Goal: Task Accomplishment & Management: Manage account settings

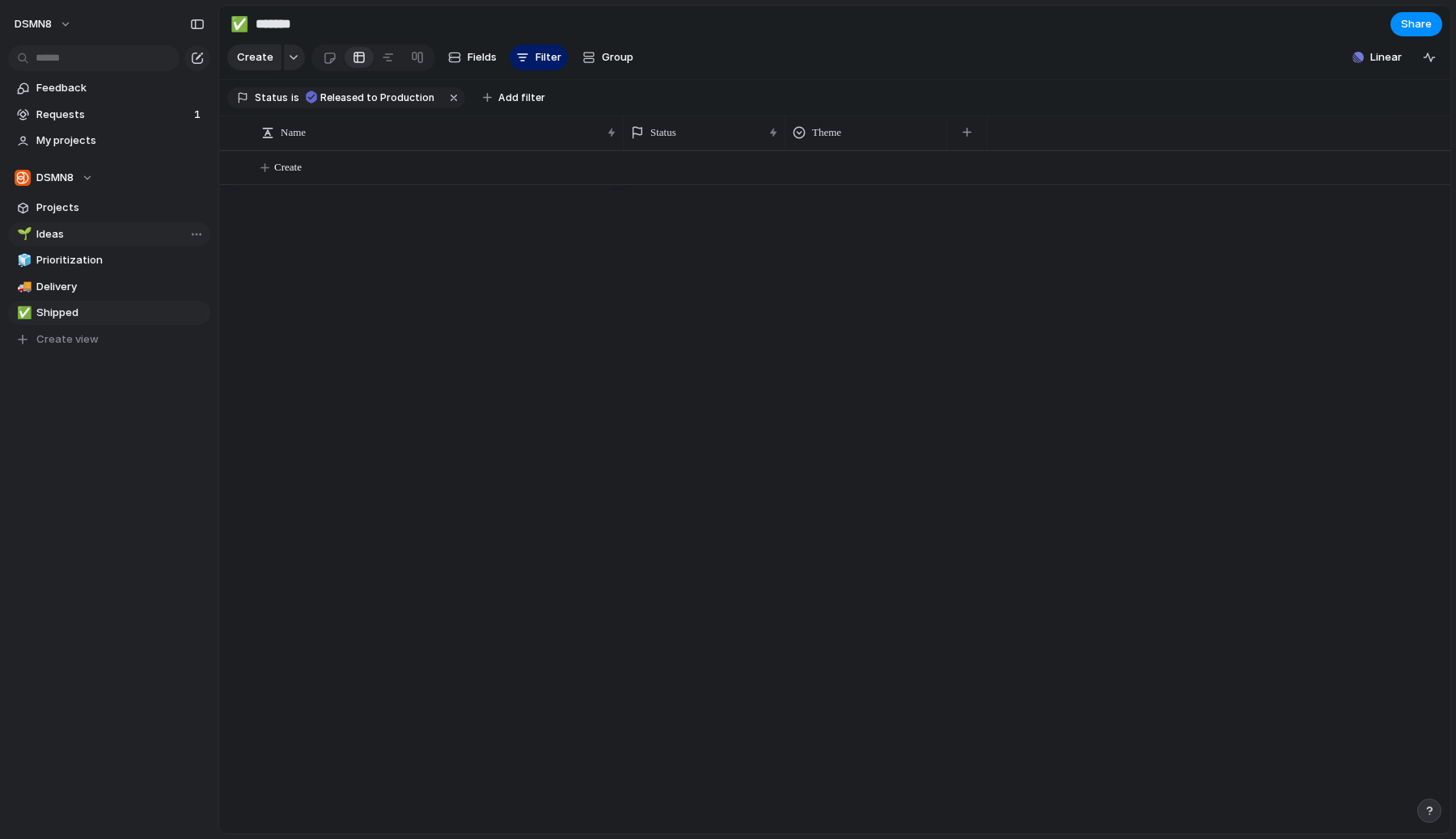
click at [95, 235] on span "Ideas" at bounding box center [120, 235] width 168 height 17
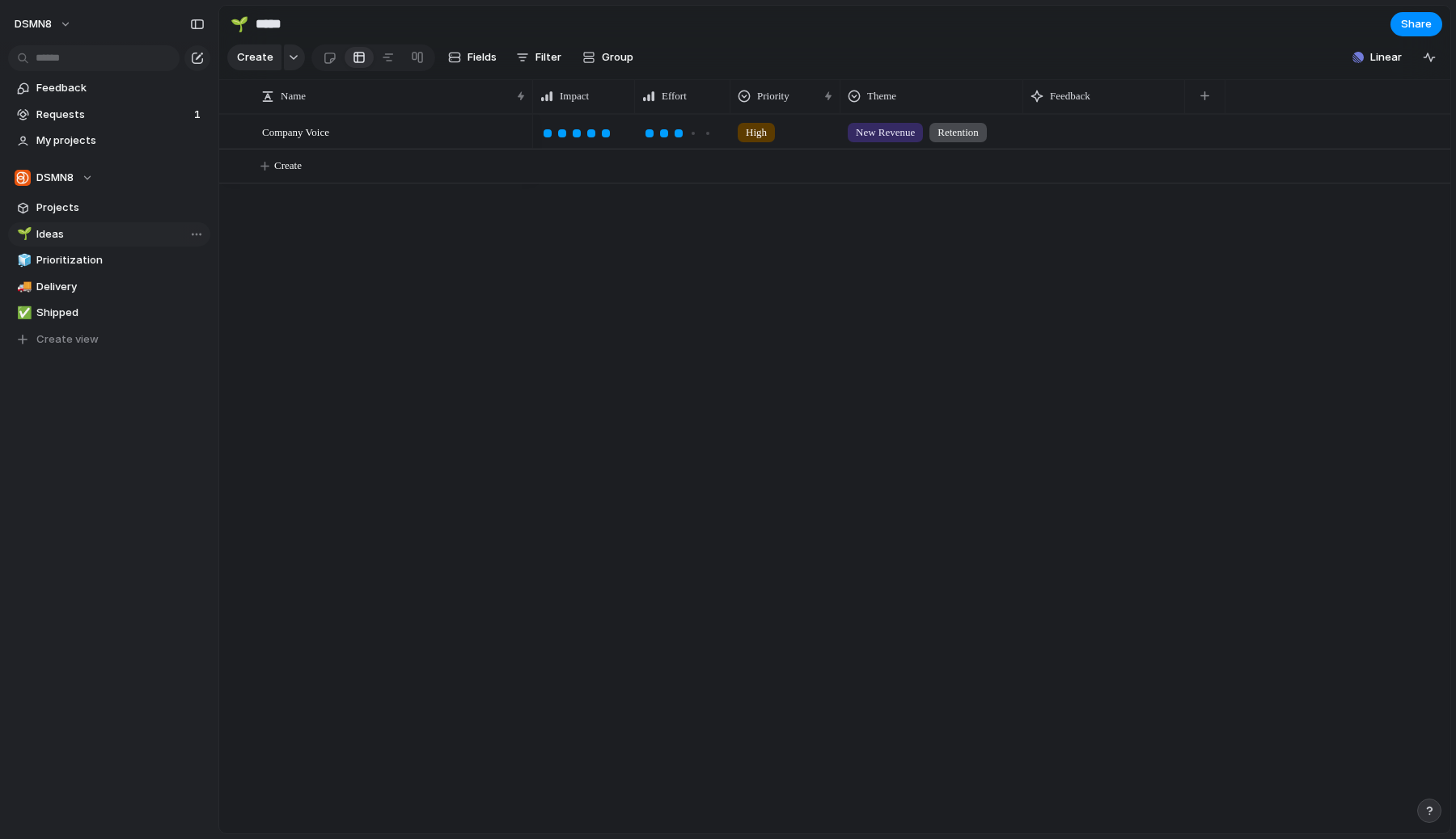
type input "*****"
click at [308, 164] on button "Create" at bounding box center [855, 166] width 1239 height 33
click at [100, 207] on span "Projects" at bounding box center [120, 208] width 168 height 17
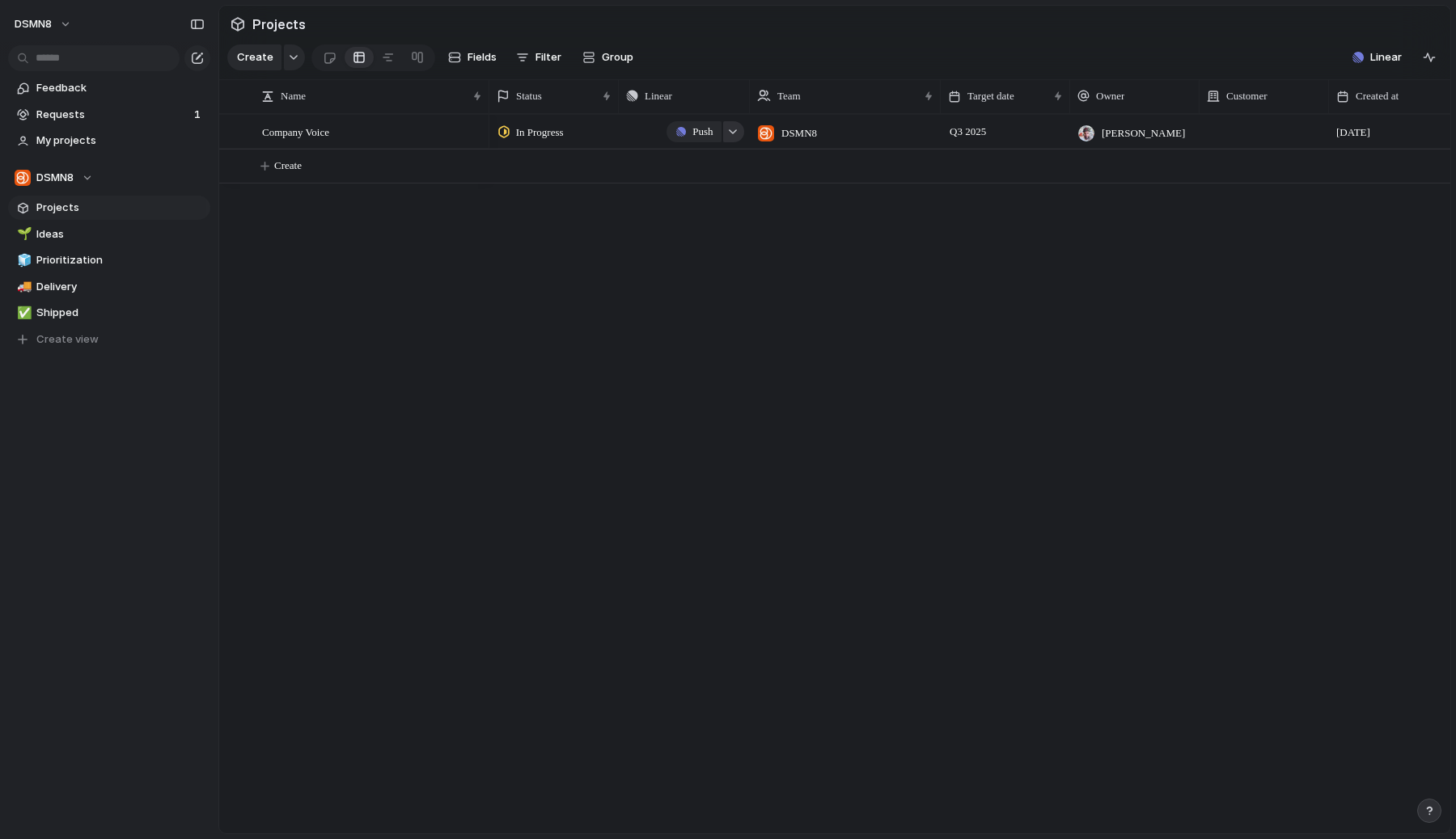
click at [730, 126] on button "button" at bounding box center [734, 131] width 21 height 21
type input "*****"
click at [701, 265] on span "Company Voice V1" at bounding box center [693, 261] width 93 height 17
click at [695, 282] on div "In Progress Company Voice V1 DSMN8 Q3 2025 [PERSON_NAME] [DATE]" at bounding box center [969, 474] width 961 height 720
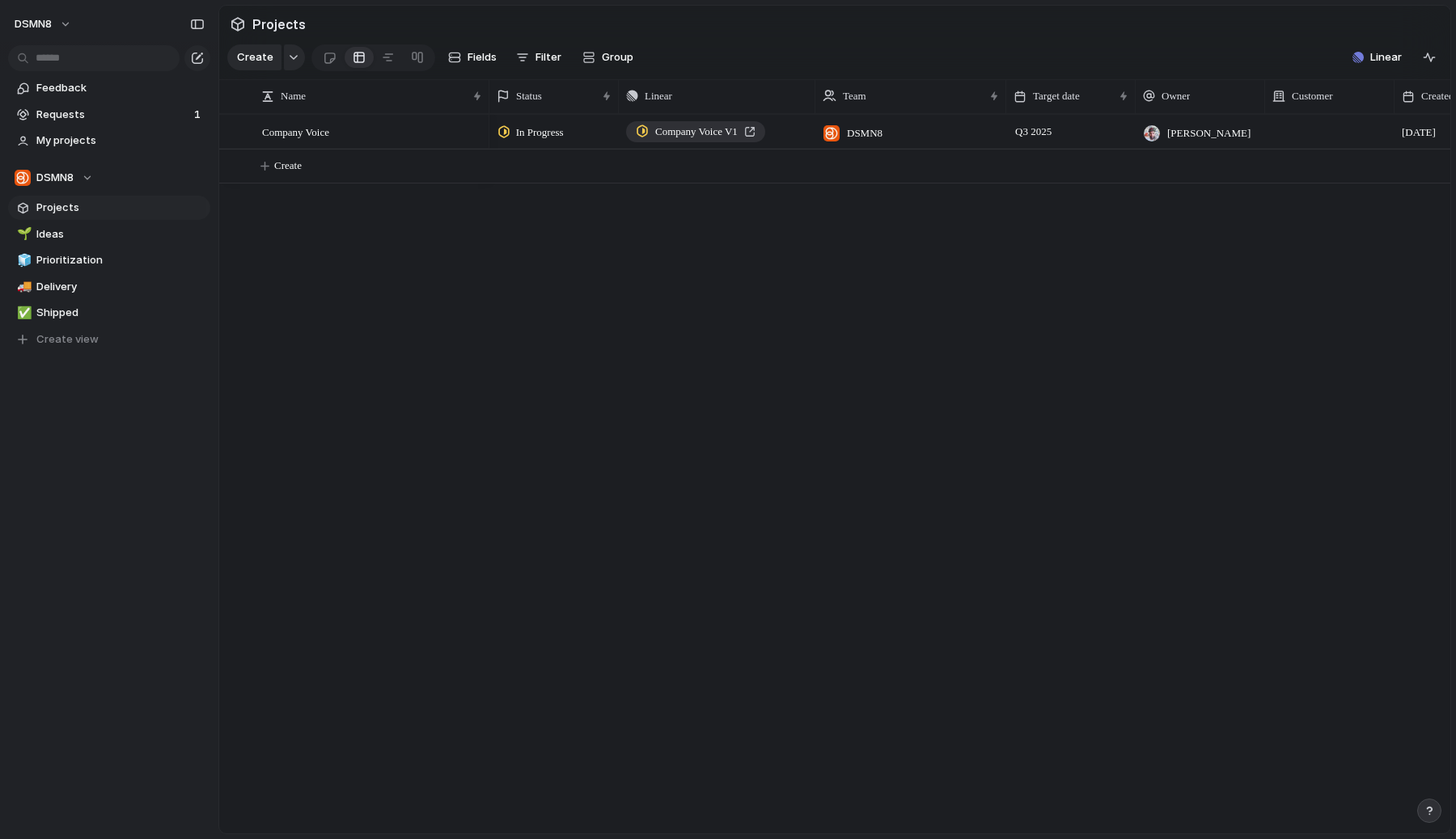
drag, startPoint x: 747, startPoint y: 95, endPoint x: 801, endPoint y: 97, distance: 54.0
click at [811, 97] on div at bounding box center [814, 95] width 8 height 34
drag, startPoint x: 617, startPoint y: 94, endPoint x: 641, endPoint y: 94, distance: 24.0
click at [635, 94] on div at bounding box center [632, 95] width 8 height 34
click at [96, 228] on span "Ideas" at bounding box center [120, 235] width 168 height 17
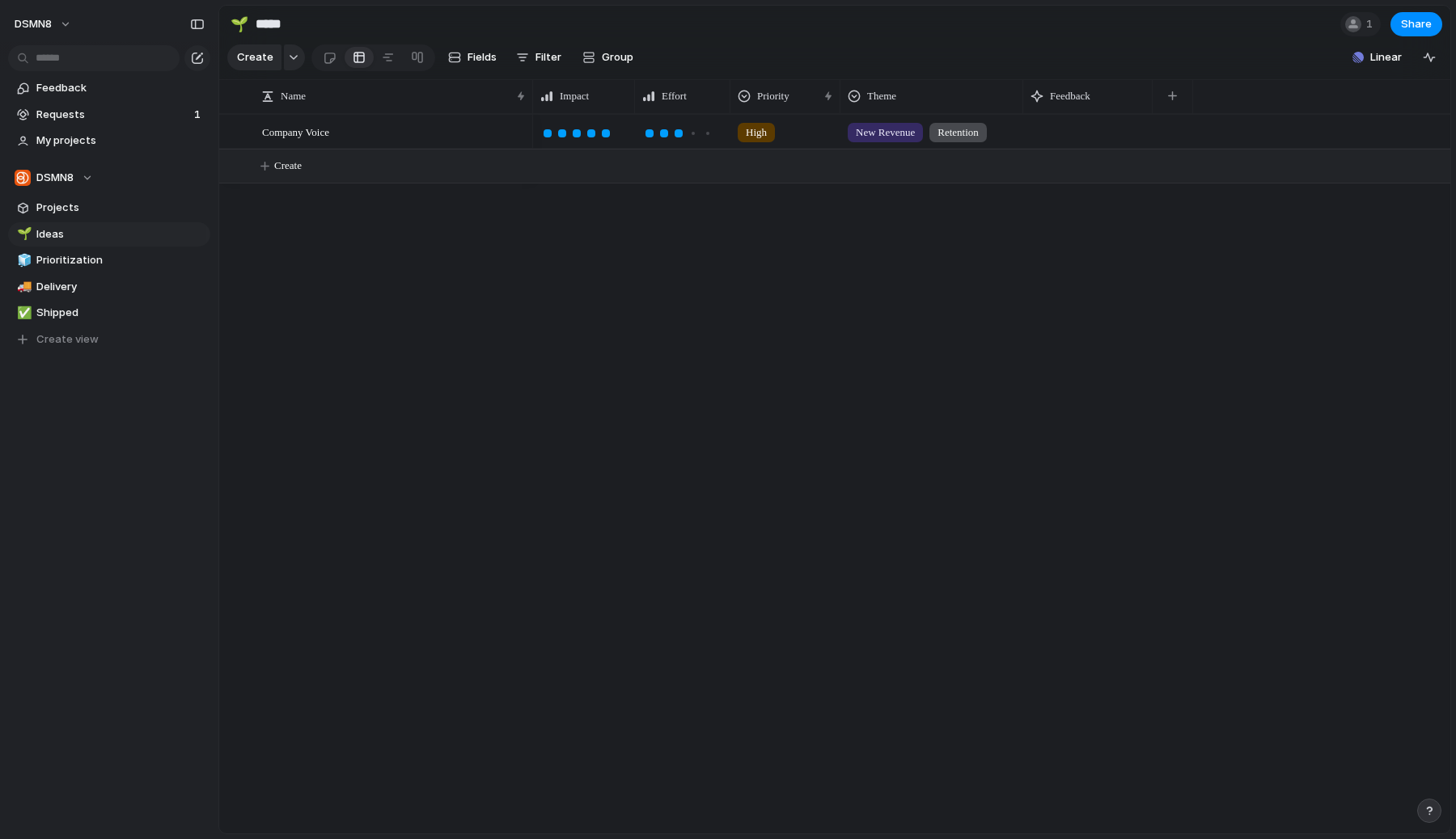
click at [288, 169] on span "Create" at bounding box center [288, 166] width 28 height 17
type textarea "**********"
drag, startPoint x: 533, startPoint y: 99, endPoint x: 542, endPoint y: 99, distance: 9.0
click at [542, 99] on div "Name Impact Effort Priority Theme Feedback" at bounding box center [834, 96] width 1231 height 35
drag, startPoint x: 539, startPoint y: 98, endPoint x: 557, endPoint y: 98, distance: 18.0
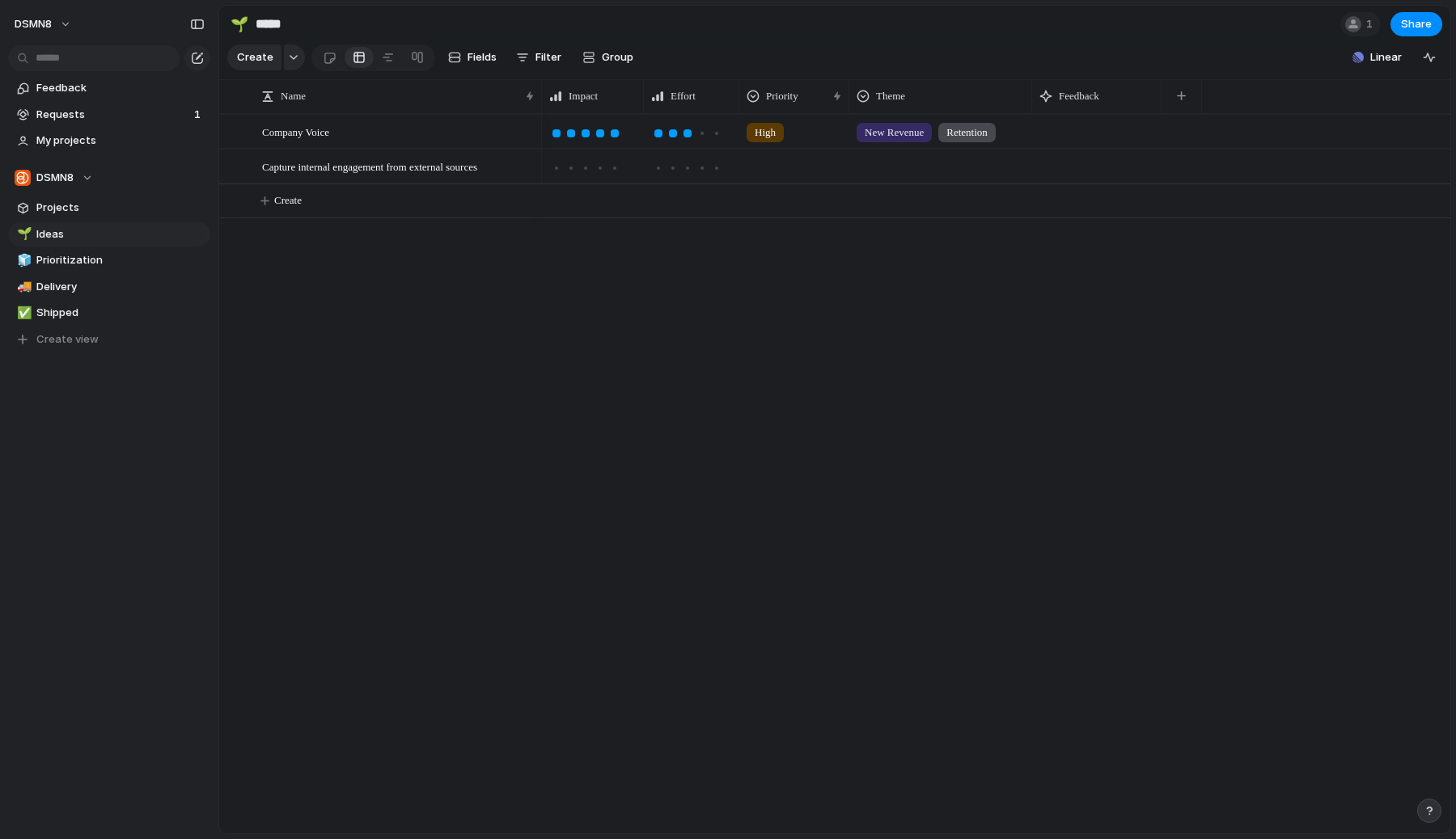
click at [545, 98] on div at bounding box center [541, 95] width 8 height 34
click at [534, 170] on div at bounding box center [533, 167] width 28 height 21
click at [325, 172] on span "Capture internal engagement from external sources" at bounding box center [369, 166] width 215 height 18
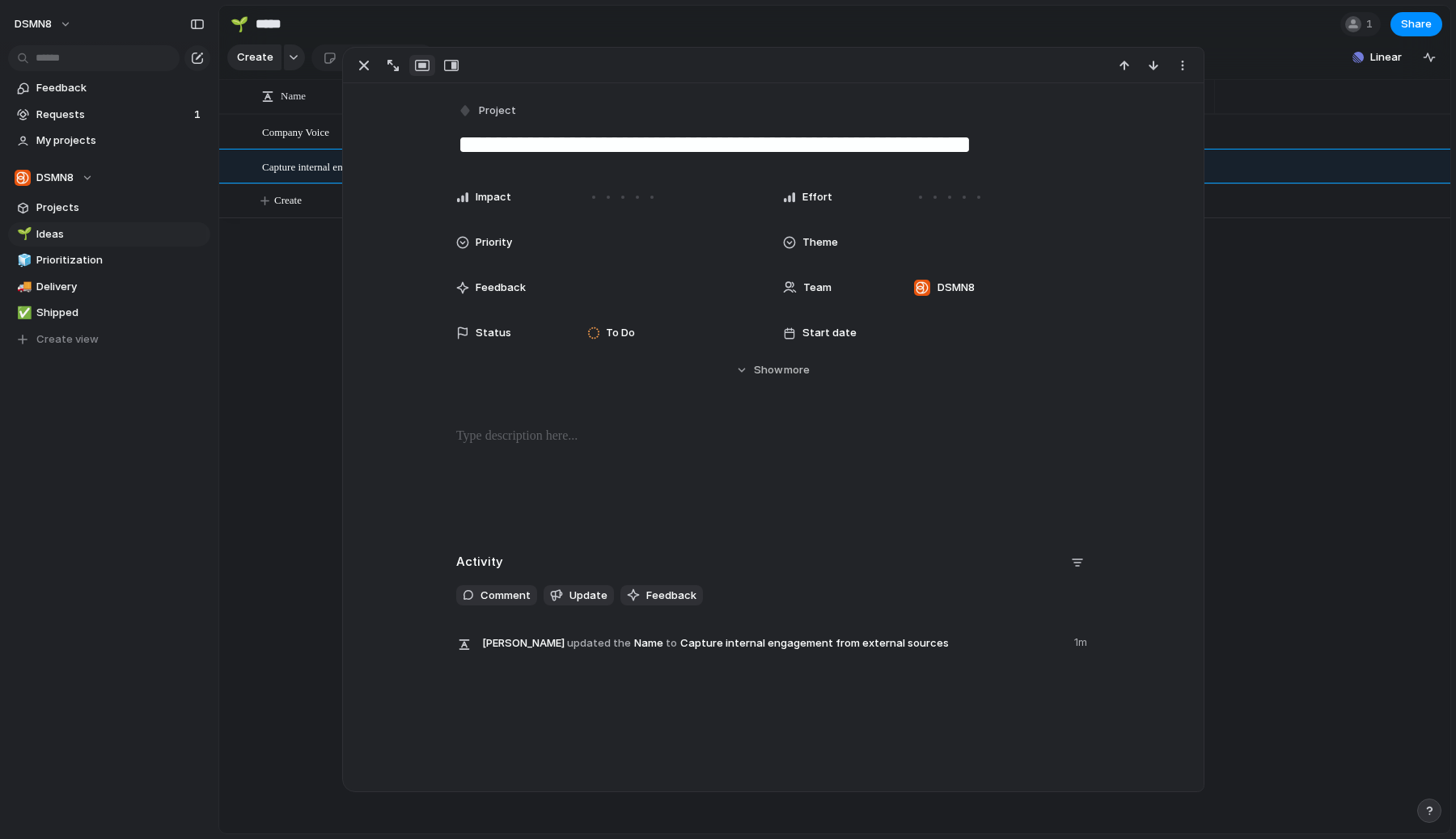
click at [561, 448] on div at bounding box center [773, 478] width 821 height 104
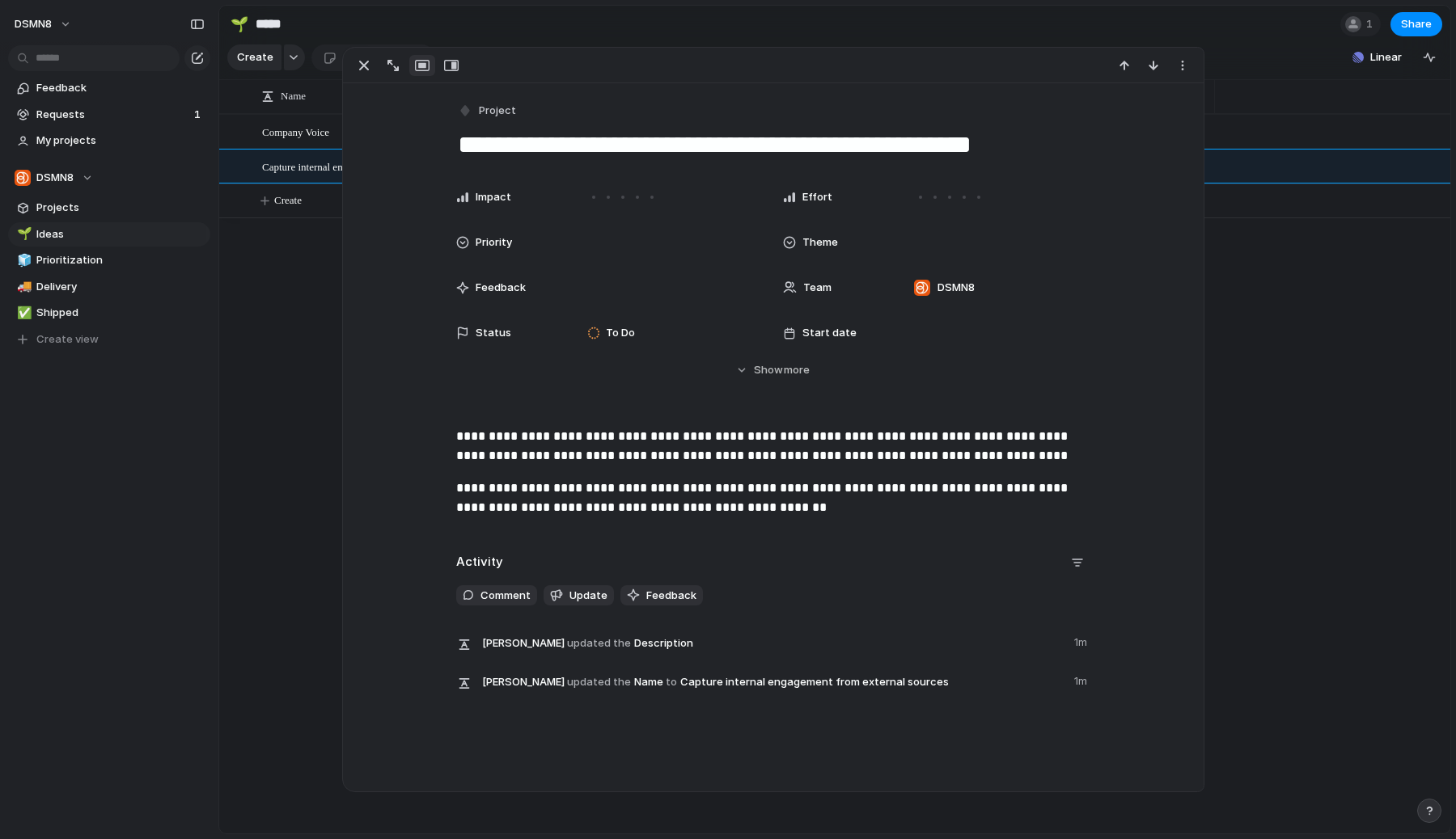
click at [832, 241] on span "Theme" at bounding box center [820, 242] width 36 height 17
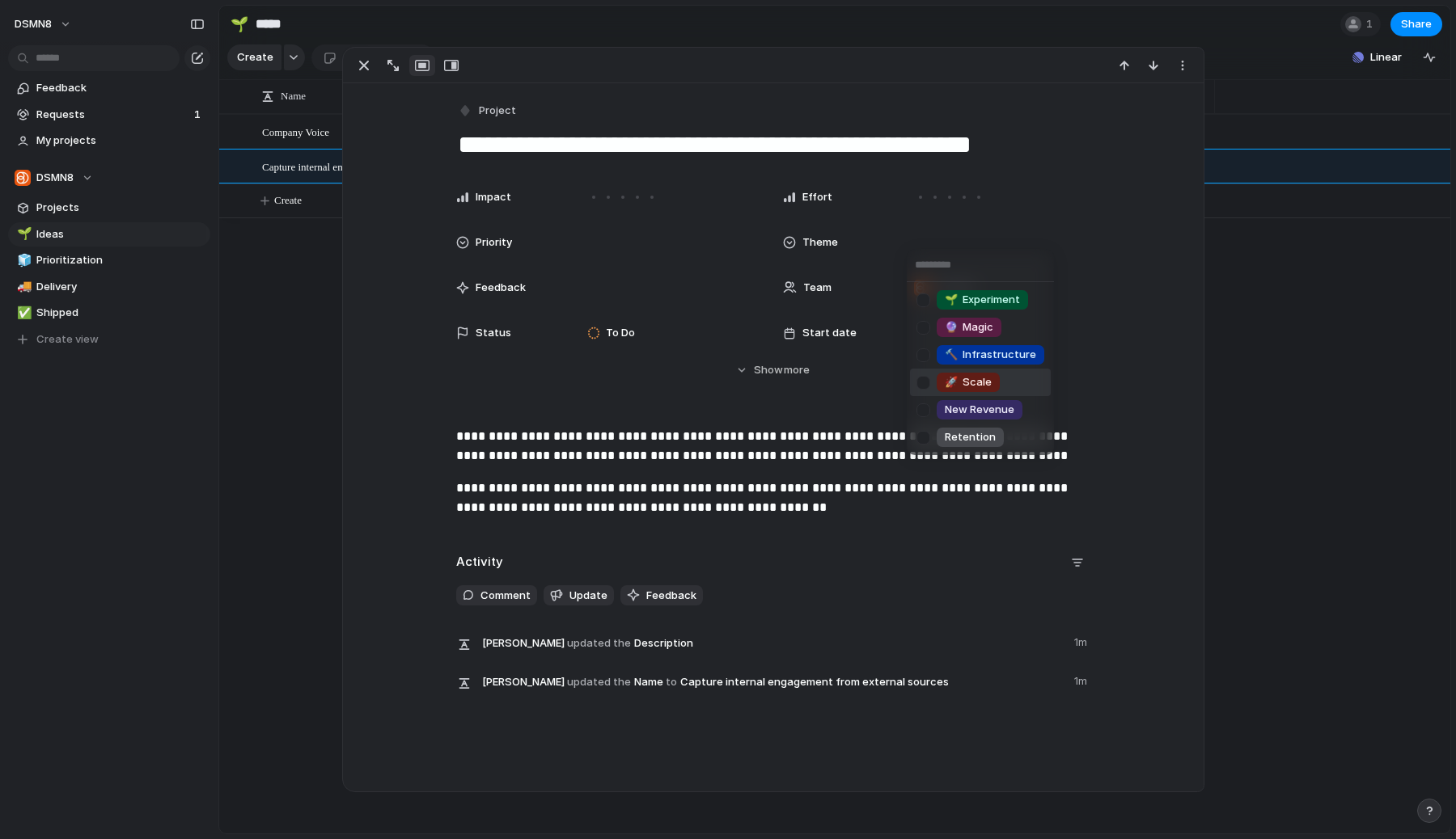
click at [731, 463] on div "🌱 Experiment 🔮 Magic 🔨 Infrastructure 🚀 Scale New Revenue Retention" at bounding box center [728, 420] width 1456 height 839
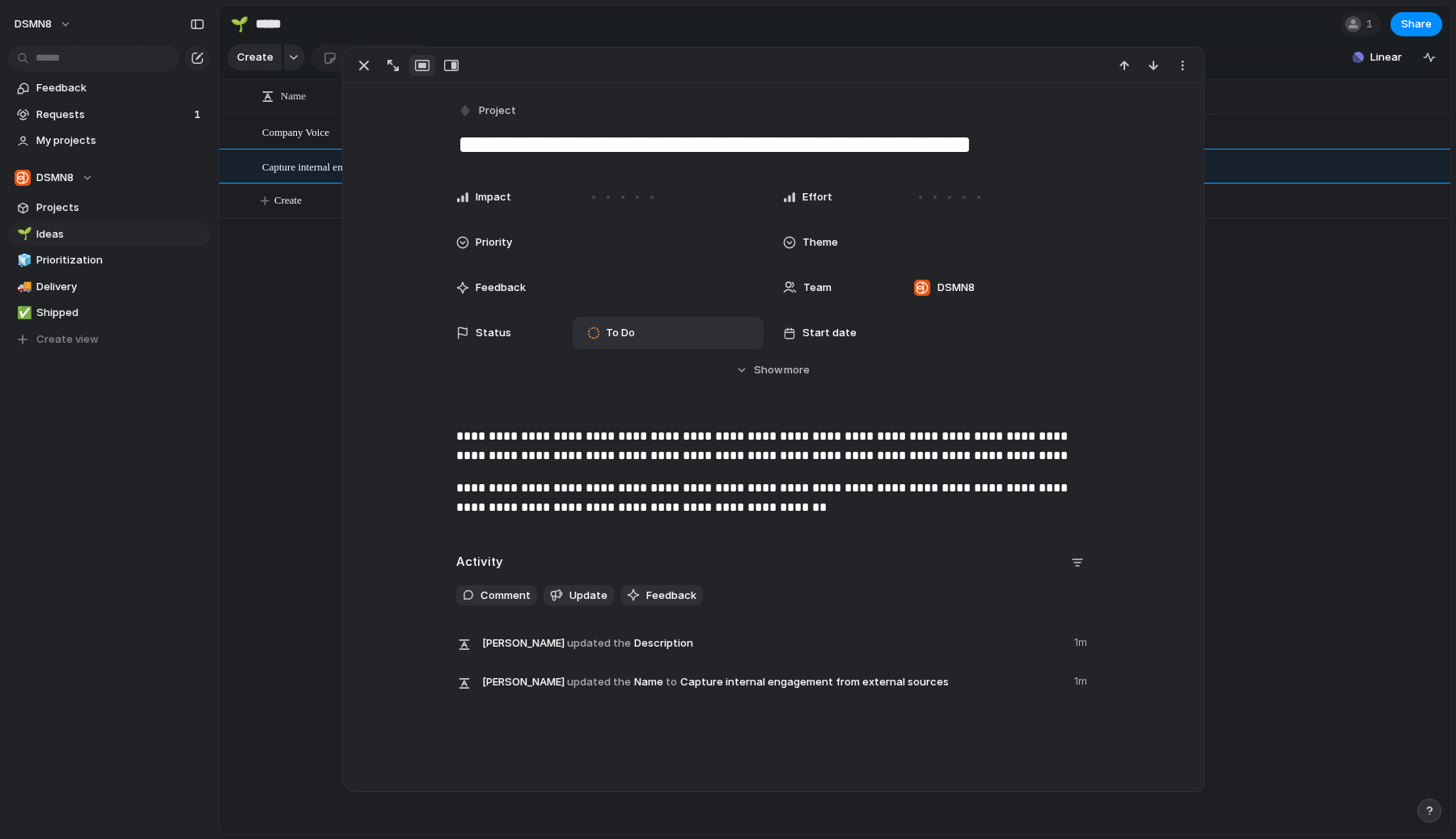
click at [631, 336] on span "To Do" at bounding box center [621, 333] width 29 height 17
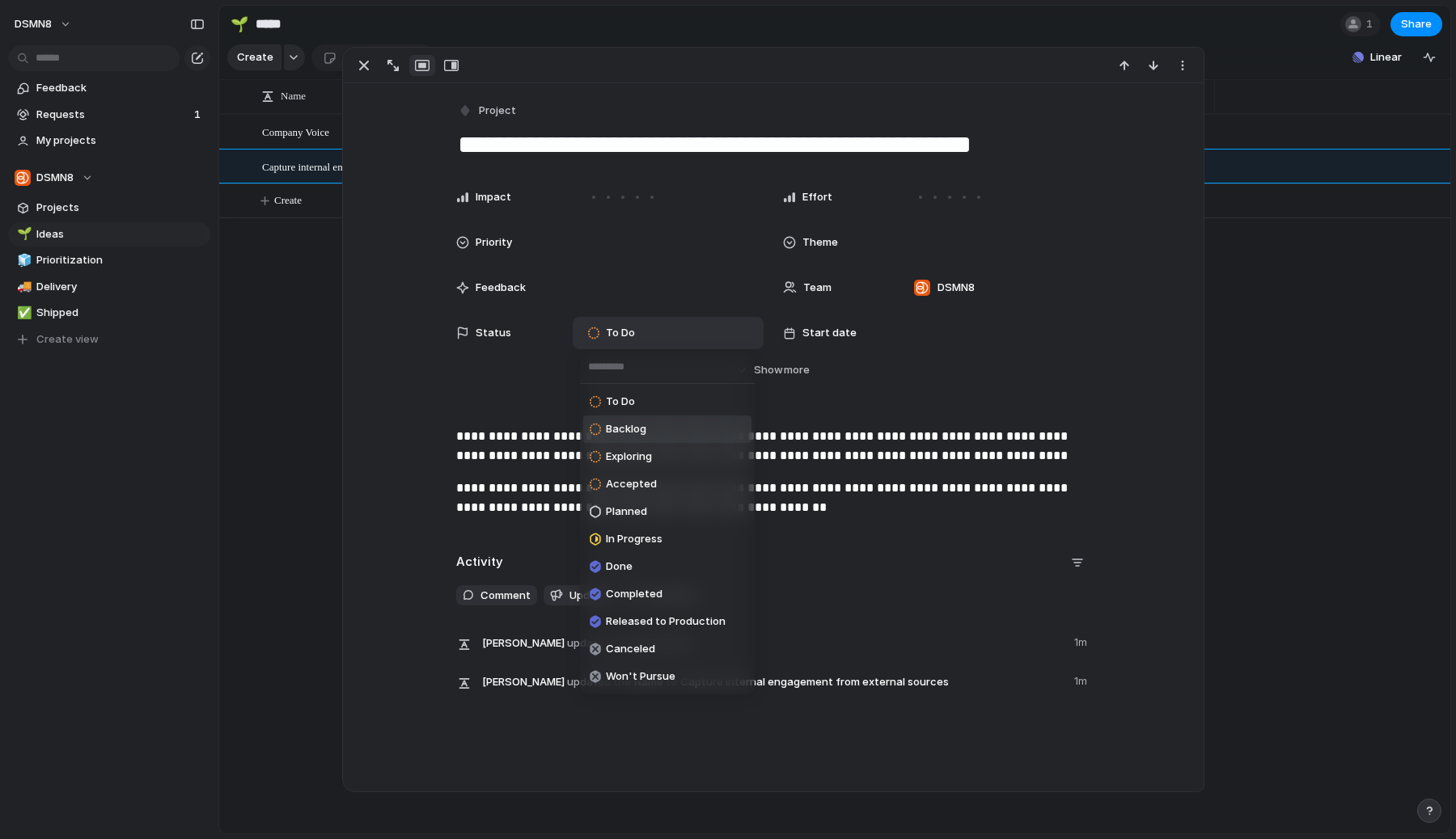
click at [466, 374] on div "To Do Backlog Exploring Accepted Planned In Progress Done Completed Released to…" at bounding box center [728, 420] width 1456 height 839
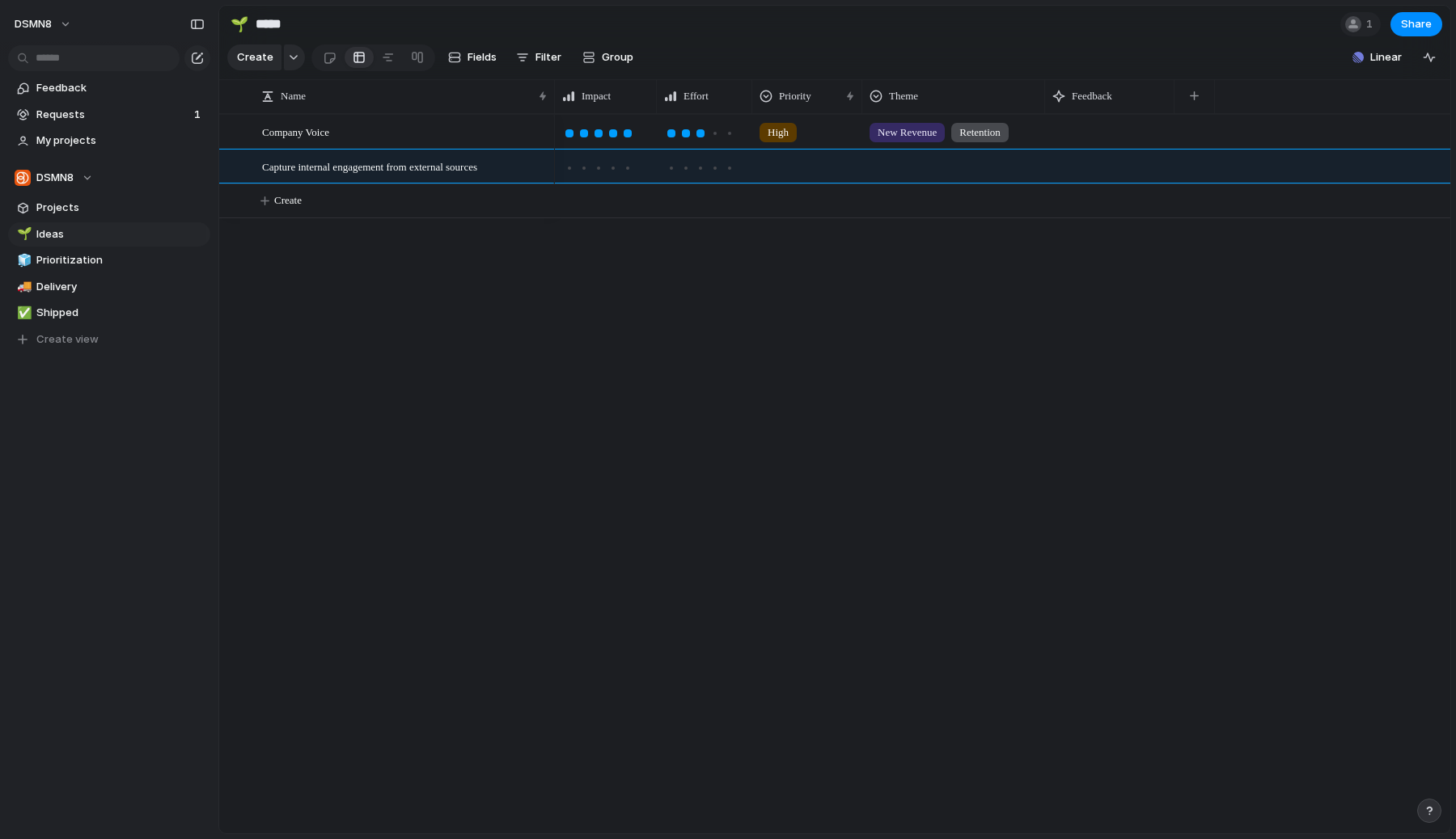
click at [319, 366] on div "Company Voice Capture internal engagement from external sources High New Revenu…" at bounding box center [834, 474] width 1231 height 720
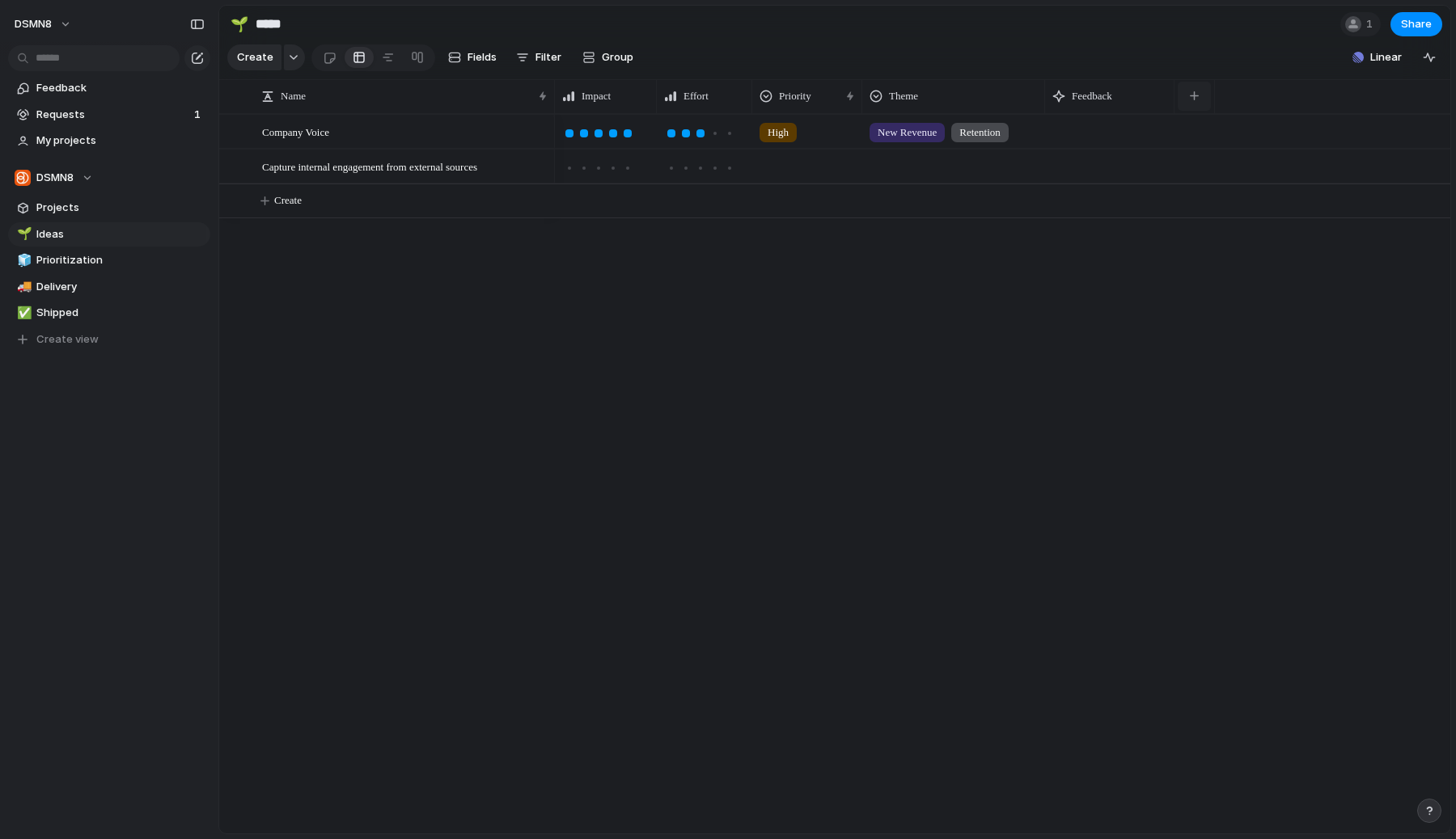
click at [1201, 103] on button "button" at bounding box center [1194, 96] width 33 height 29
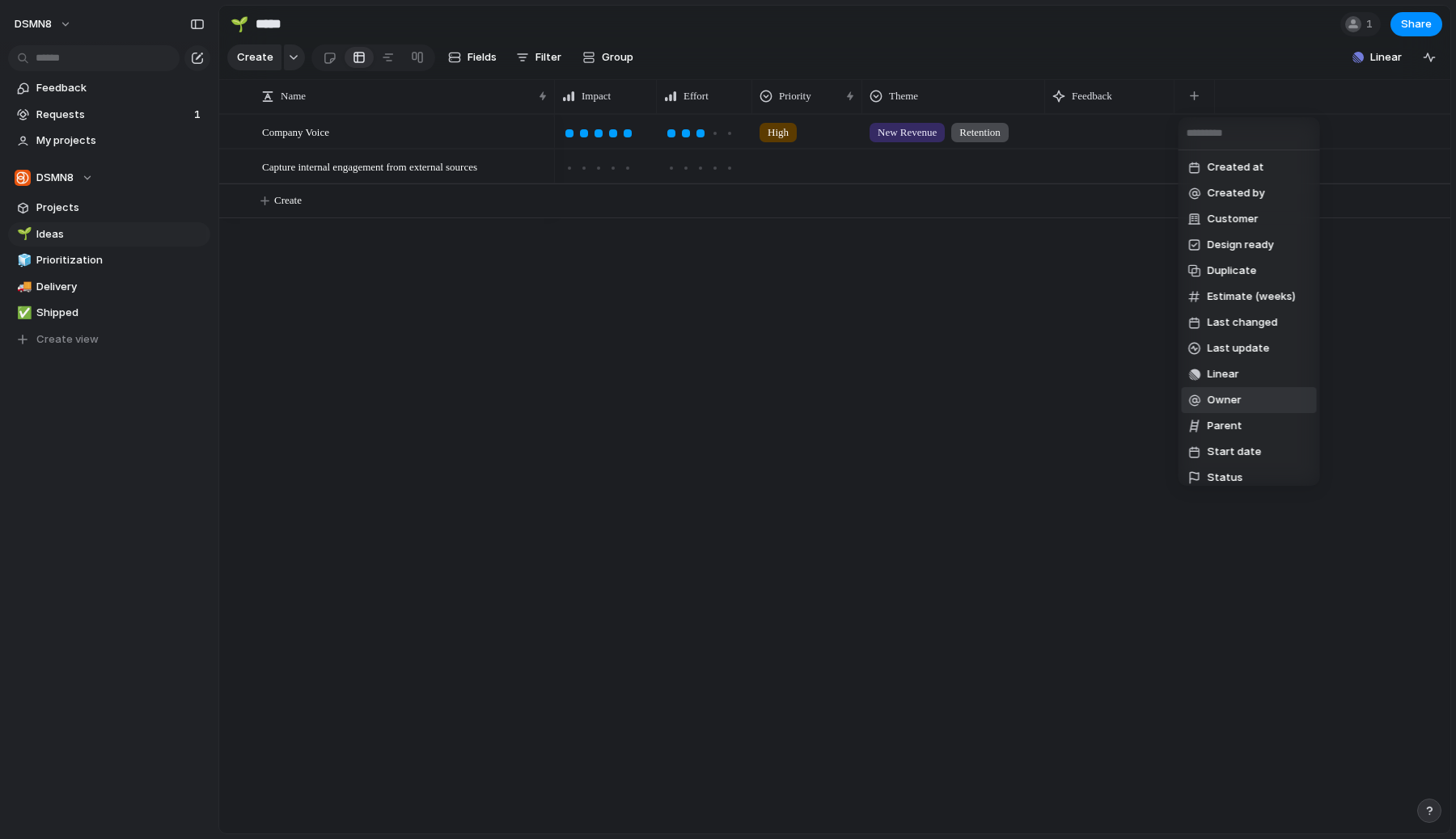
click at [1264, 400] on li "Owner" at bounding box center [1249, 400] width 135 height 26
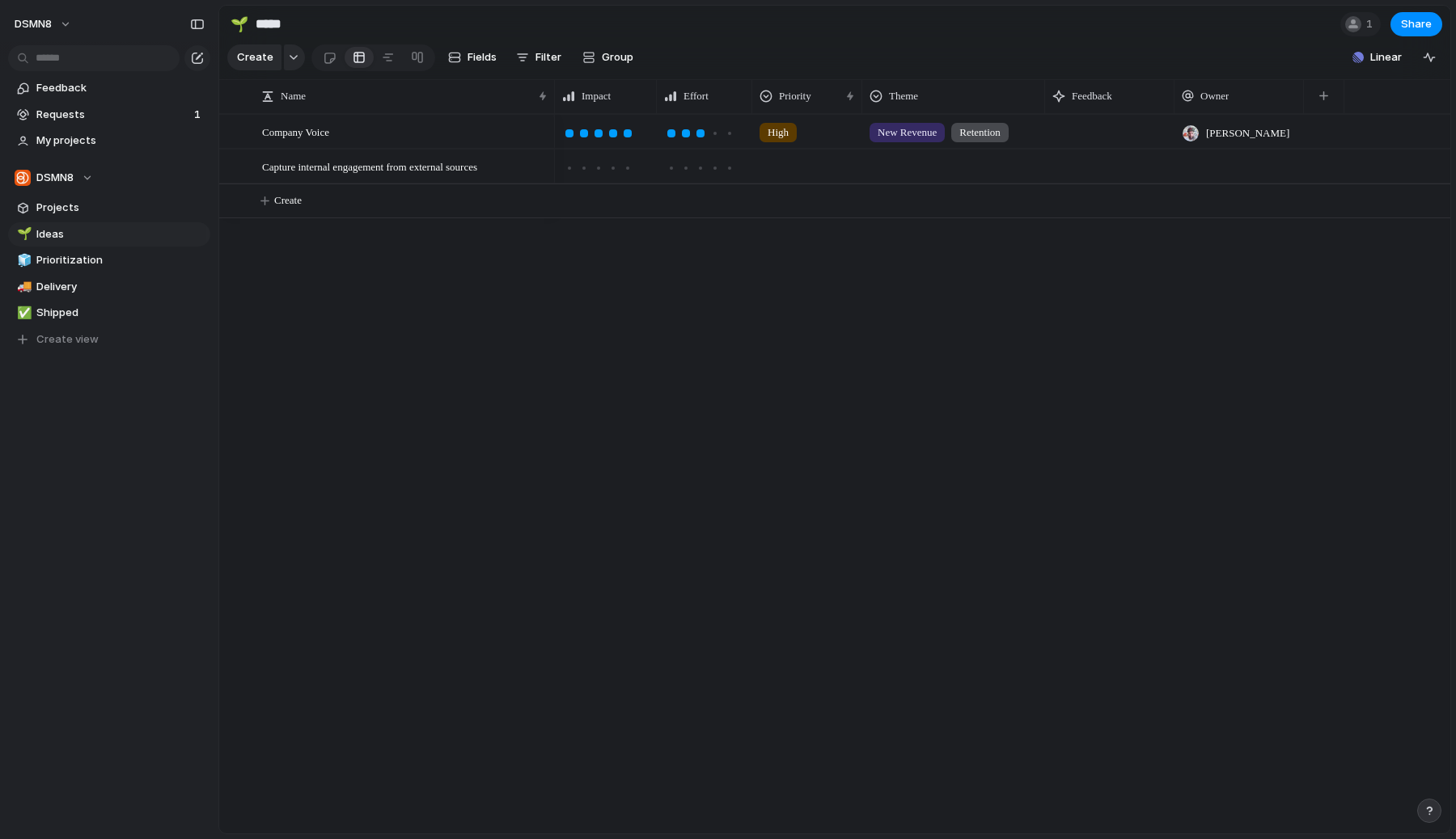
click at [1229, 123] on div "[PERSON_NAME]" at bounding box center [1235, 129] width 120 height 27
click at [1226, 225] on span "[PERSON_NAME]" at bounding box center [1249, 224] width 83 height 17
click at [1214, 166] on div at bounding box center [1238, 166] width 129 height 33
click at [1227, 238] on span "[PERSON_NAME]" at bounding box center [1249, 232] width 83 height 17
click at [1247, 168] on span "[PERSON_NAME]" at bounding box center [1247, 168] width 84 height 17
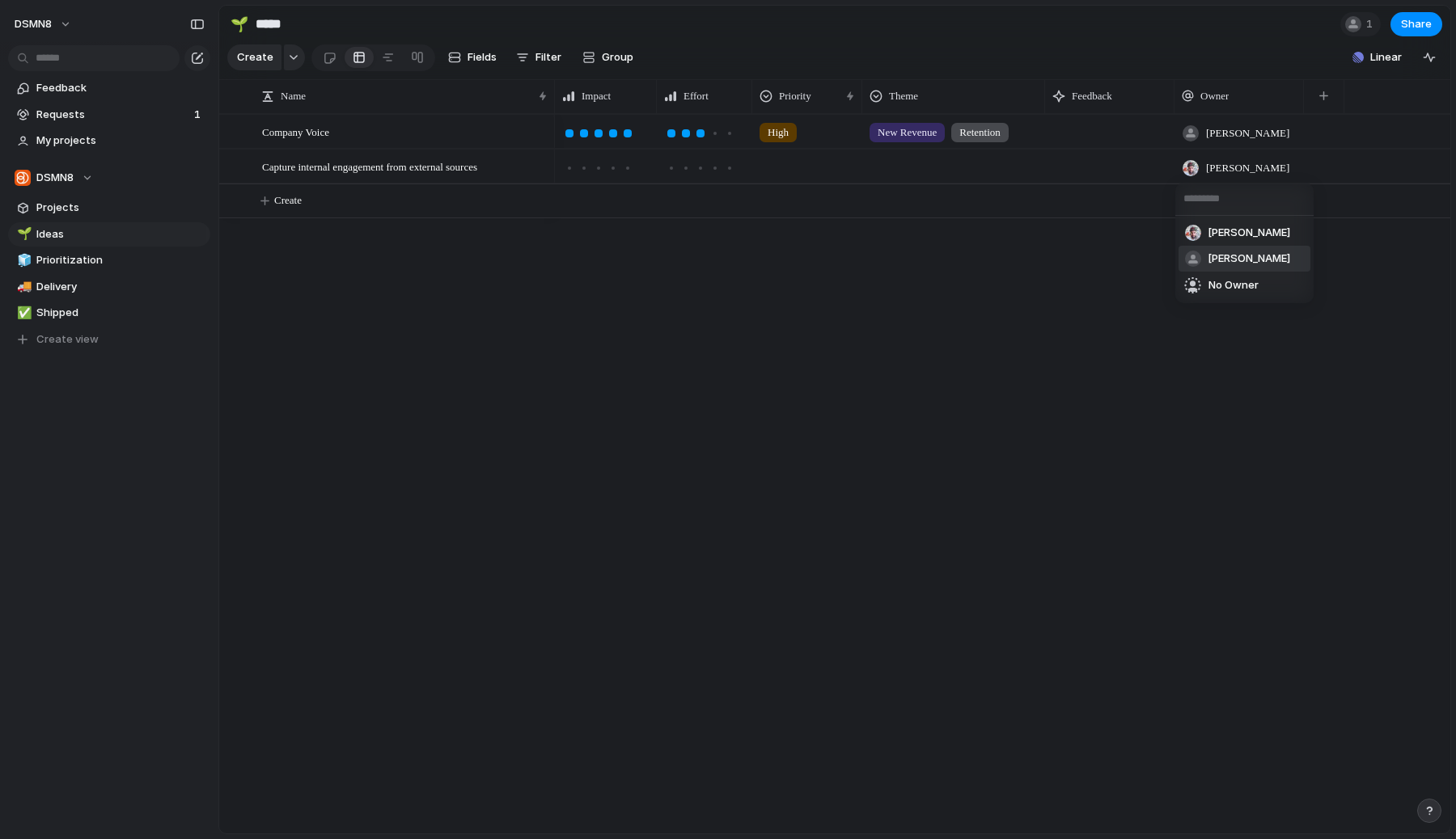
click at [1227, 261] on span "[PERSON_NAME]" at bounding box center [1249, 259] width 83 height 17
click at [309, 206] on button "Create" at bounding box center [855, 201] width 1239 height 33
click at [488, 175] on div "Capture internal engagement from external sources" at bounding box center [405, 167] width 287 height 33
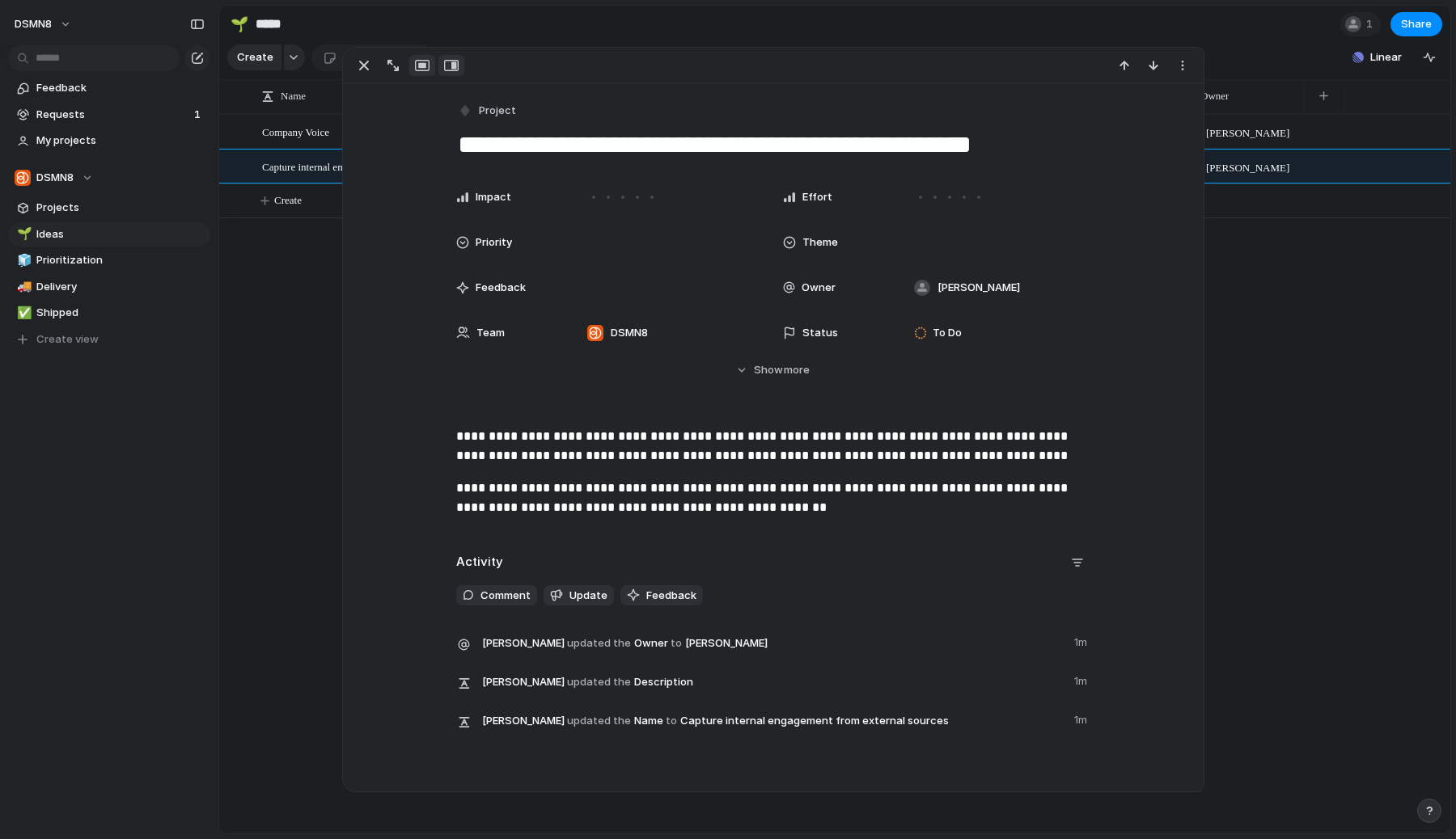
click at [444, 67] on div "button" at bounding box center [452, 65] width 15 height 13
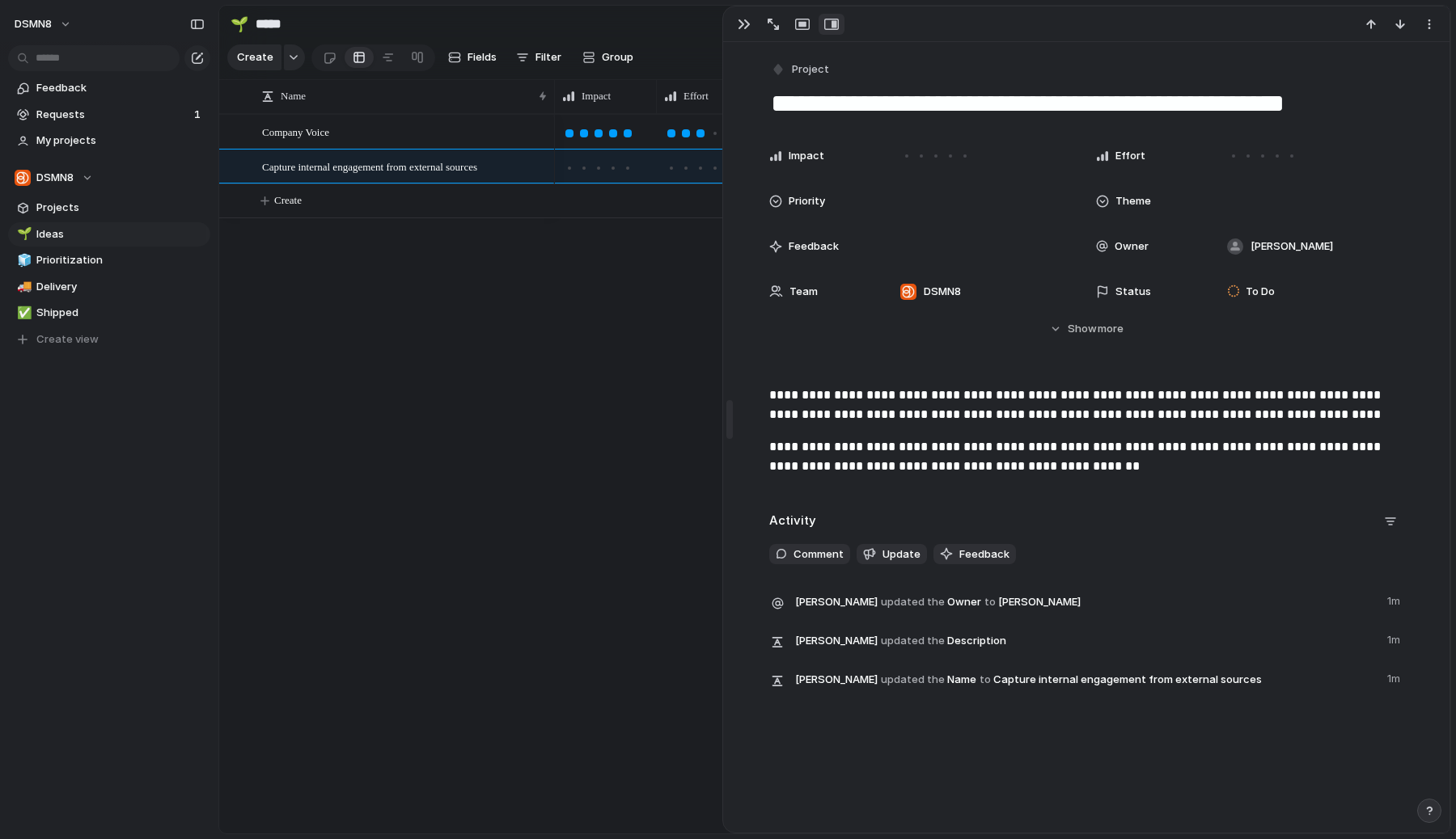
drag, startPoint x: 1114, startPoint y: 357, endPoint x: 691, endPoint y: 350, distance: 423.1
click at [633, 341] on div "High New Revenue Retention [PERSON_NAME]" at bounding box center [1002, 474] width 895 height 720
click at [745, 21] on div "button" at bounding box center [744, 24] width 13 height 13
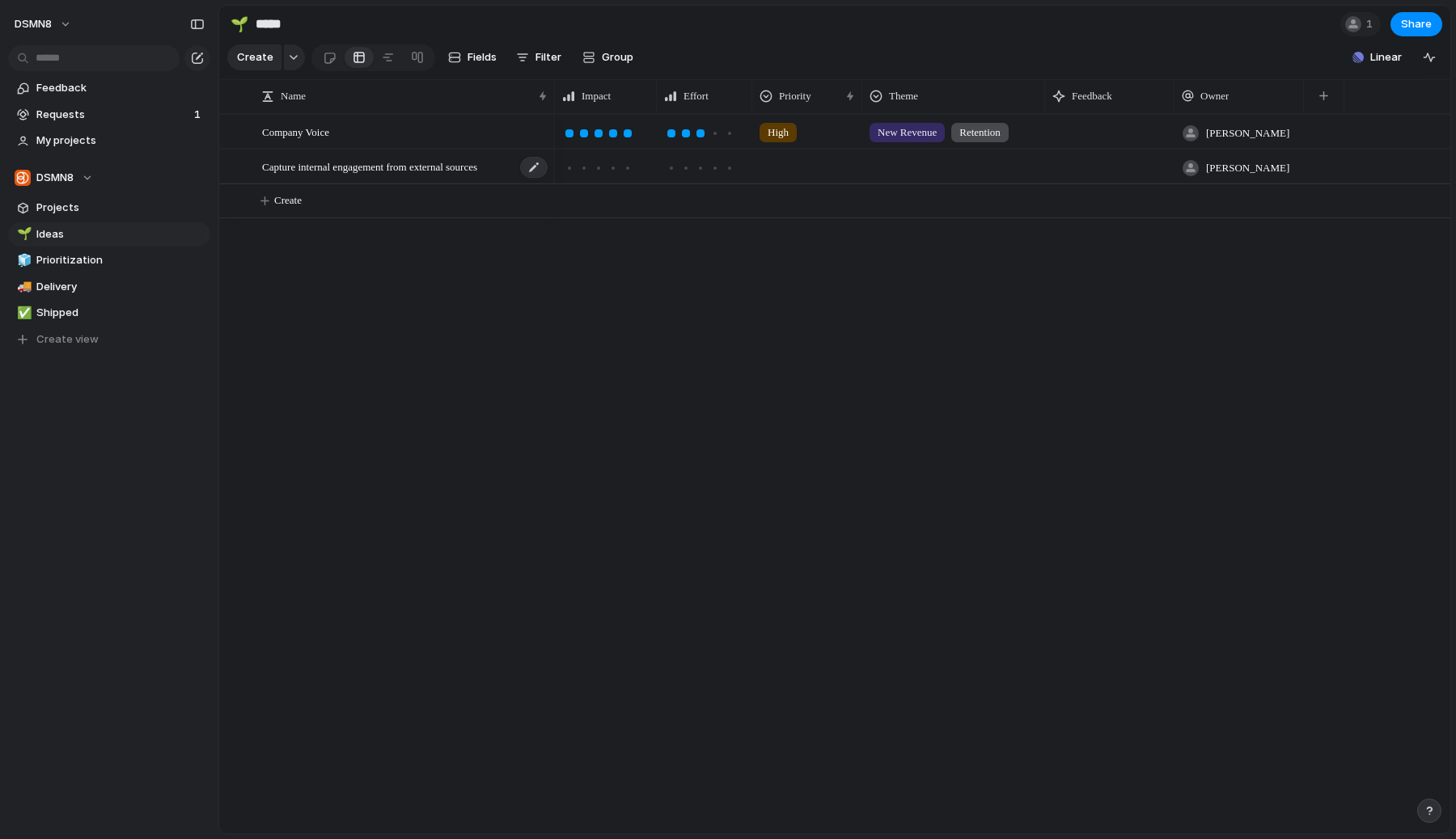
click at [397, 173] on span "Capture internal engagement from external sources" at bounding box center [369, 166] width 215 height 18
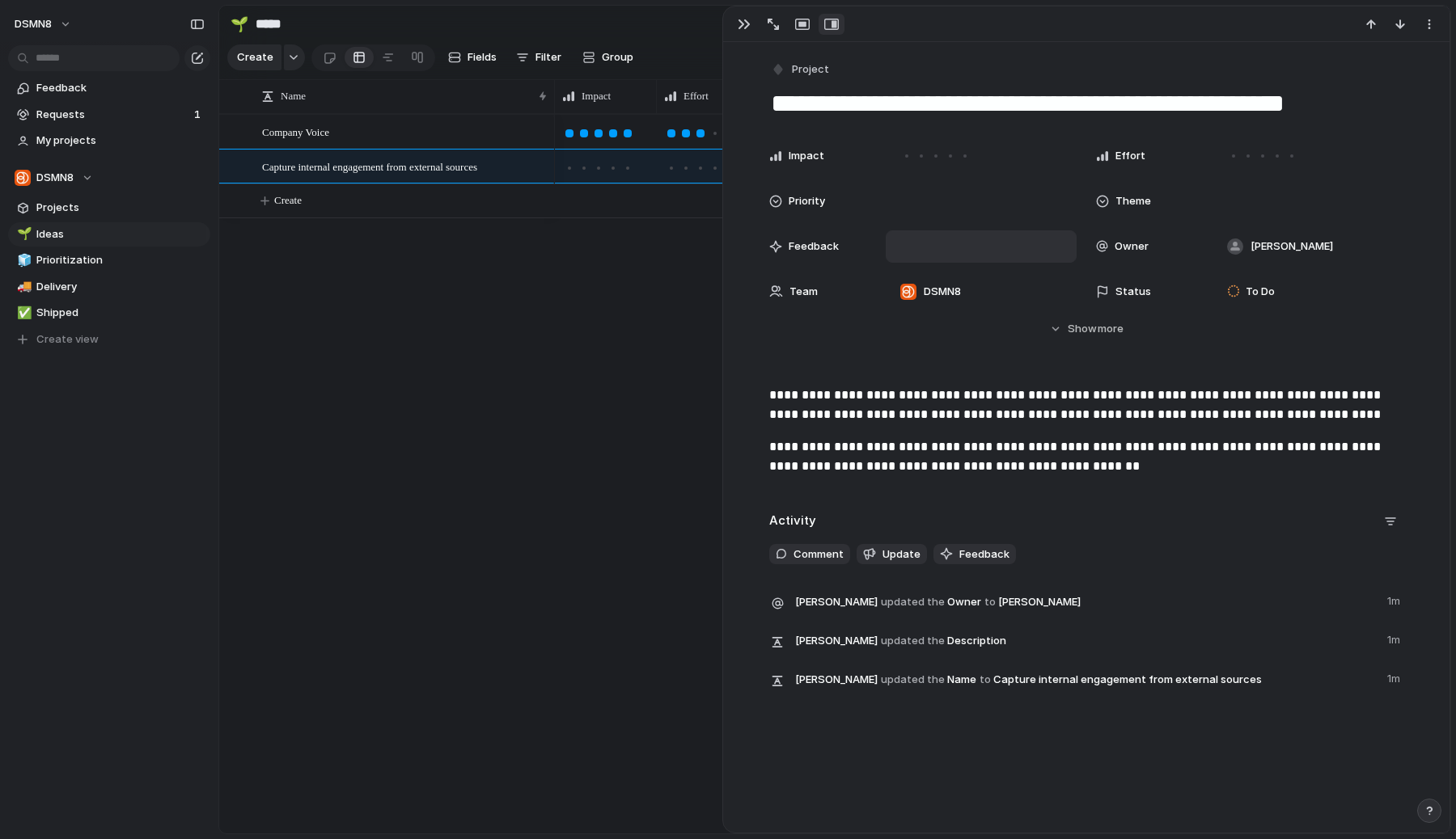
click at [916, 251] on div at bounding box center [981, 246] width 191 height 32
click at [913, 249] on div at bounding box center [981, 246] width 191 height 32
click at [459, 301] on div "Company Voice Capture internal engagement from external sources High New Revenu…" at bounding box center [834, 474] width 1231 height 720
click at [129, 114] on span "Requests" at bounding box center [113, 115] width 152 height 17
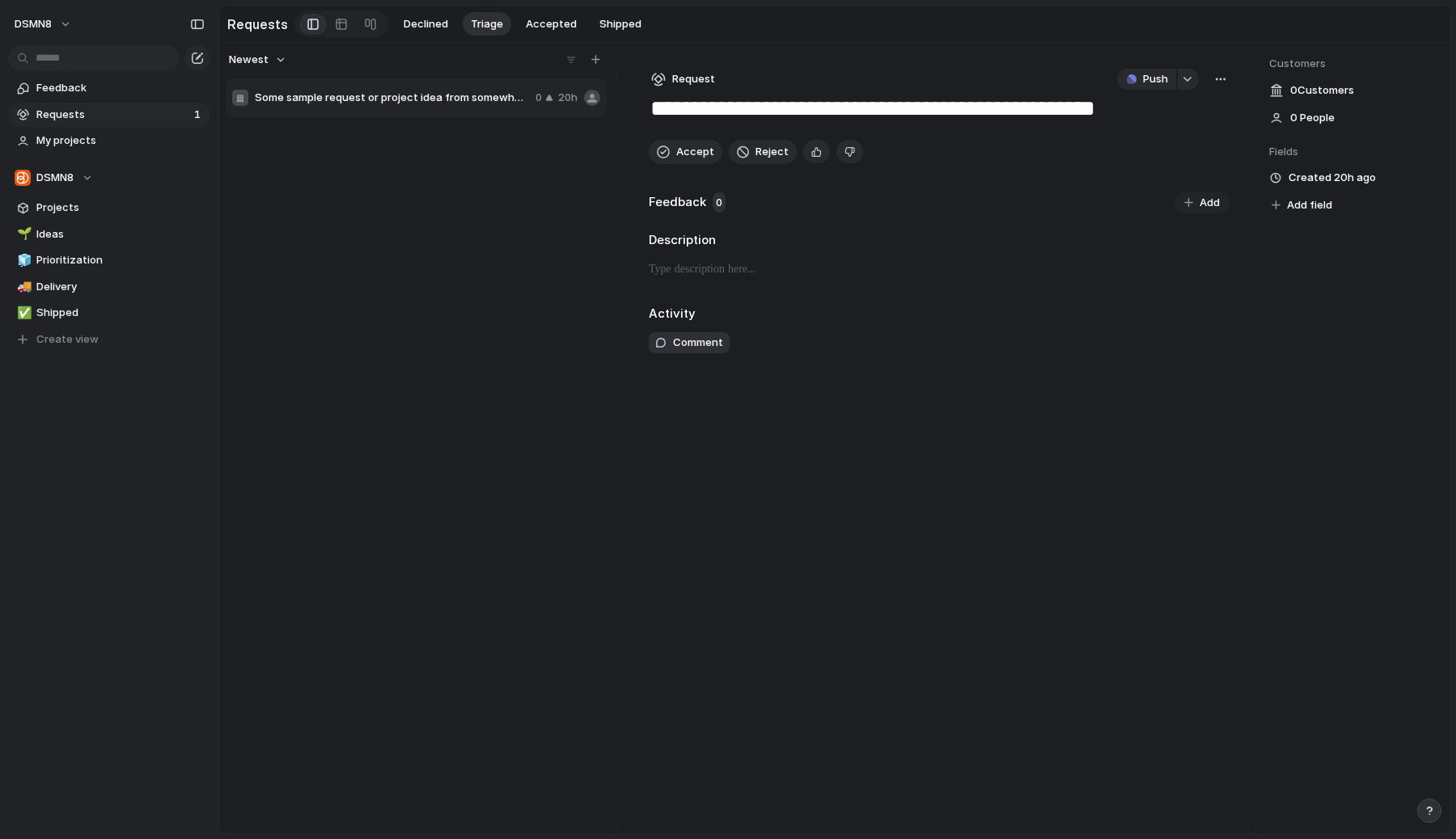
click at [432, 95] on span "Some sample request or project idea from somewhere" at bounding box center [391, 98] width 274 height 17
click at [117, 241] on span "Ideas" at bounding box center [120, 235] width 168 height 17
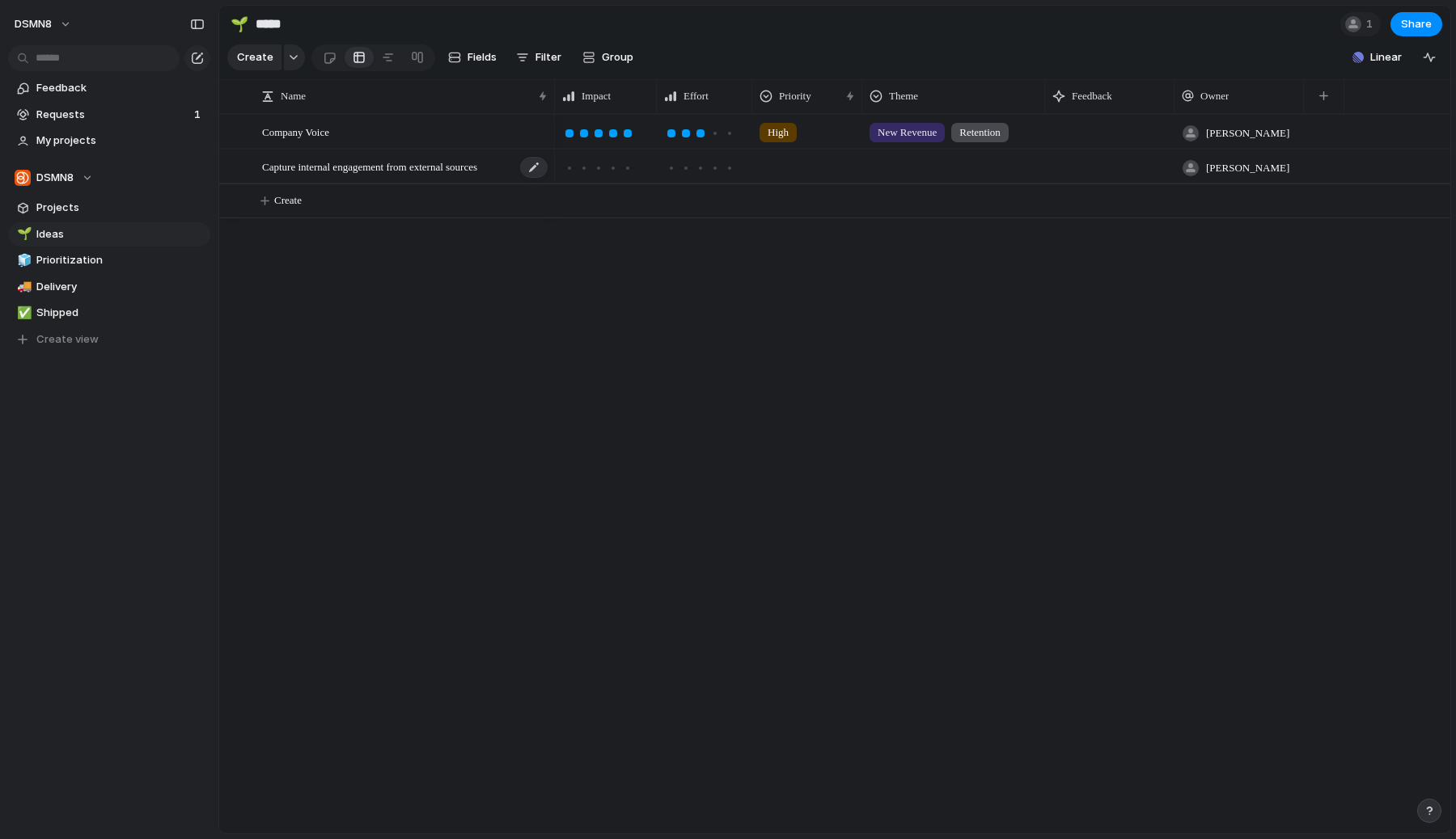
click at [426, 166] on span "Capture internal engagement from external sources" at bounding box center [369, 166] width 215 height 18
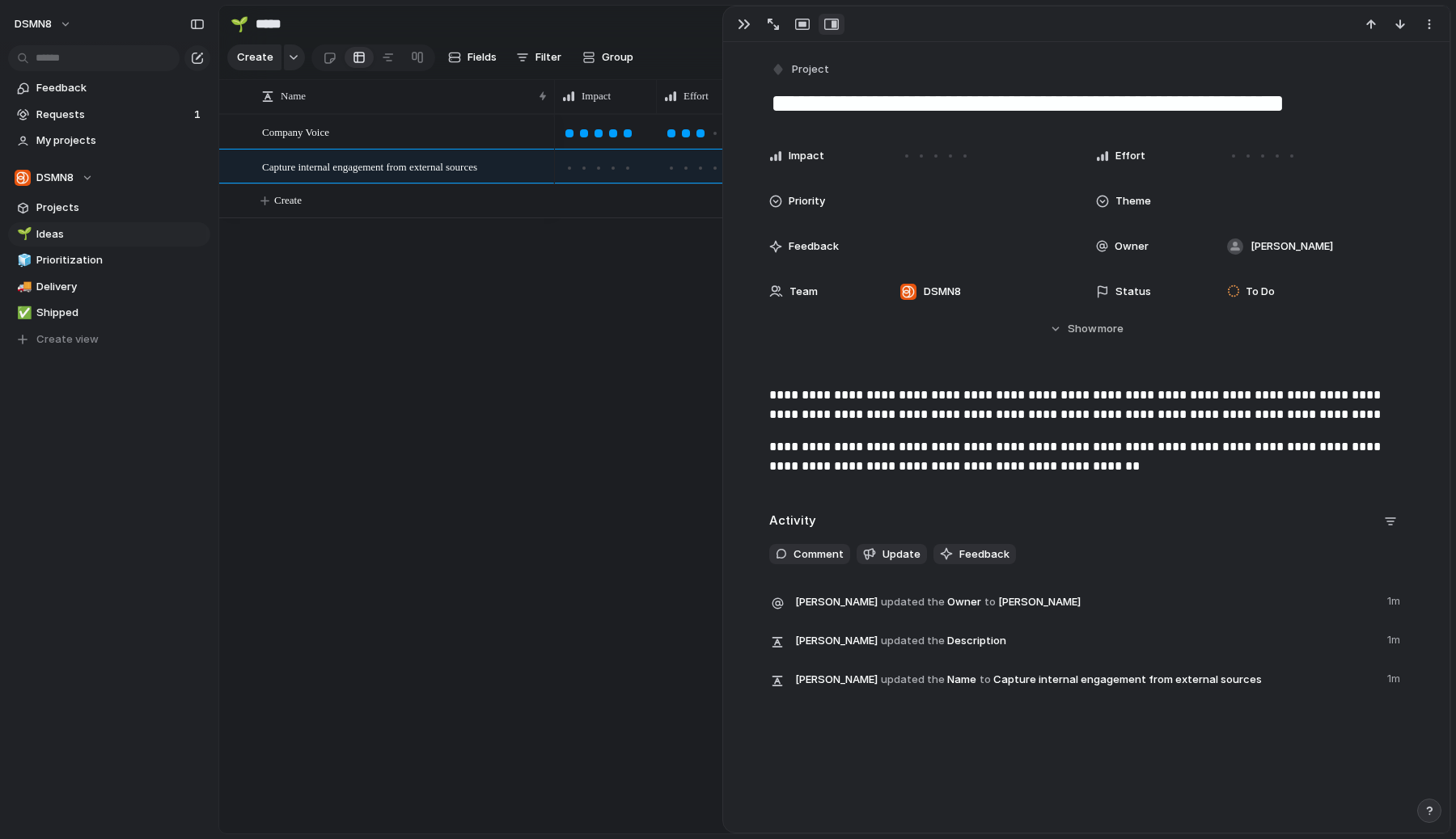
click at [988, 474] on p "**********" at bounding box center [1086, 457] width 634 height 39
click at [1092, 473] on p "**********" at bounding box center [1086, 457] width 634 height 39
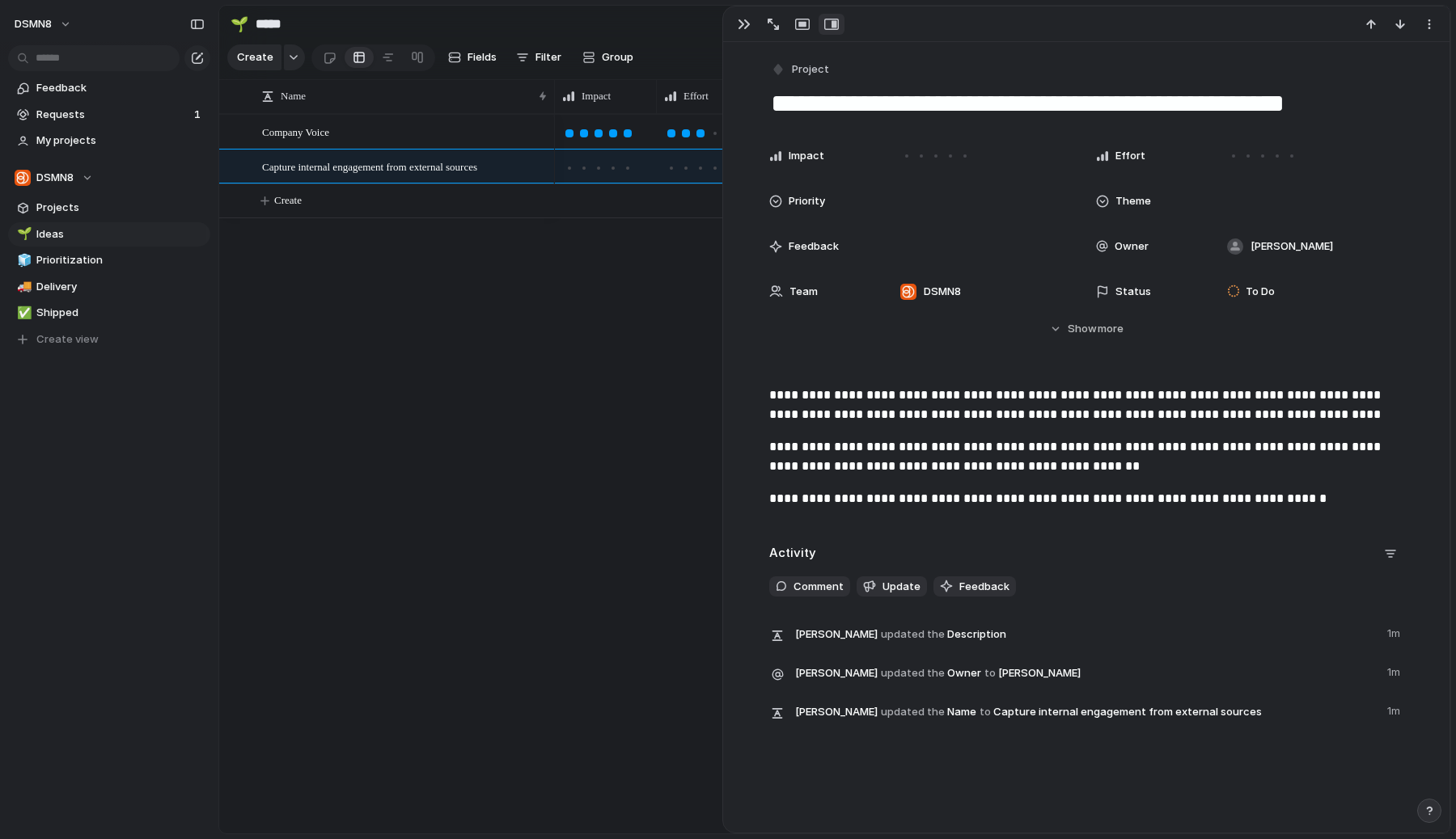
click at [1290, 499] on p "**********" at bounding box center [1086, 498] width 634 height 19
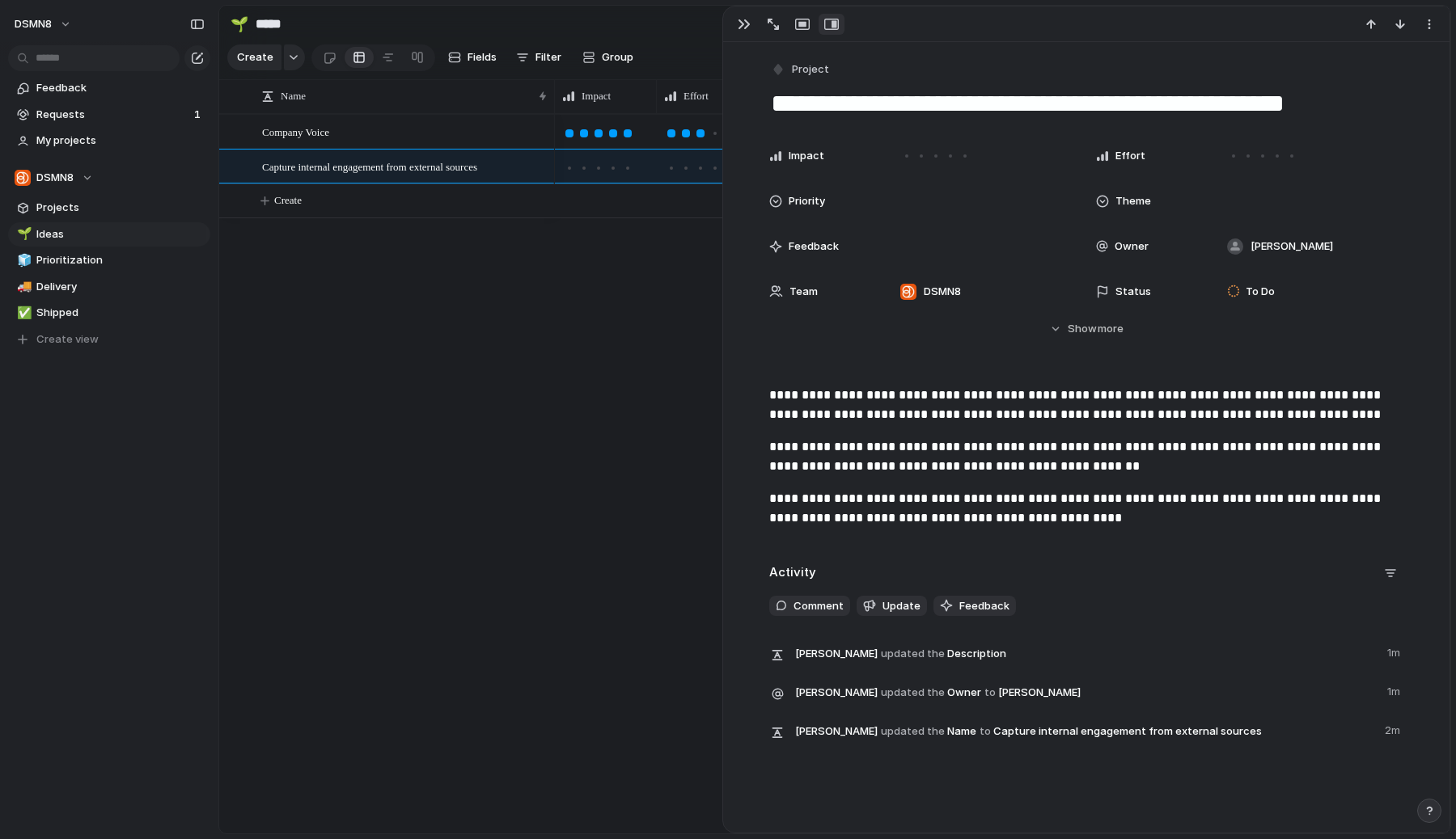
click at [918, 472] on p "**********" at bounding box center [1086, 457] width 634 height 39
click at [900, 609] on span "Update" at bounding box center [901, 607] width 38 height 17
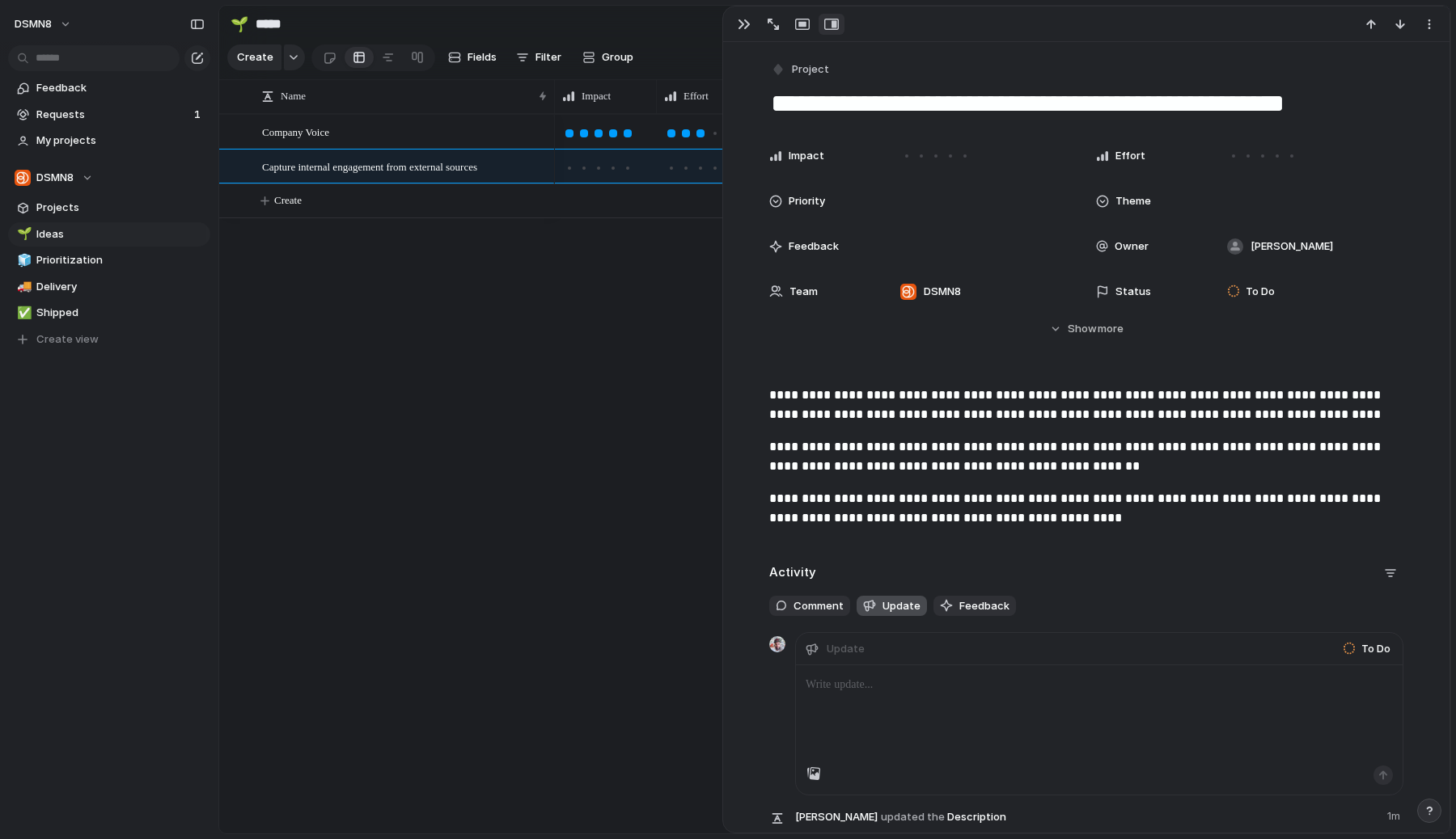
click at [900, 609] on span "Update" at bounding box center [901, 607] width 38 height 17
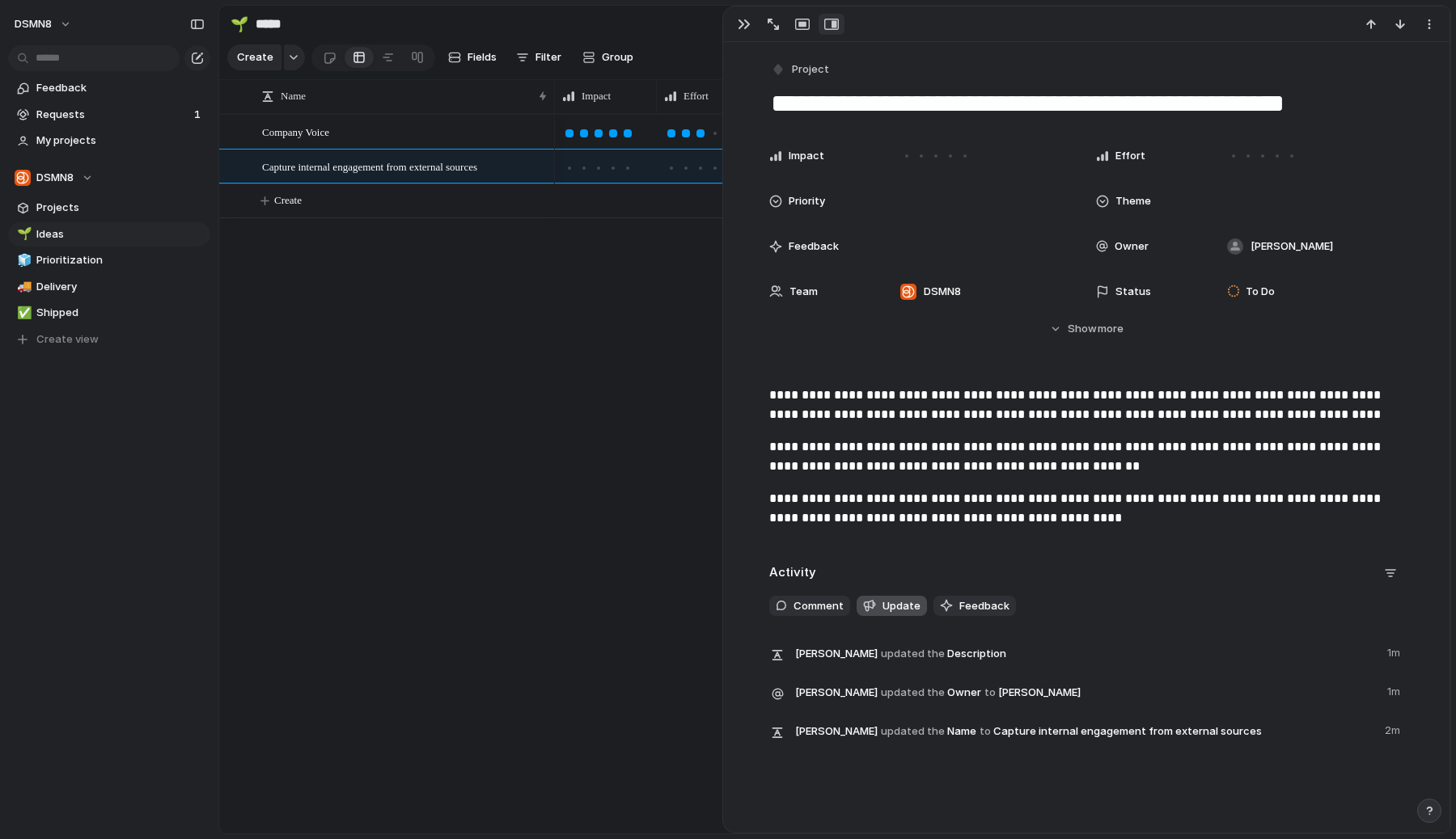
click at [900, 609] on span "Update" at bounding box center [901, 607] width 38 height 17
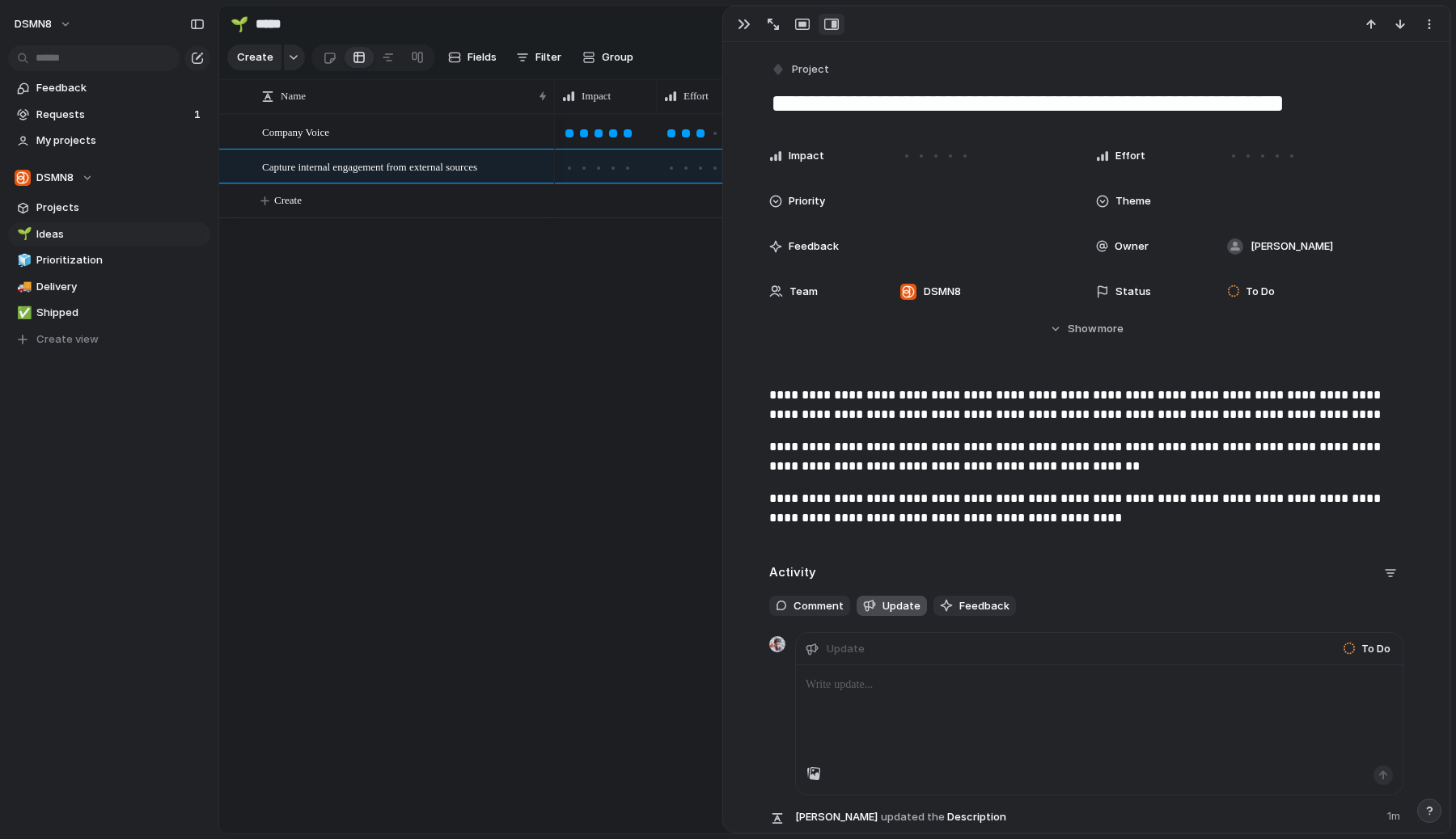
click at [900, 609] on span "Update" at bounding box center [901, 607] width 38 height 17
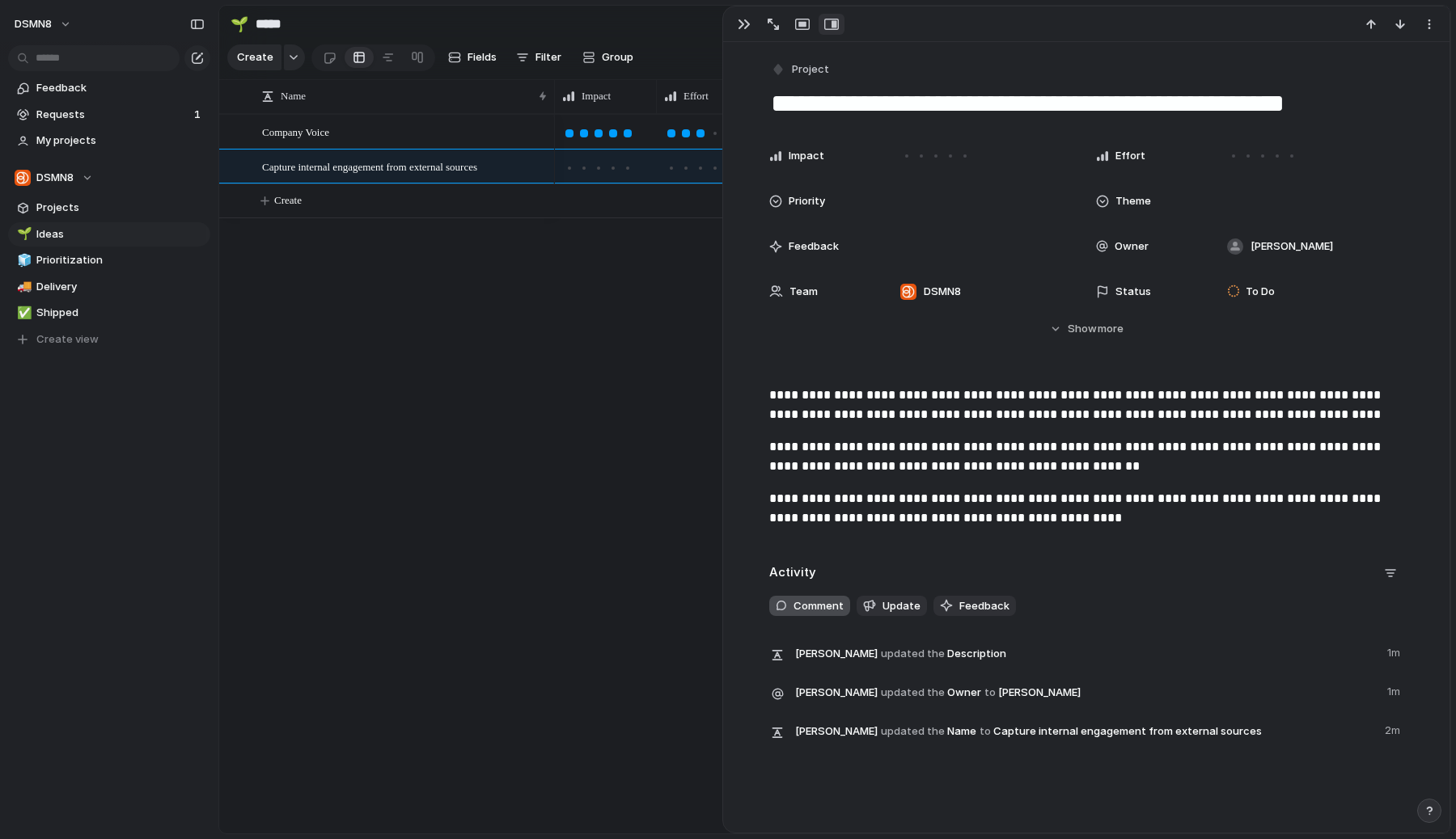
click at [823, 606] on span "Comment" at bounding box center [818, 607] width 50 height 17
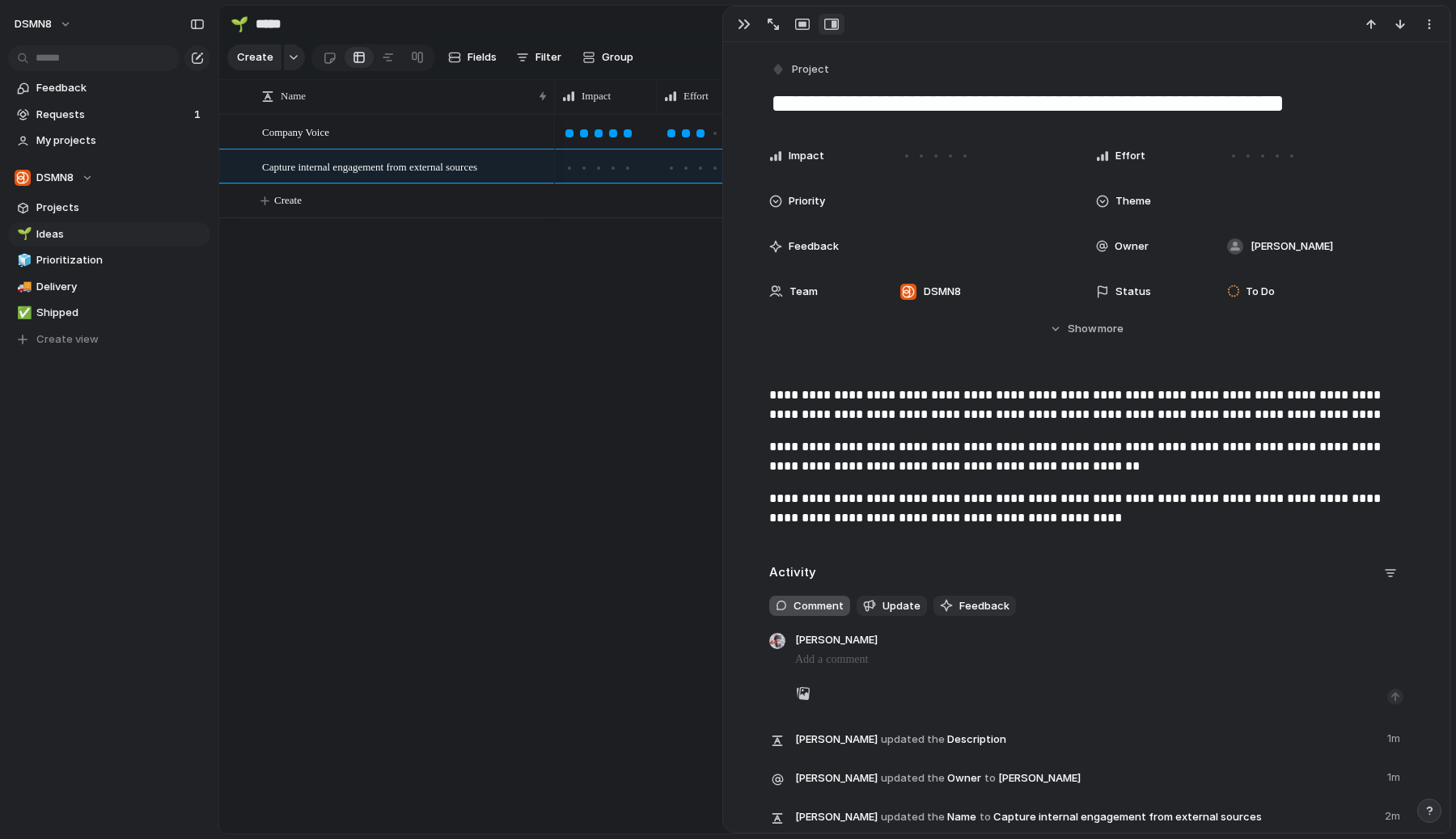
click at [823, 606] on span "Comment" at bounding box center [818, 607] width 50 height 17
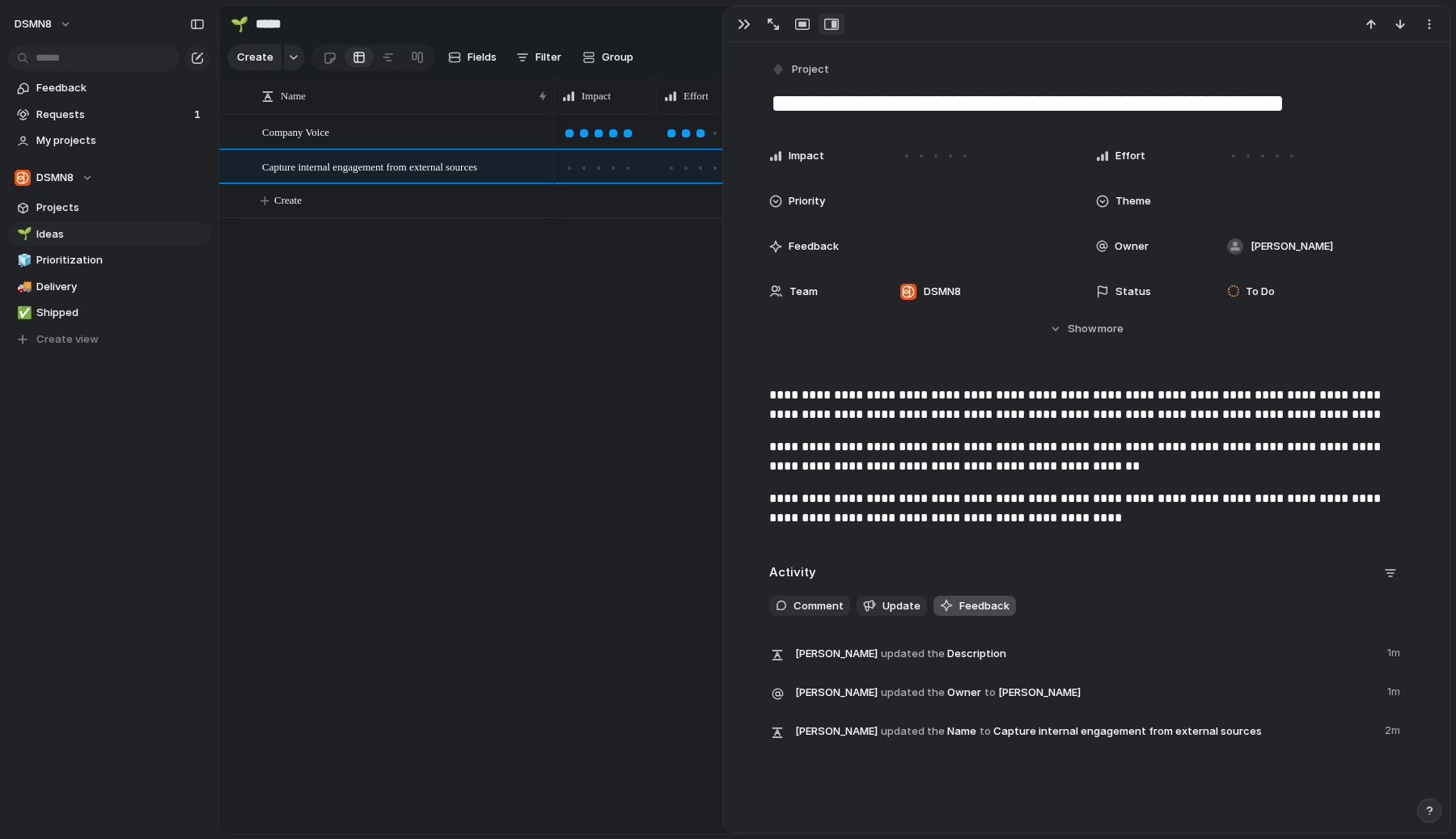
click at [962, 606] on span "Feedback" at bounding box center [984, 607] width 50 height 17
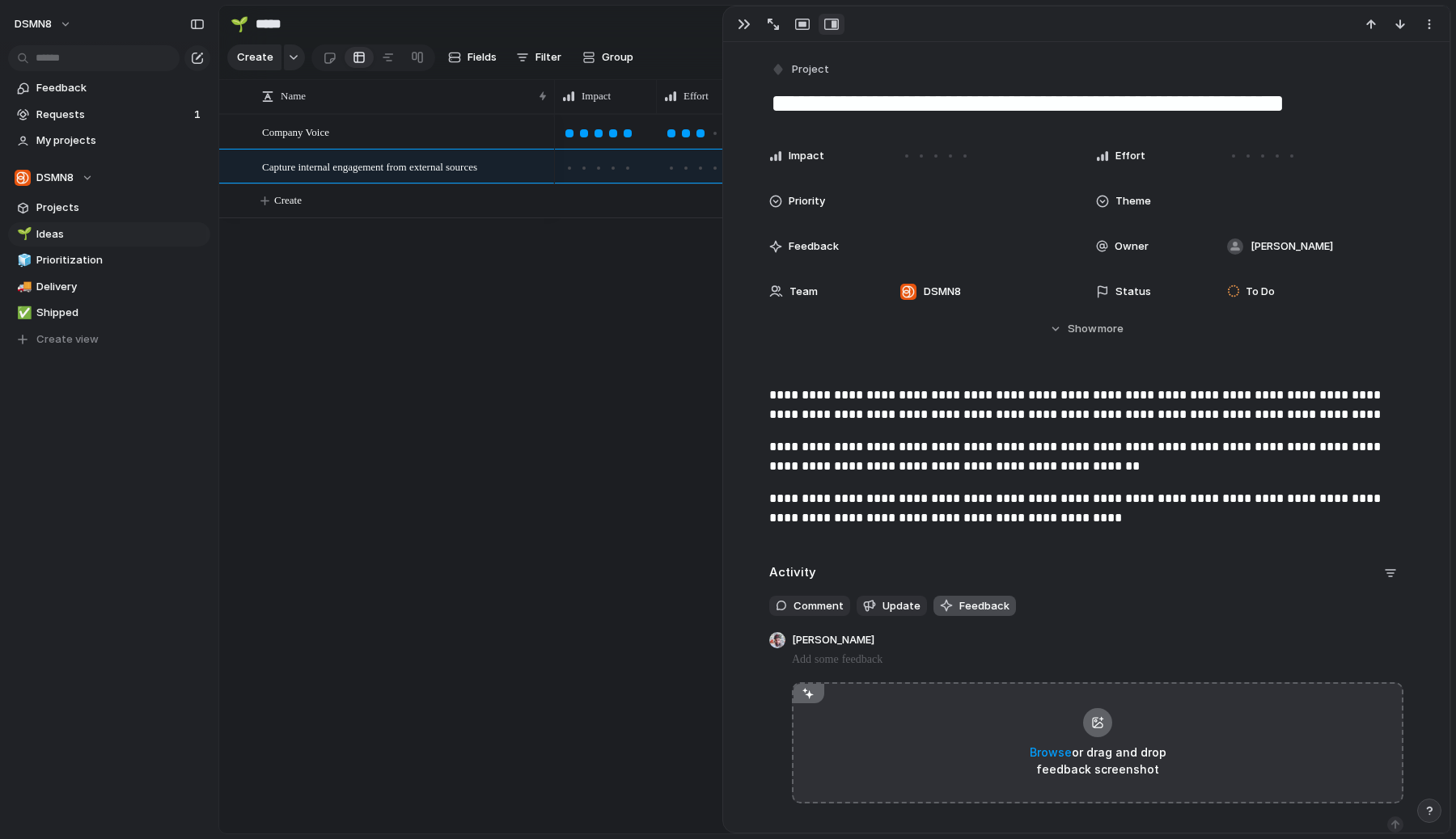
click at [962, 606] on span "Feedback" at bounding box center [984, 607] width 50 height 17
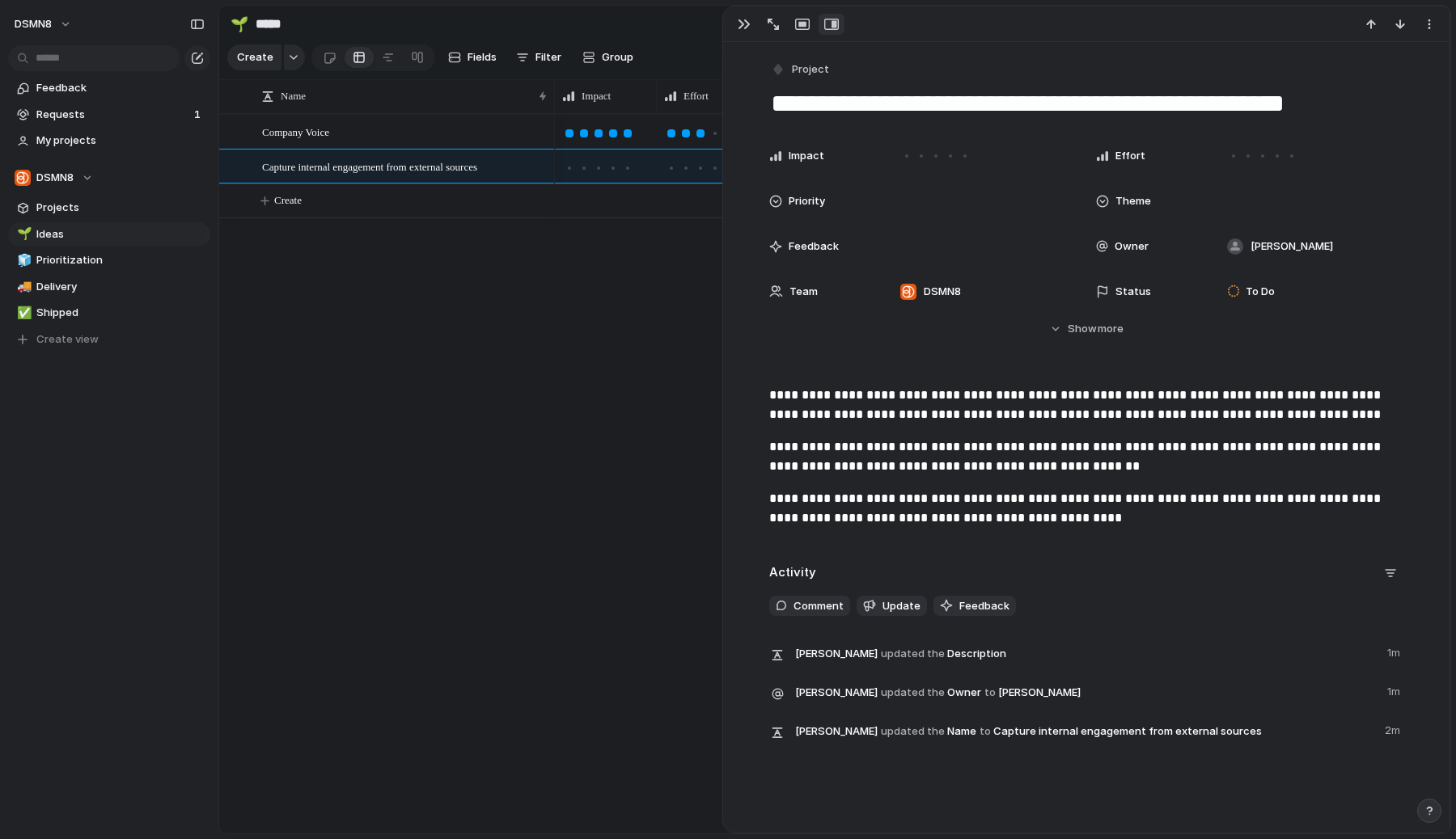
click at [584, 510] on div "High New Revenue Retention [PERSON_NAME]" at bounding box center [1002, 474] width 895 height 720
click at [771, 21] on div "button" at bounding box center [773, 24] width 11 height 11
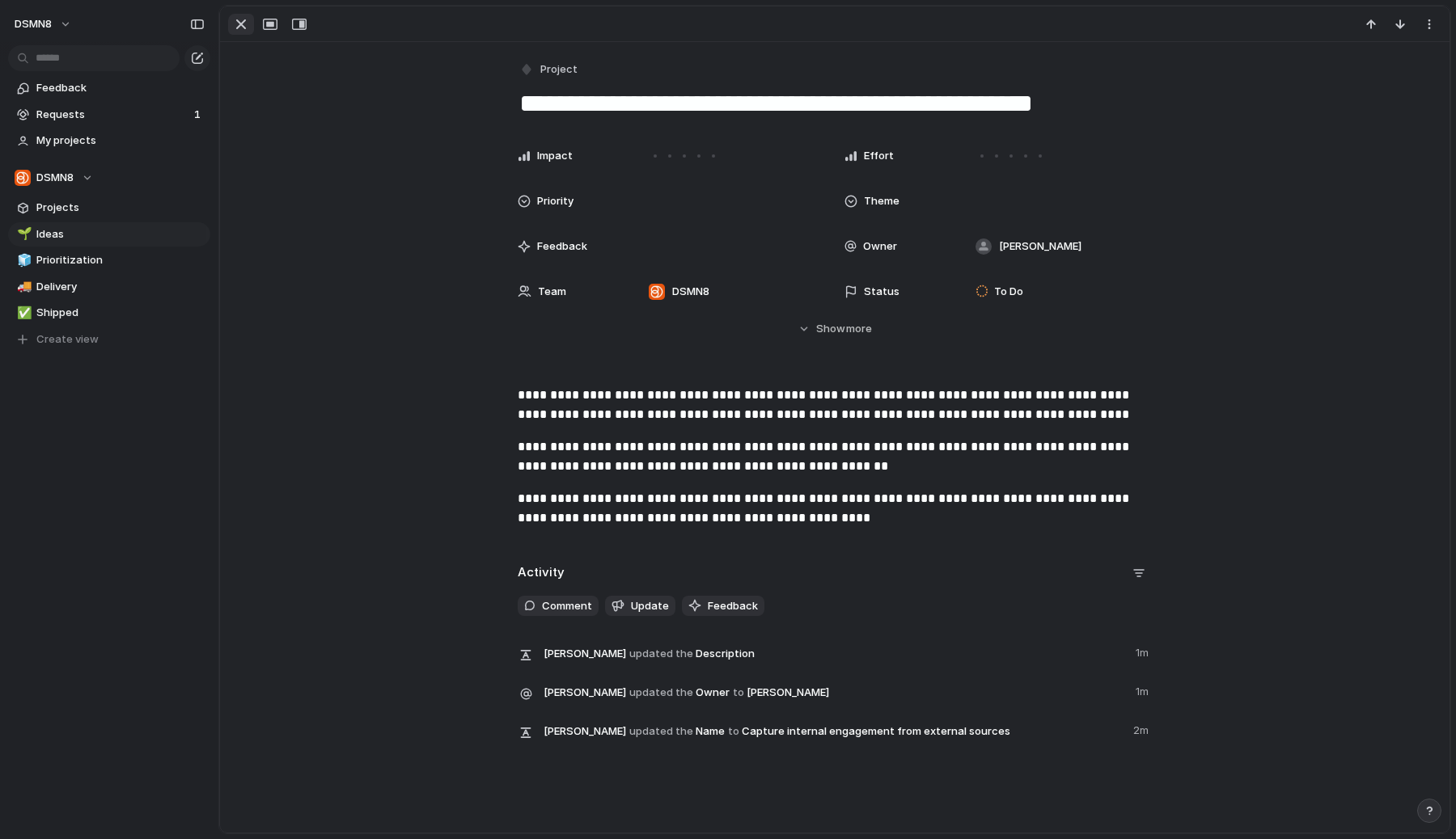
click at [241, 30] on div "button" at bounding box center [241, 24] width 19 height 19
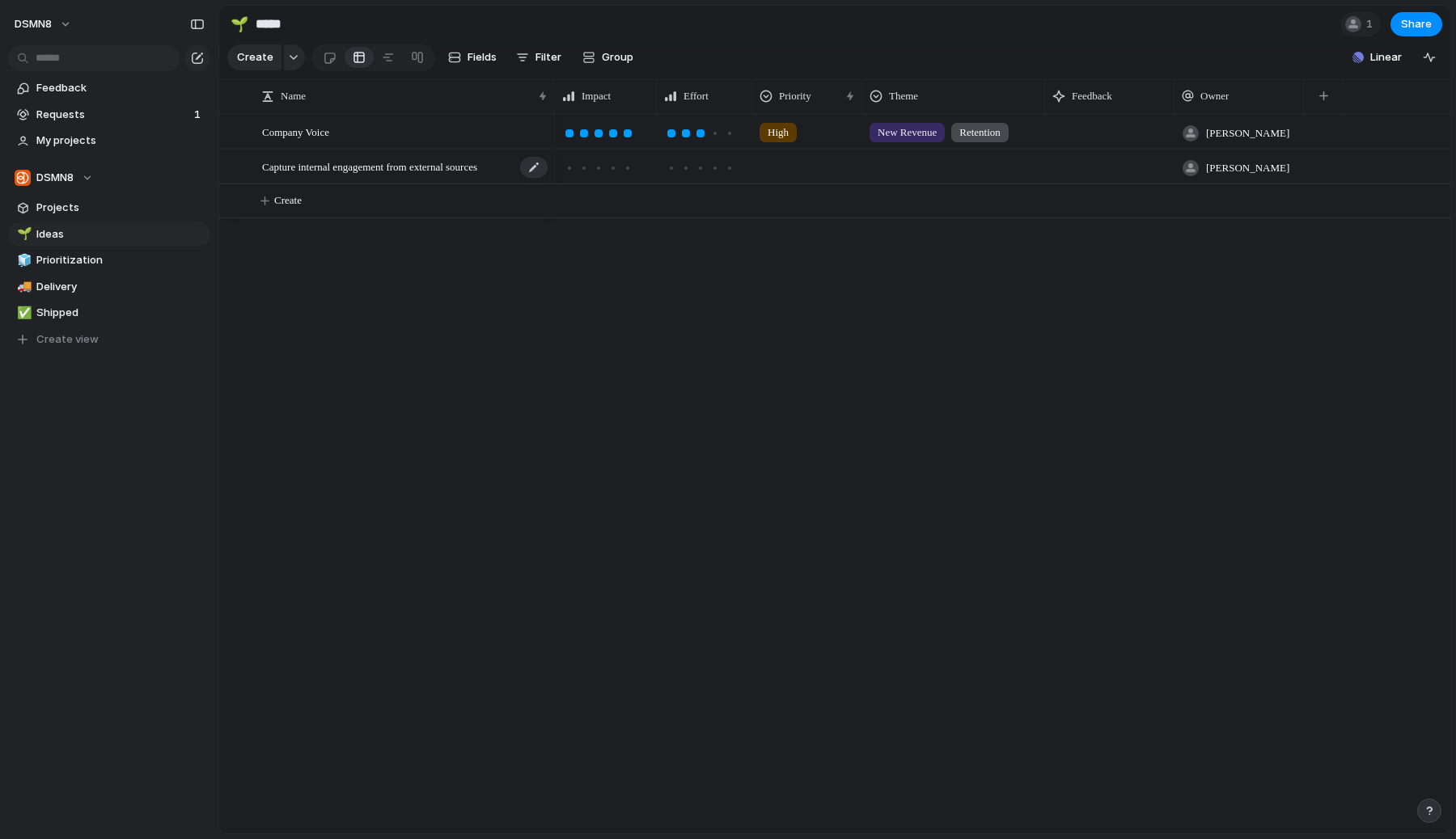
click at [394, 170] on span "Capture internal engagement from external sources" at bounding box center [369, 166] width 215 height 18
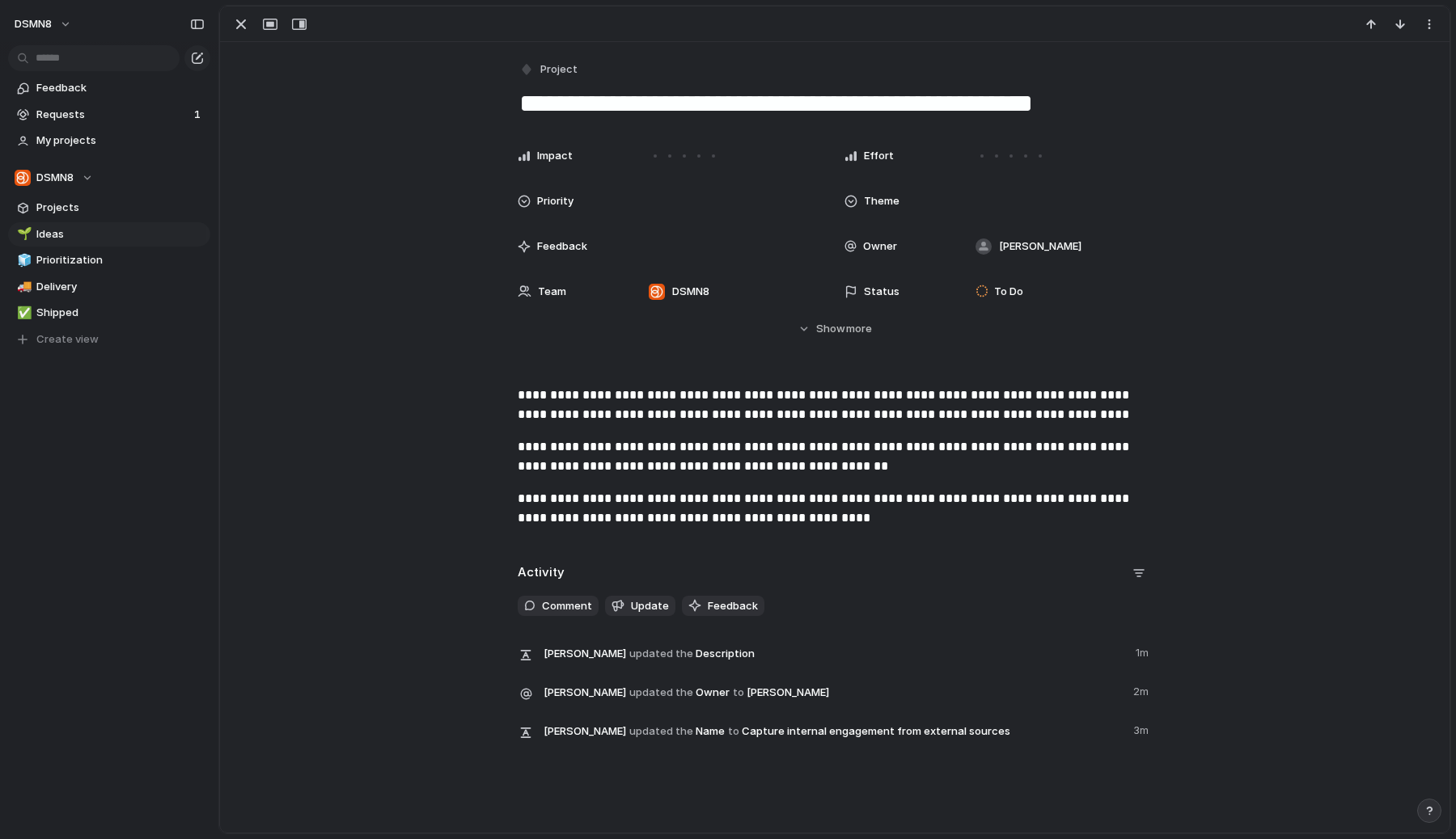
scroll to position [43, 0]
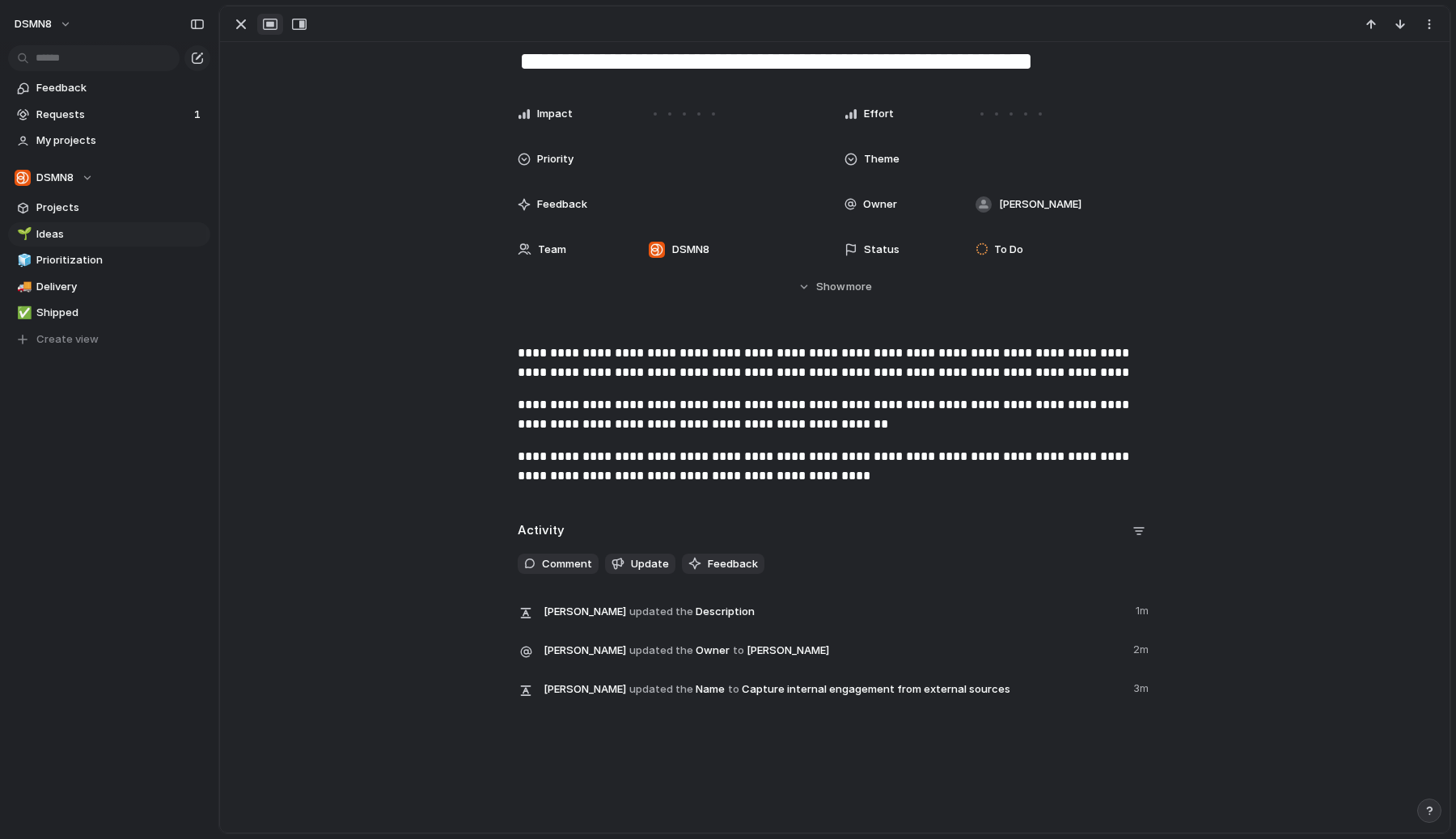
click at [273, 26] on div "button" at bounding box center [270, 24] width 15 height 13
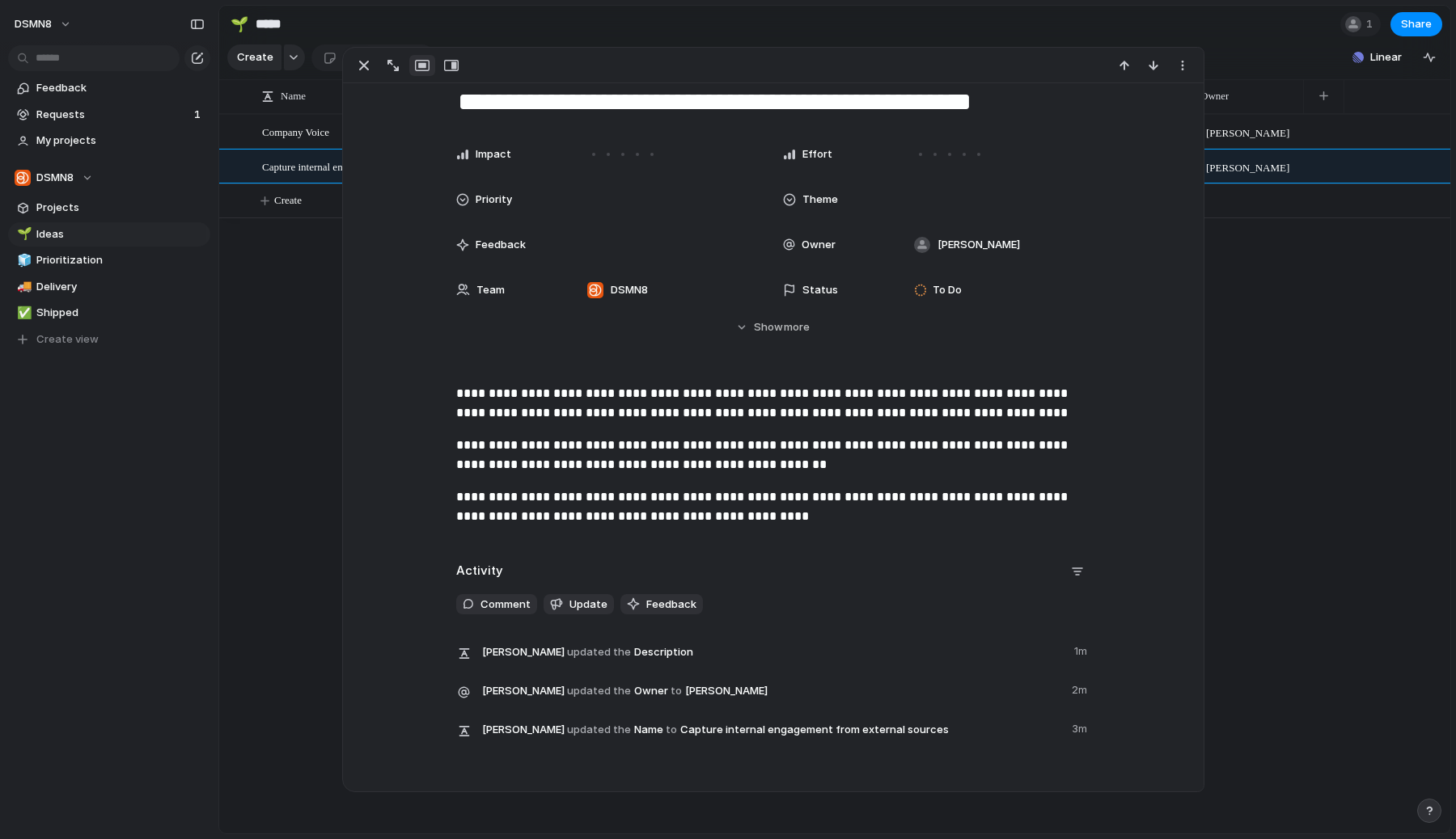
scroll to position [126, 0]
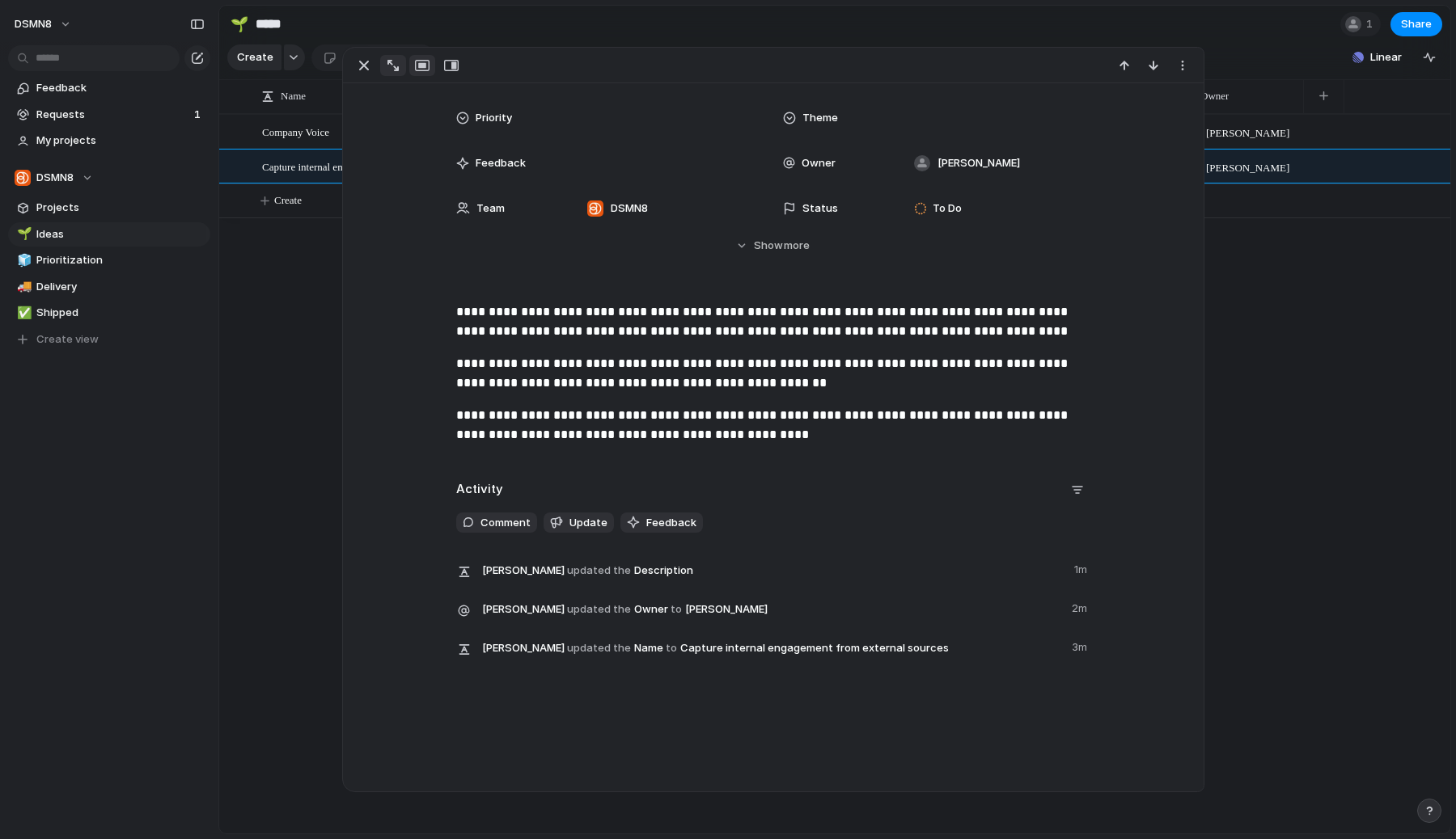
click at [394, 64] on div "button" at bounding box center [393, 65] width 11 height 11
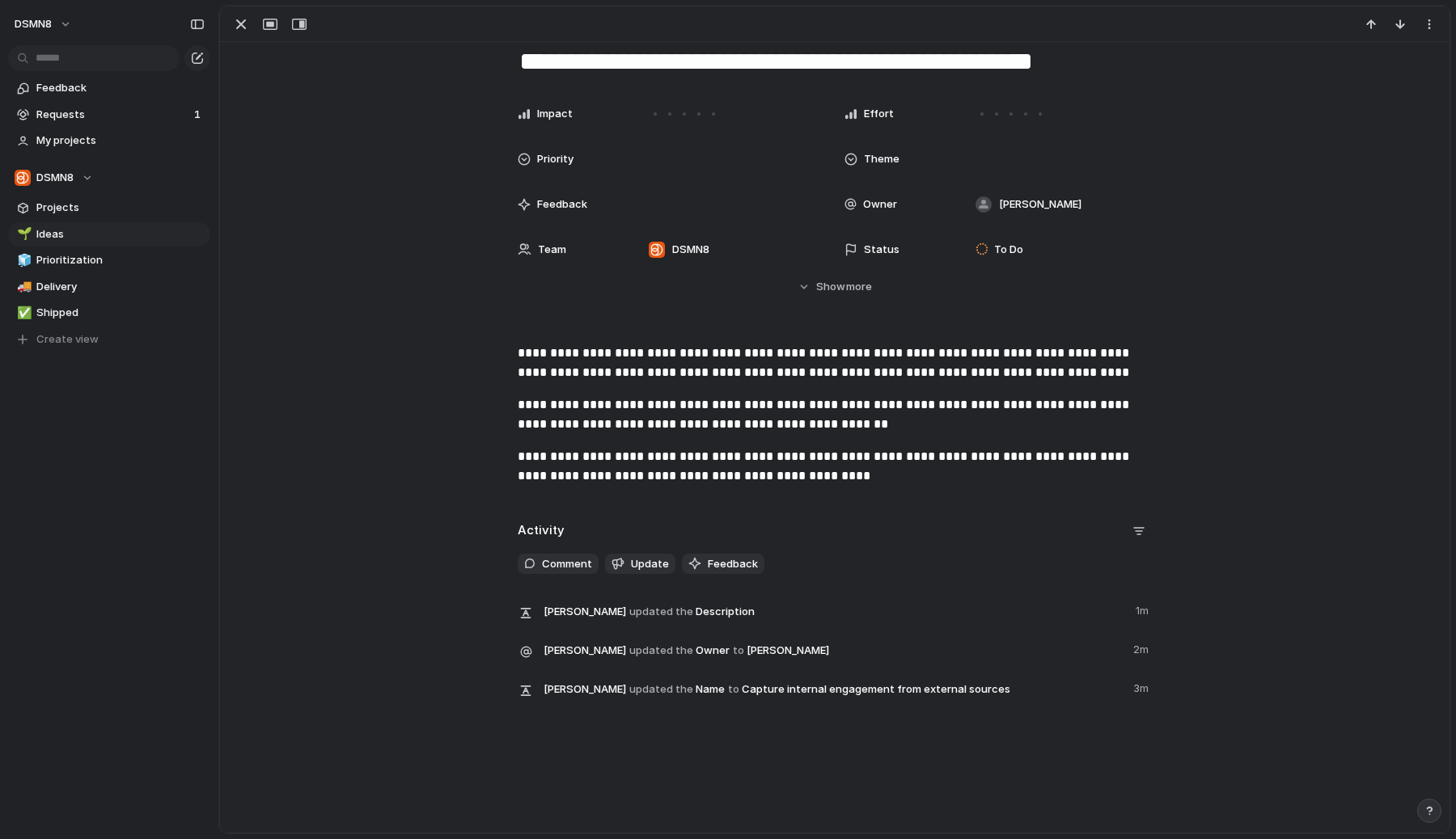
scroll to position [43, 0]
click at [241, 26] on div "button" at bounding box center [241, 24] width 19 height 19
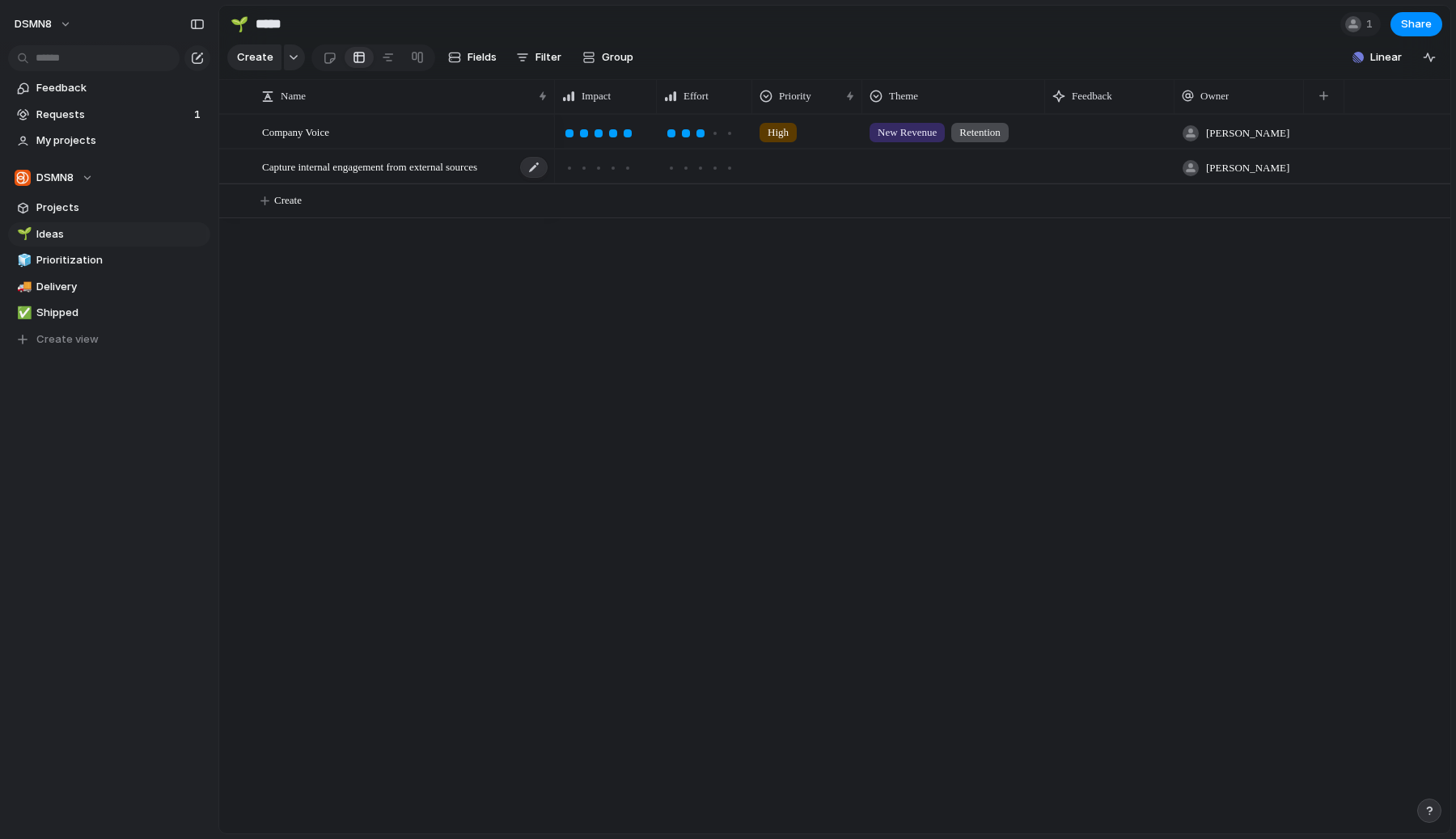
click at [390, 172] on span "Capture internal engagement from external sources" at bounding box center [369, 166] width 215 height 18
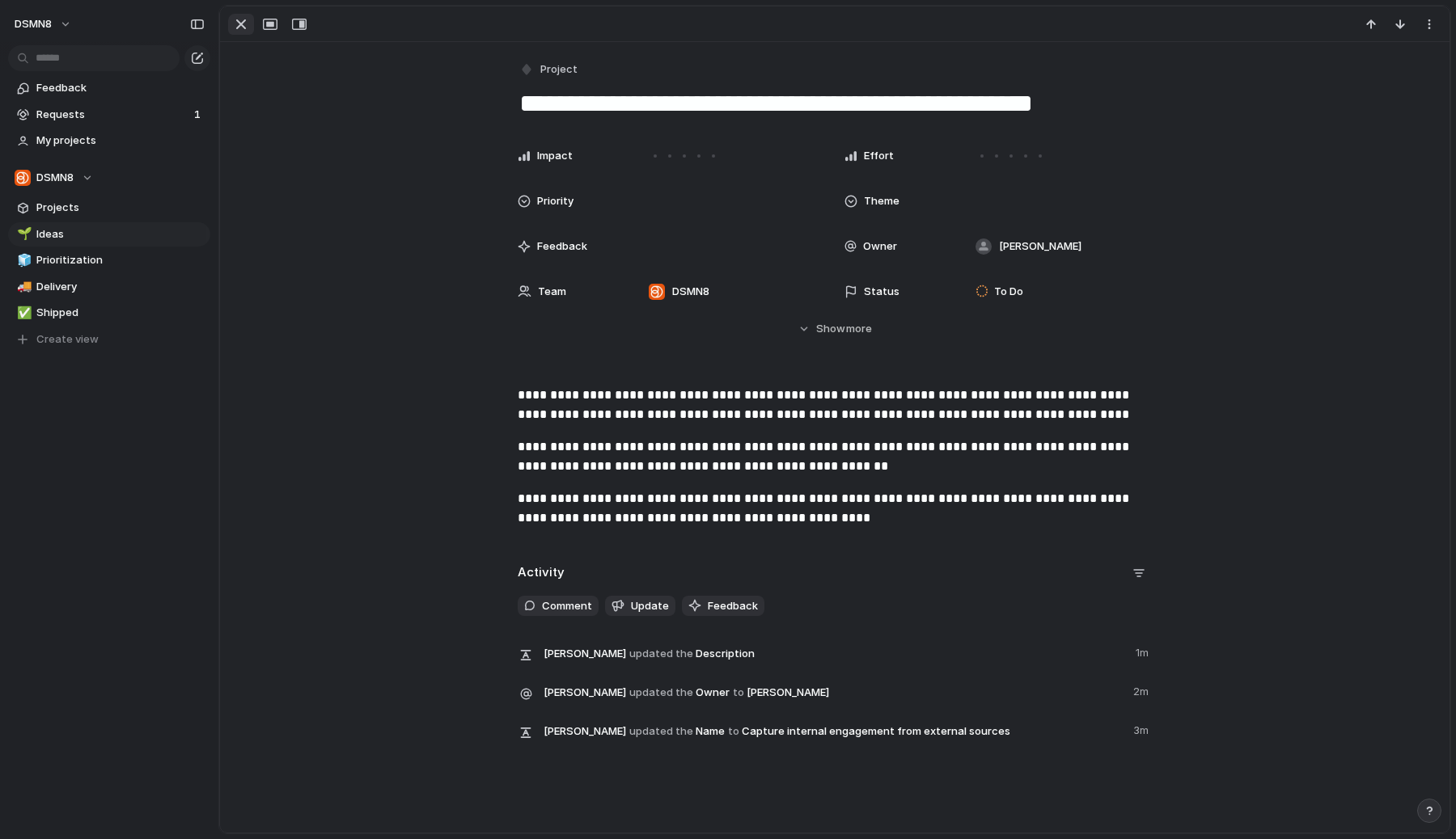
click at [244, 24] on div "button" at bounding box center [241, 24] width 19 height 19
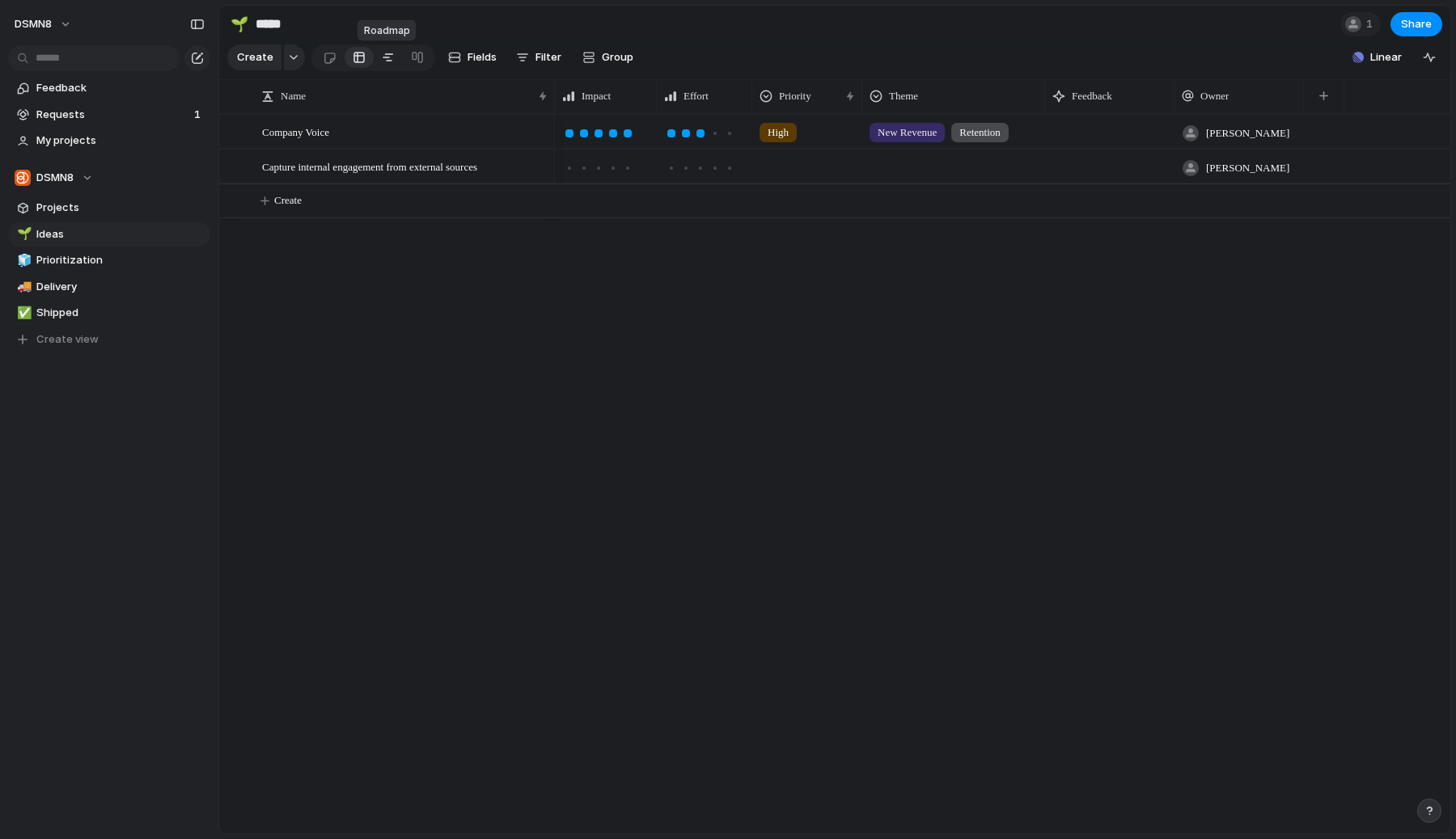
click at [384, 54] on div at bounding box center [388, 57] width 13 height 26
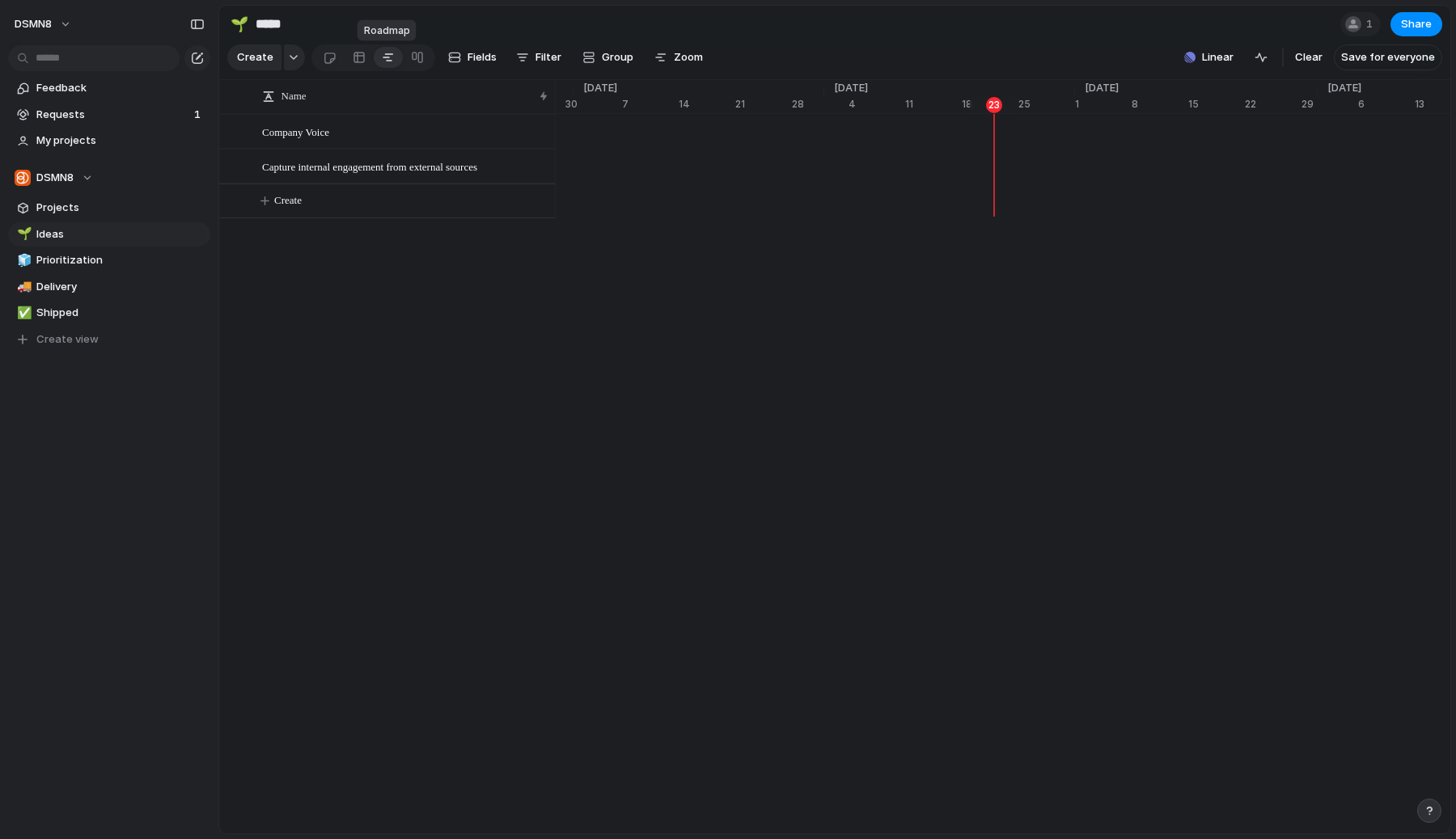
scroll to position [0, 8596]
click at [367, 58] on link at bounding box center [359, 57] width 29 height 26
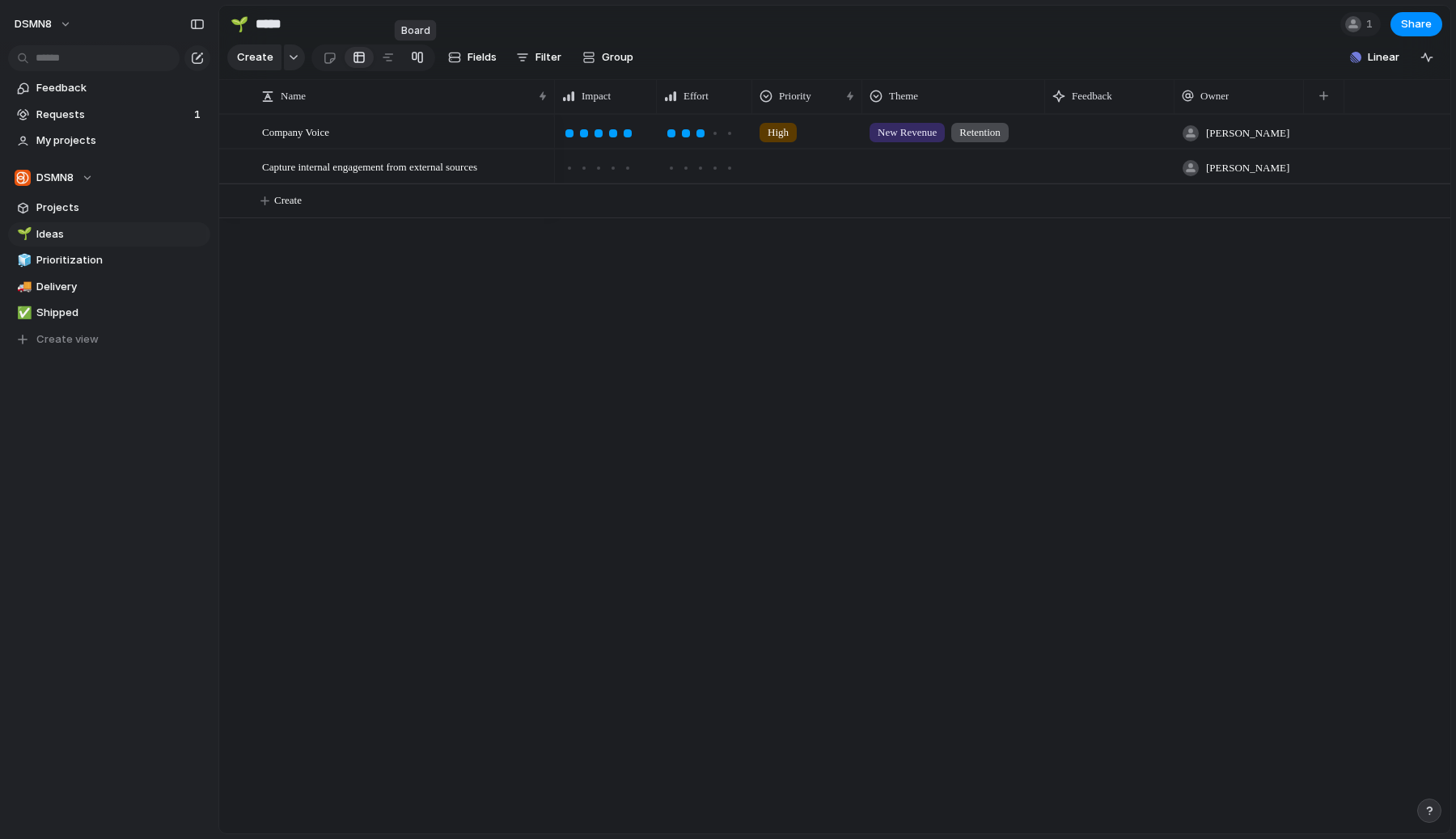
click at [411, 58] on div at bounding box center [418, 57] width 13 height 26
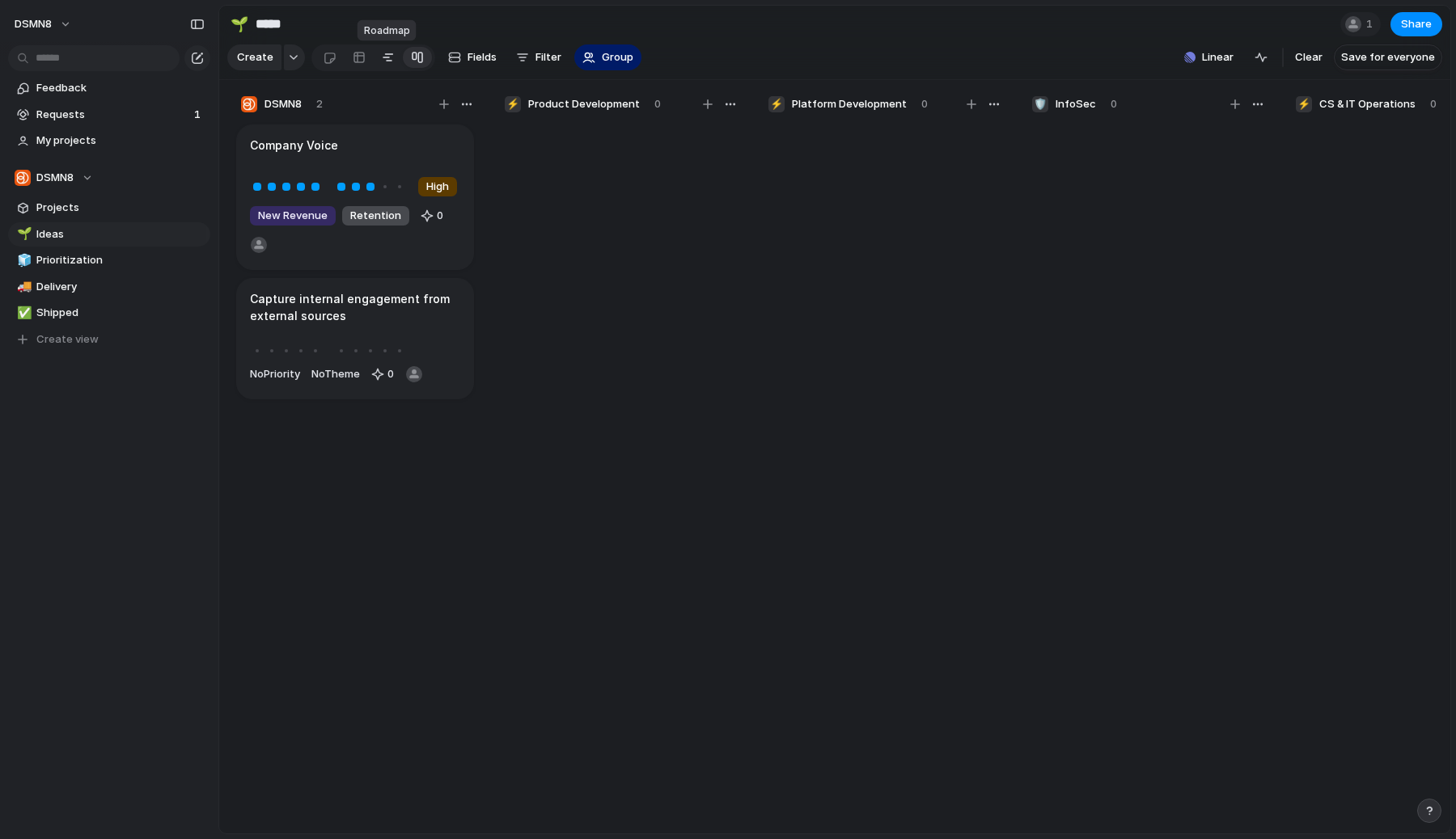
click at [377, 56] on link at bounding box center [388, 57] width 29 height 26
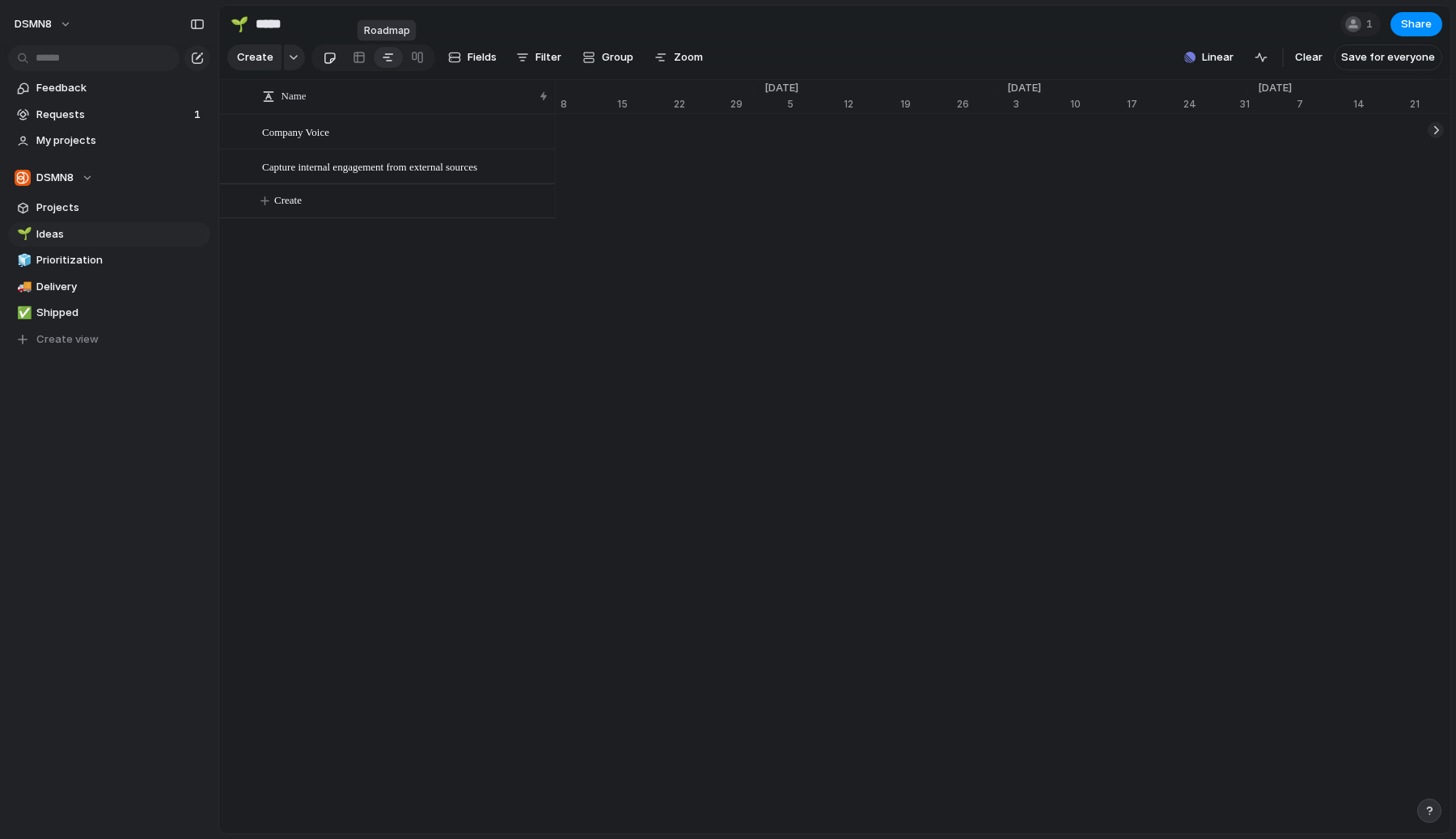
scroll to position [0, 51]
click at [322, 64] on div at bounding box center [329, 57] width 14 height 27
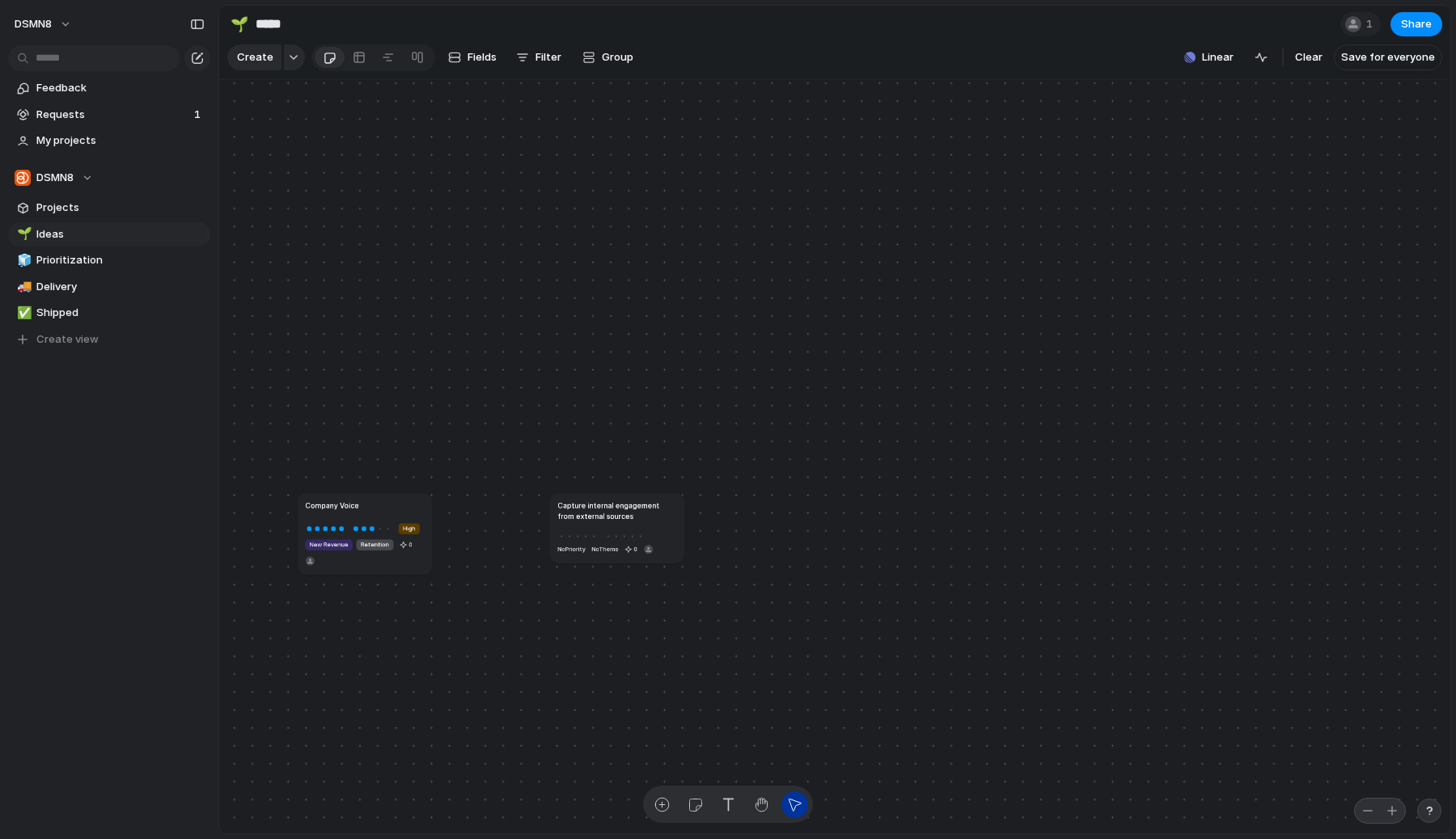
drag, startPoint x: 540, startPoint y: 504, endPoint x: 635, endPoint y: 504, distance: 95.0
click at [635, 504] on h1 "Capture internal engagement from external sources" at bounding box center [616, 510] width 118 height 22
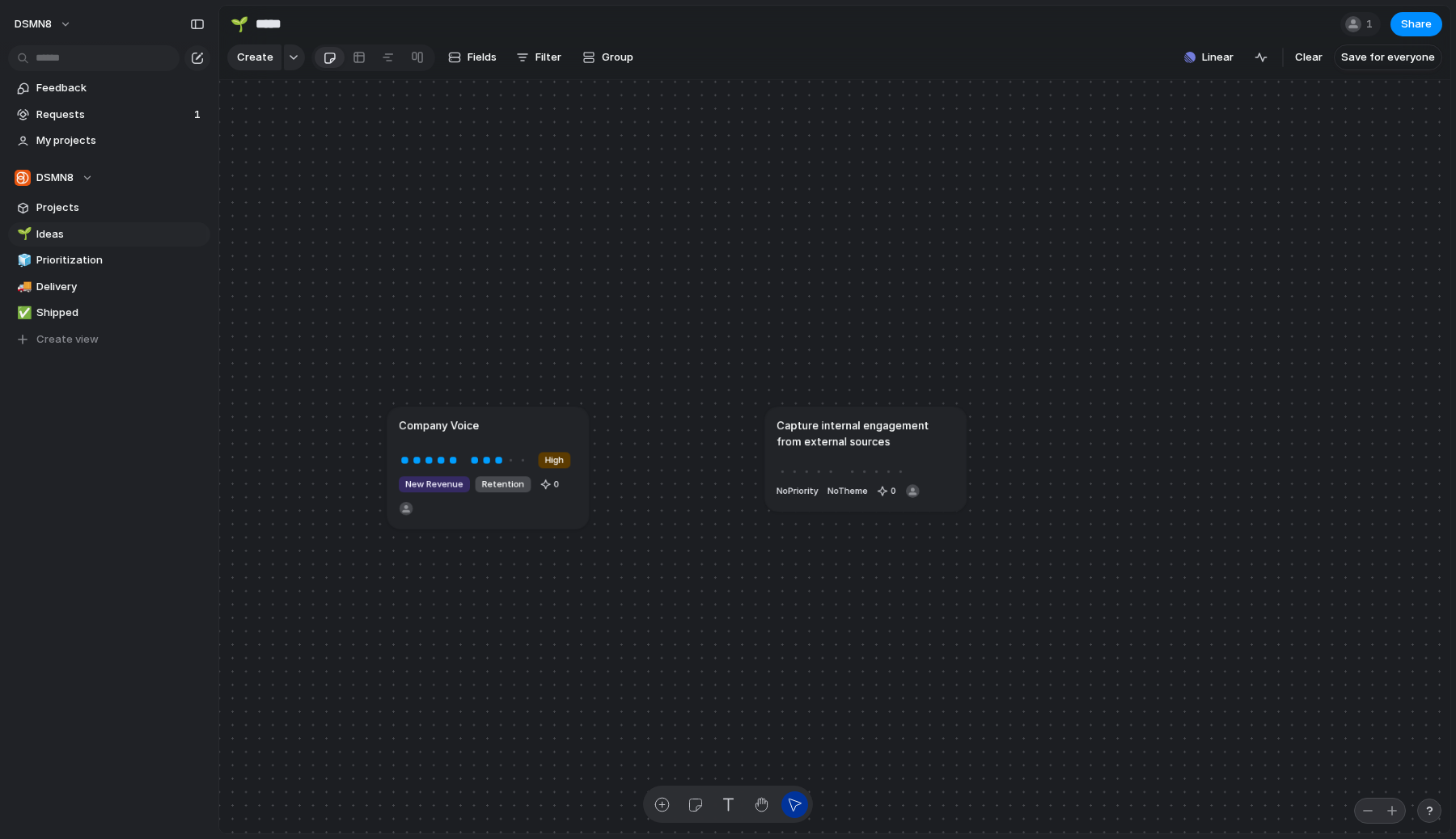
click at [590, 497] on div "Rename Delete" at bounding box center [728, 420] width 1456 height 839
click at [765, 810] on div "button" at bounding box center [761, 805] width 17 height 17
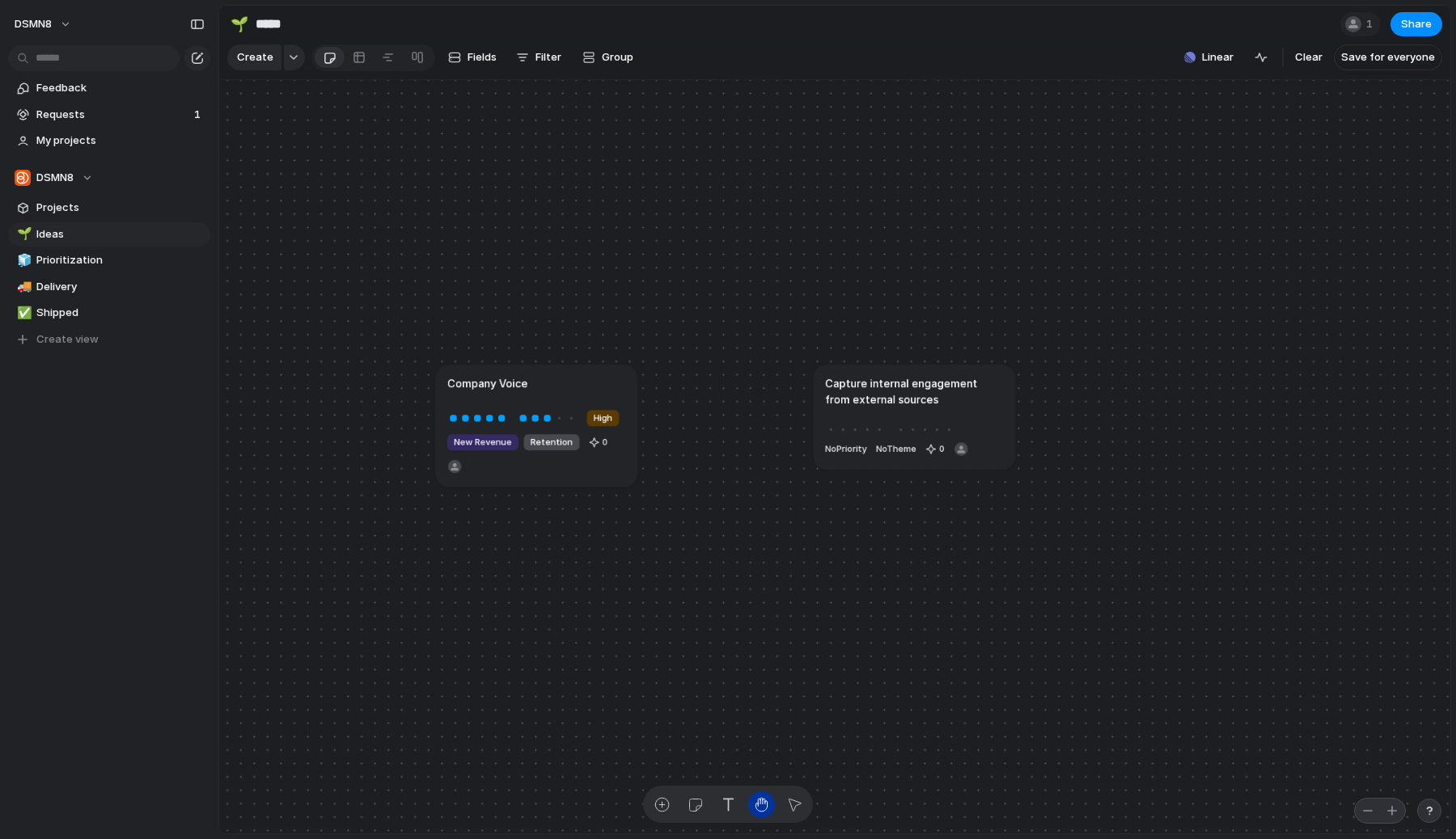
drag, startPoint x: 763, startPoint y: 643, endPoint x: 805, endPoint y: 598, distance: 61.6
click at [805, 598] on div "Company Voice High New Revenue Retention 0 Capture internal engagement from ext…" at bounding box center [946, 677] width 1022 height 626
click at [367, 59] on link at bounding box center [359, 57] width 29 height 26
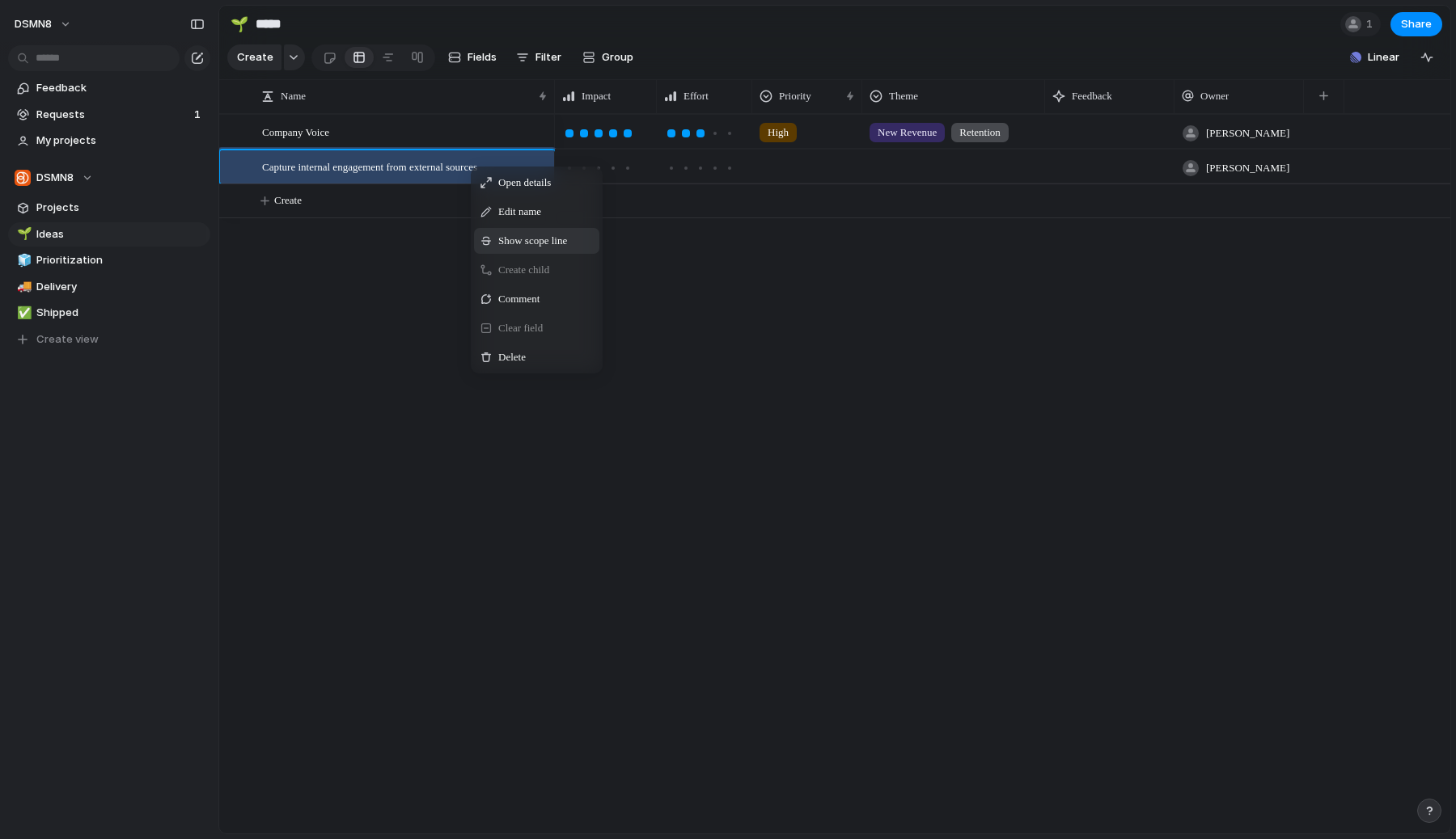
click at [557, 241] on span "Show scope line" at bounding box center [532, 241] width 69 height 17
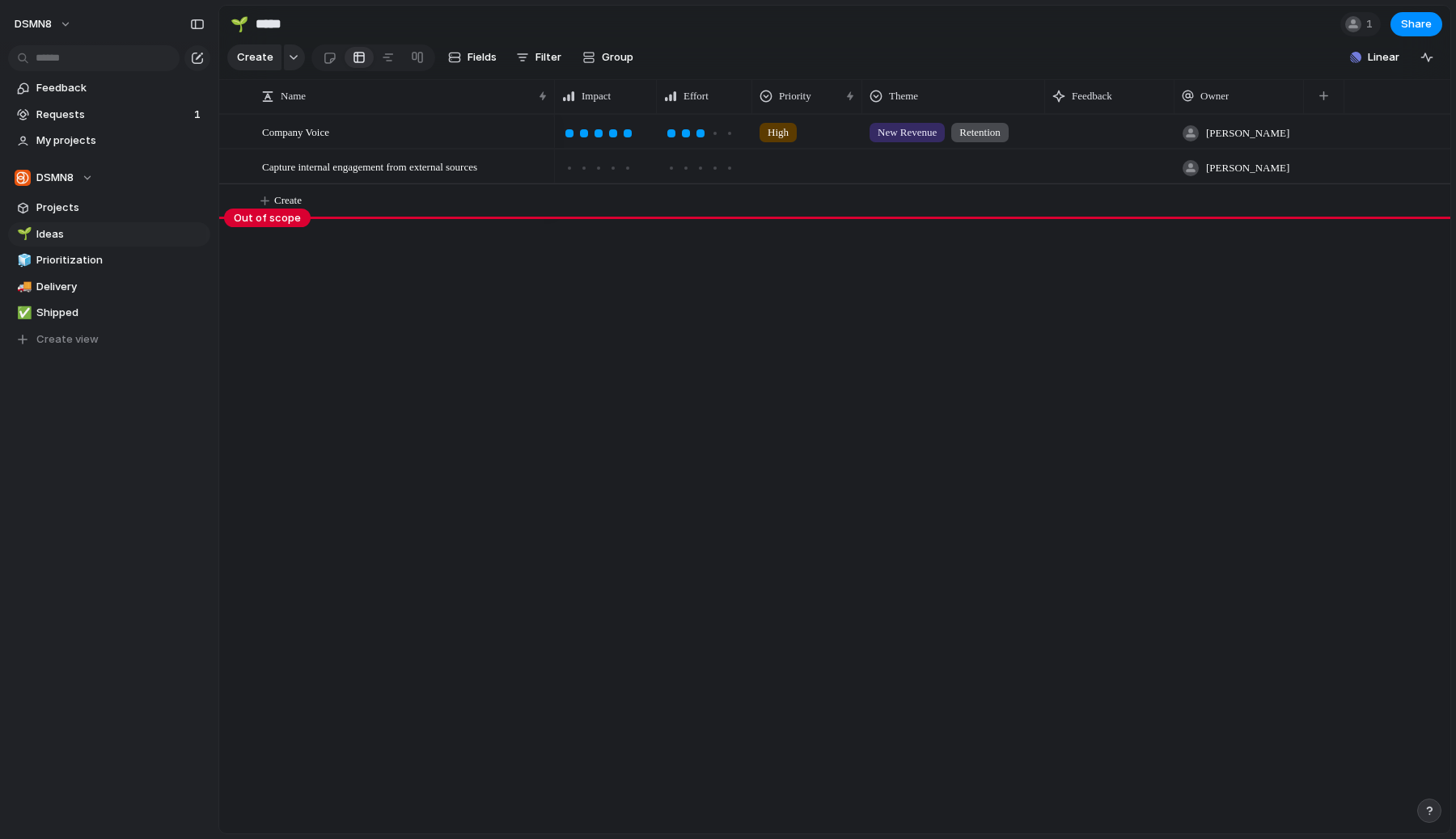
click at [536, 272] on div "Company Voice Capture internal engagement from external sources High New Revenu…" at bounding box center [834, 474] width 1231 height 720
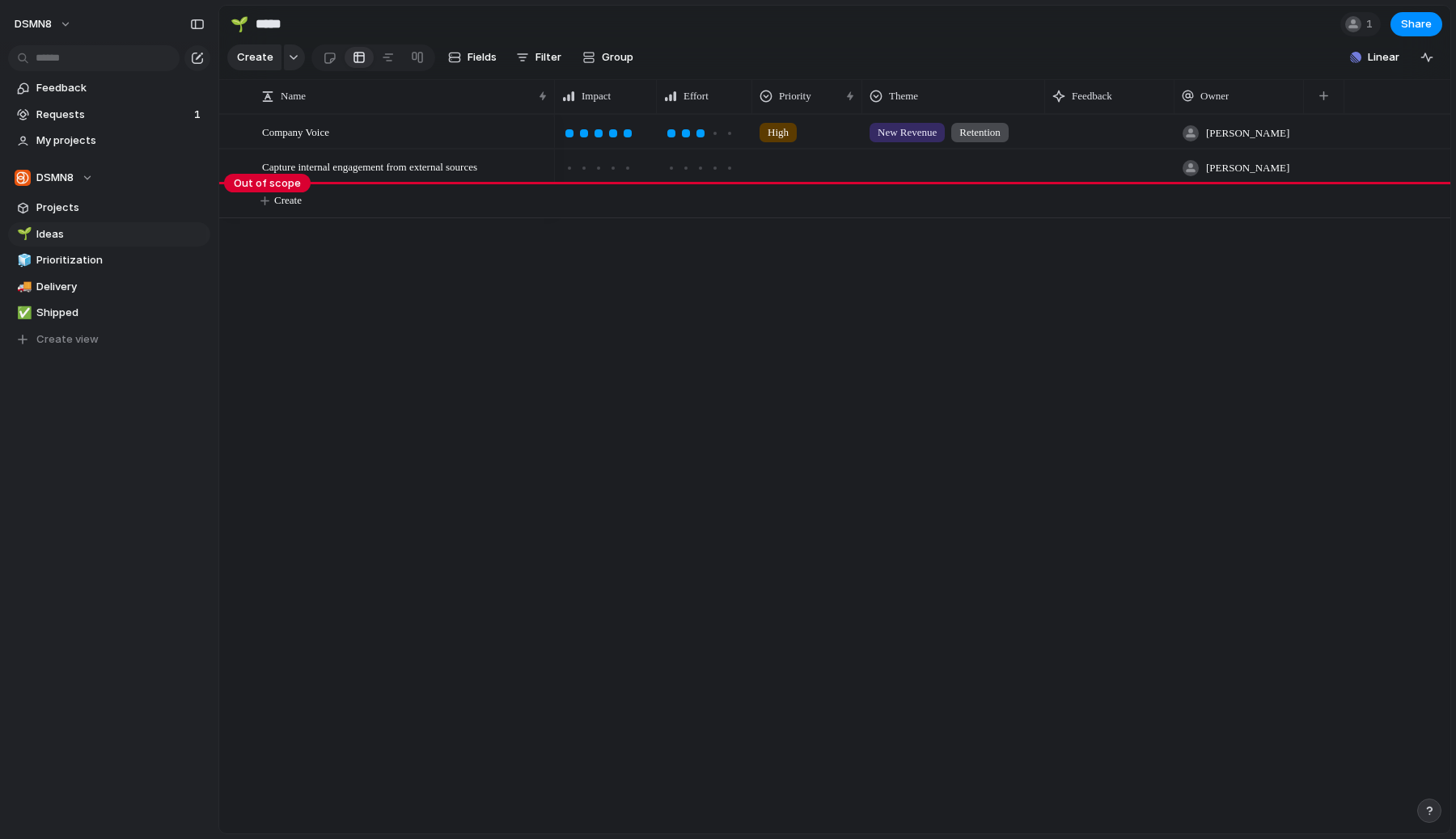
drag, startPoint x: 292, startPoint y: 220, endPoint x: 291, endPoint y: 370, distance: 150.0
click at [292, 373] on body "DSMN8 Feedback Requests 1 My projects DSMN8 Projects 🌱 Ideas 🧊 Prioritization 🚚…" at bounding box center [728, 420] width 1456 height 839
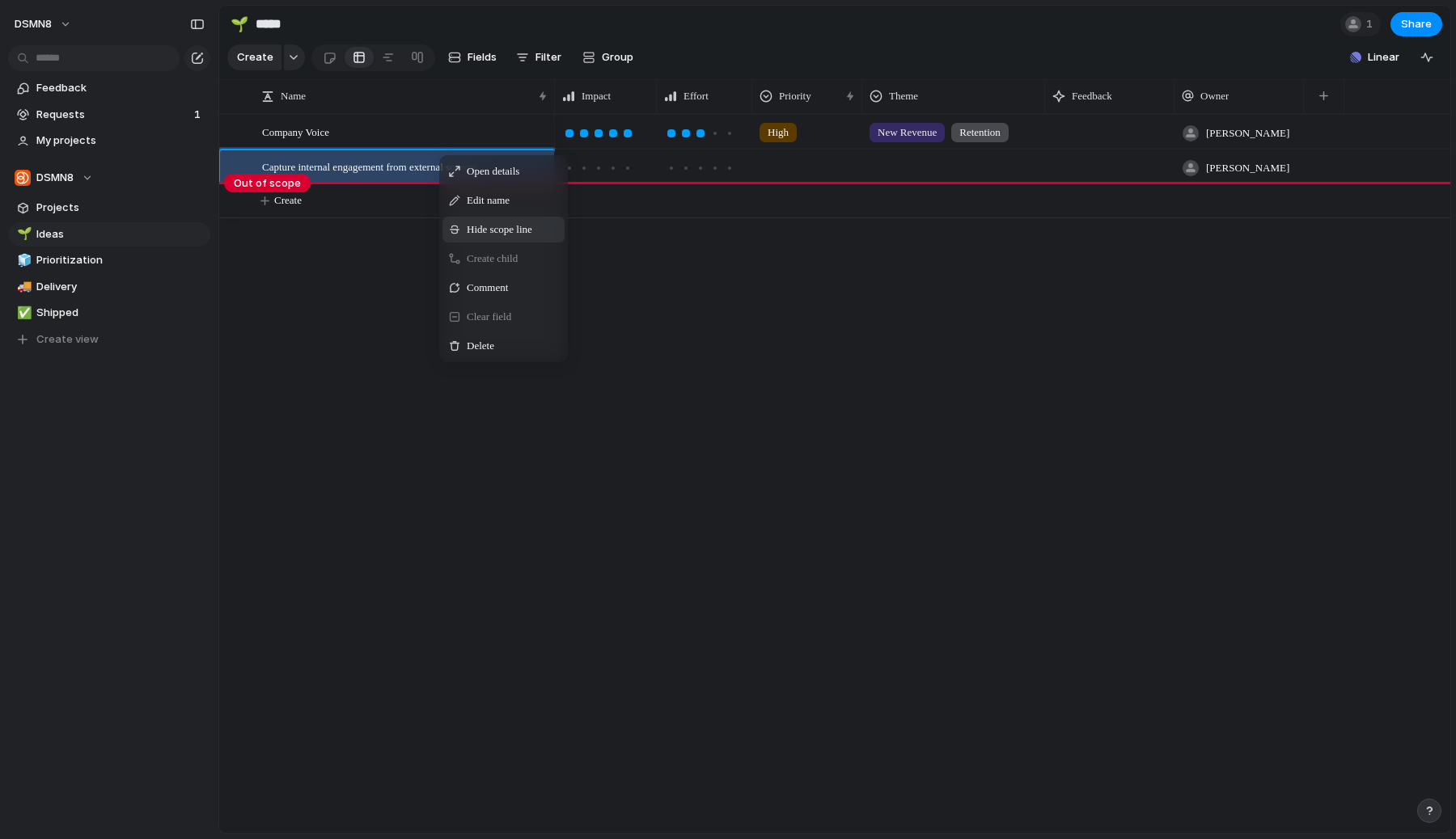
click at [519, 235] on span "Hide scope line" at bounding box center [498, 229] width 65 height 17
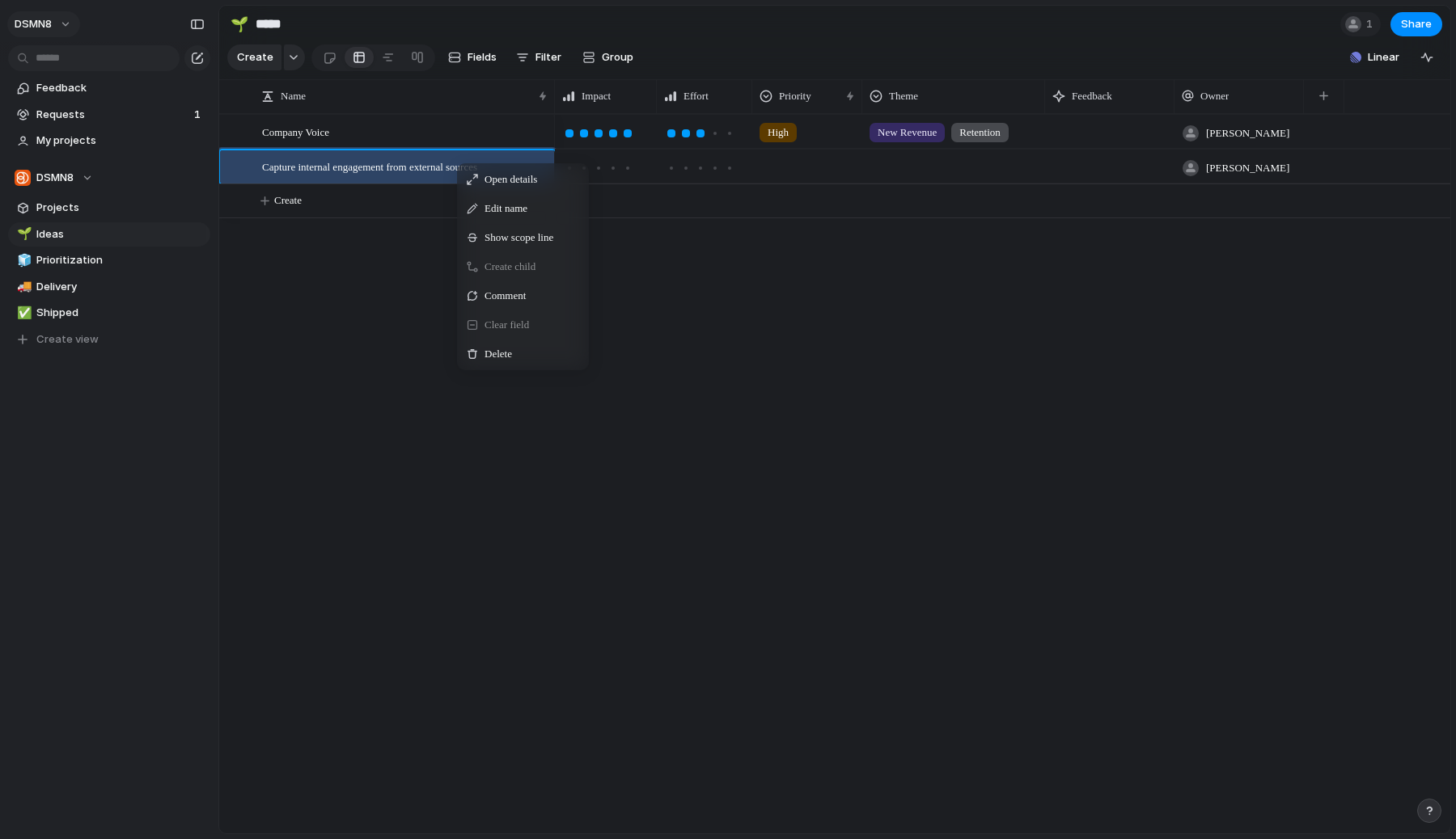
click at [55, 23] on button "DSMN8" at bounding box center [43, 24] width 73 height 26
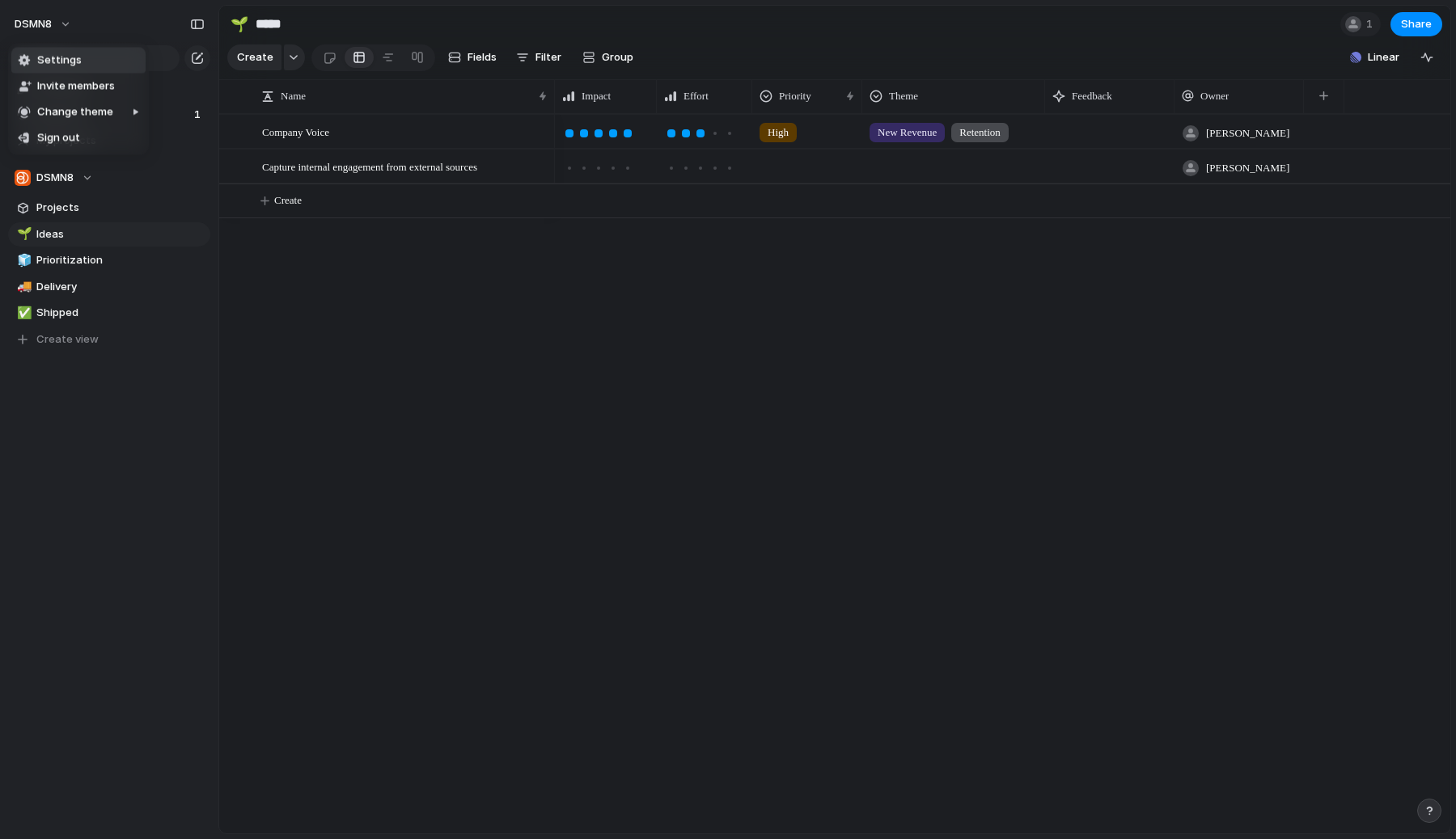
click at [81, 70] on li "Settings" at bounding box center [78, 61] width 134 height 26
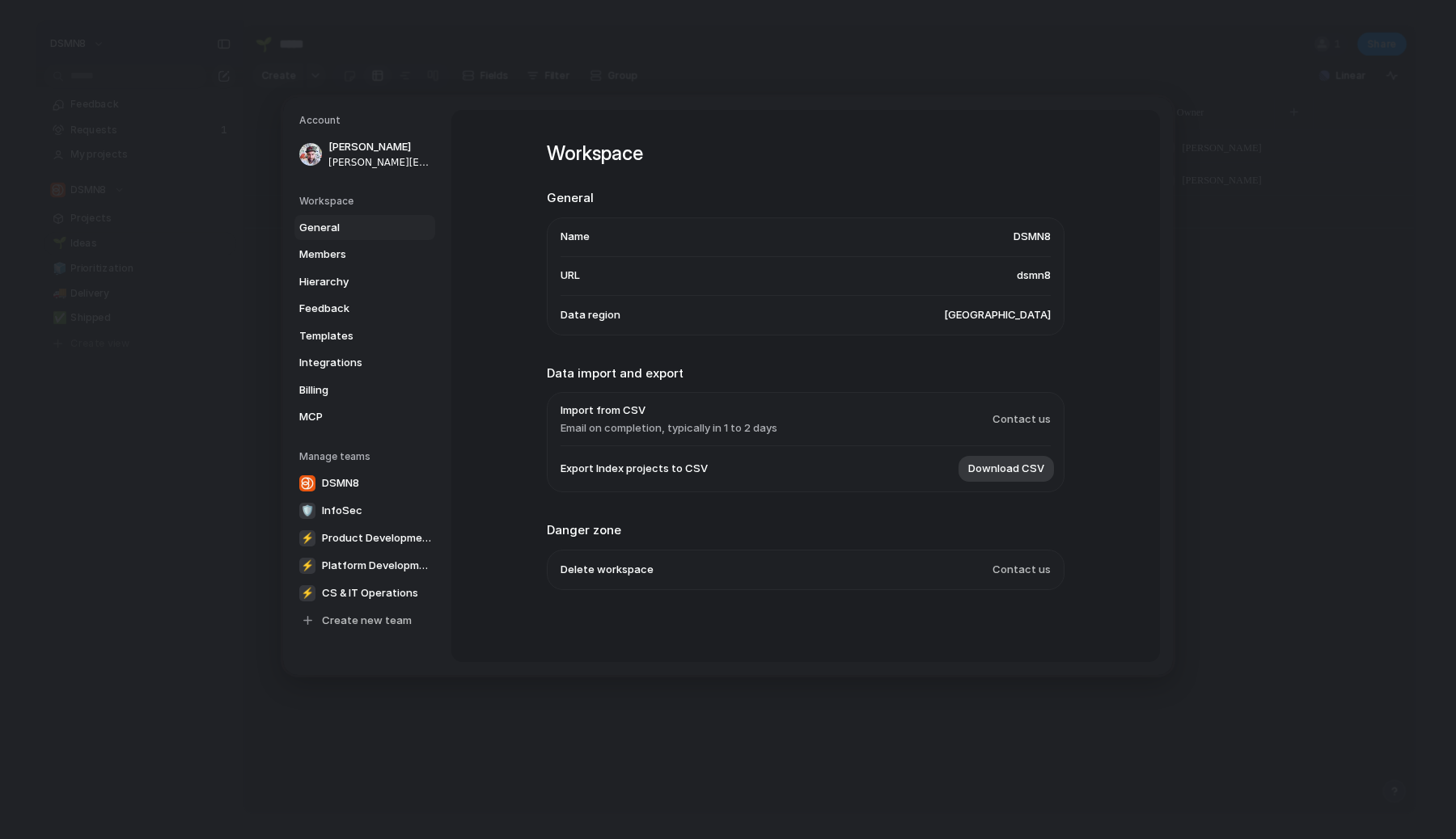
click at [1009, 309] on span "[GEOGRAPHIC_DATA]" at bounding box center [997, 316] width 106 height 17
click at [357, 248] on span "Members" at bounding box center [351, 255] width 104 height 17
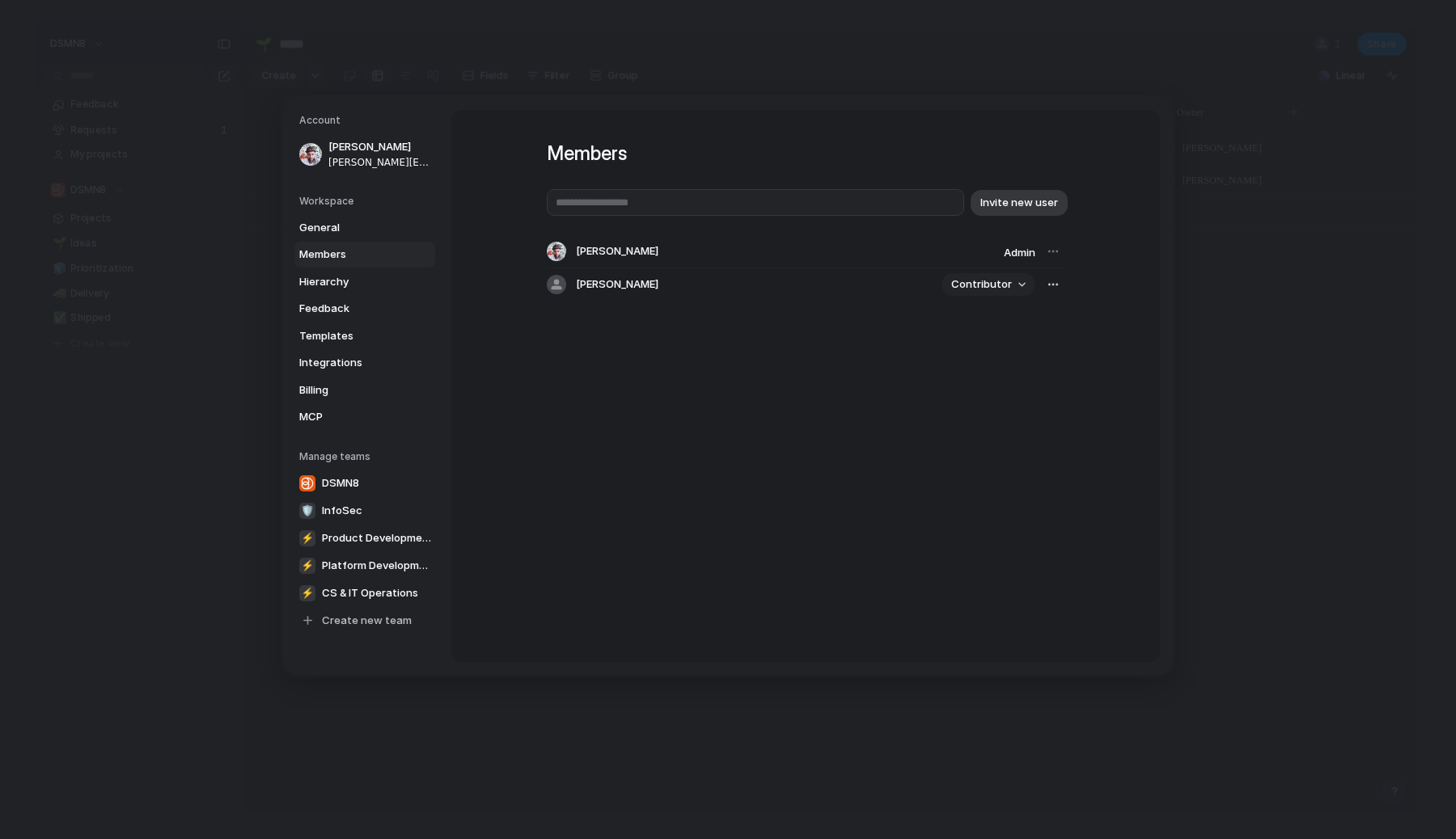
click at [1023, 284] on button "Contributor" at bounding box center [988, 285] width 94 height 23
click at [997, 317] on li "Admin" at bounding box center [993, 319] width 92 height 26
click at [369, 276] on span "Hierarchy" at bounding box center [351, 282] width 104 height 17
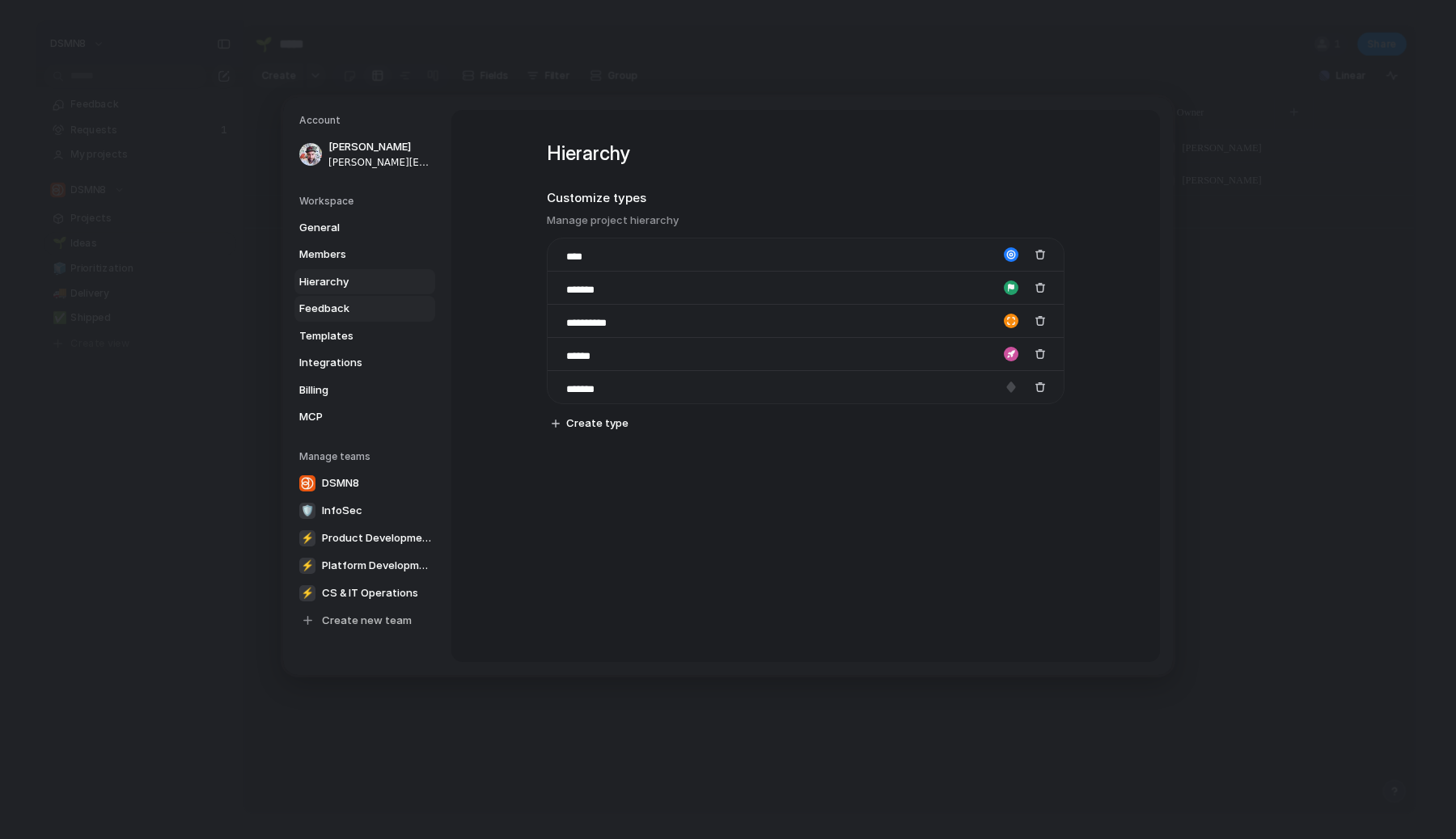
click at [356, 308] on span "Feedback" at bounding box center [351, 309] width 104 height 17
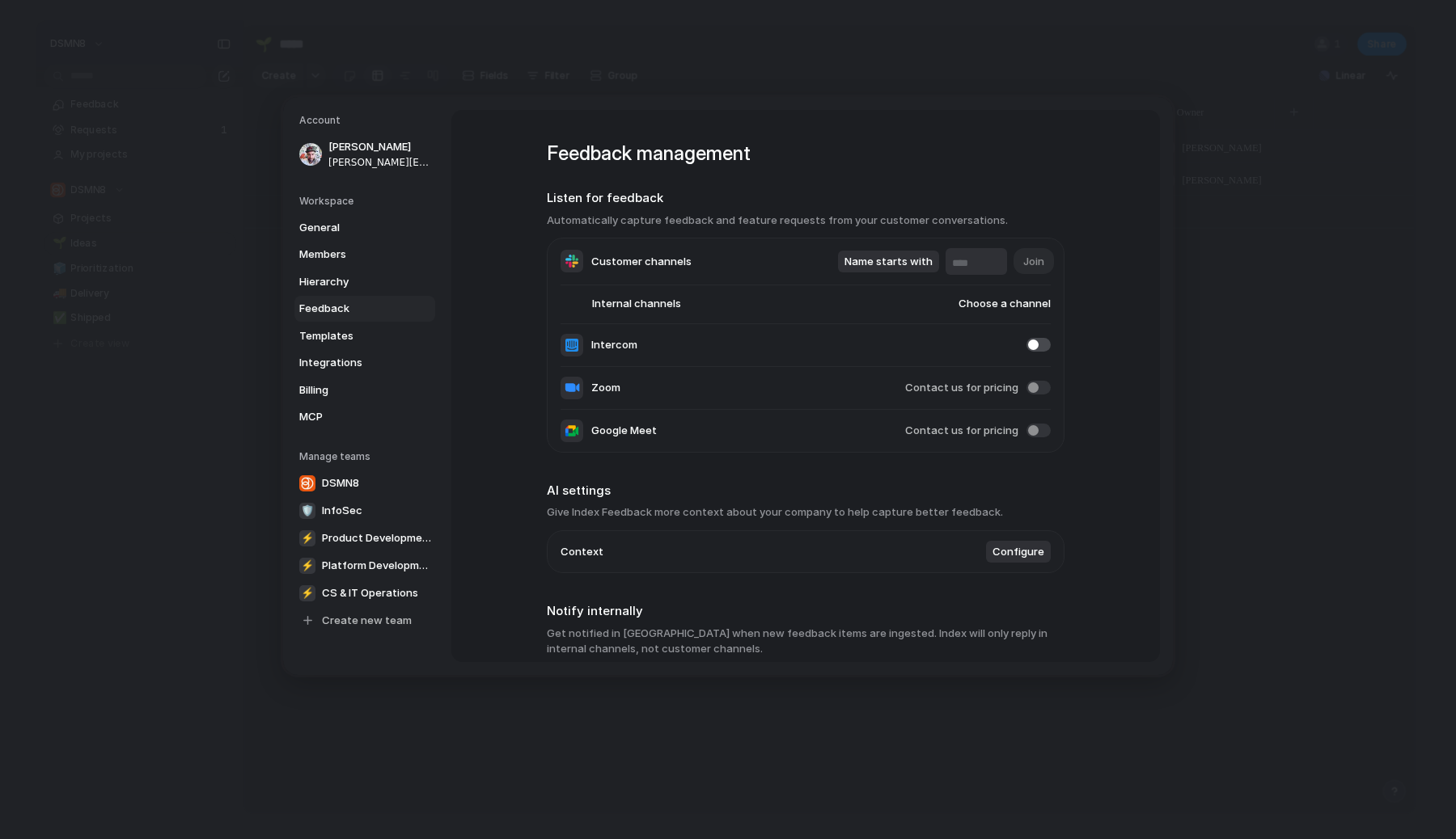
click at [356, 320] on link "Feedback" at bounding box center [364, 308] width 140 height 26
click at [357, 334] on span "Templates" at bounding box center [351, 336] width 104 height 17
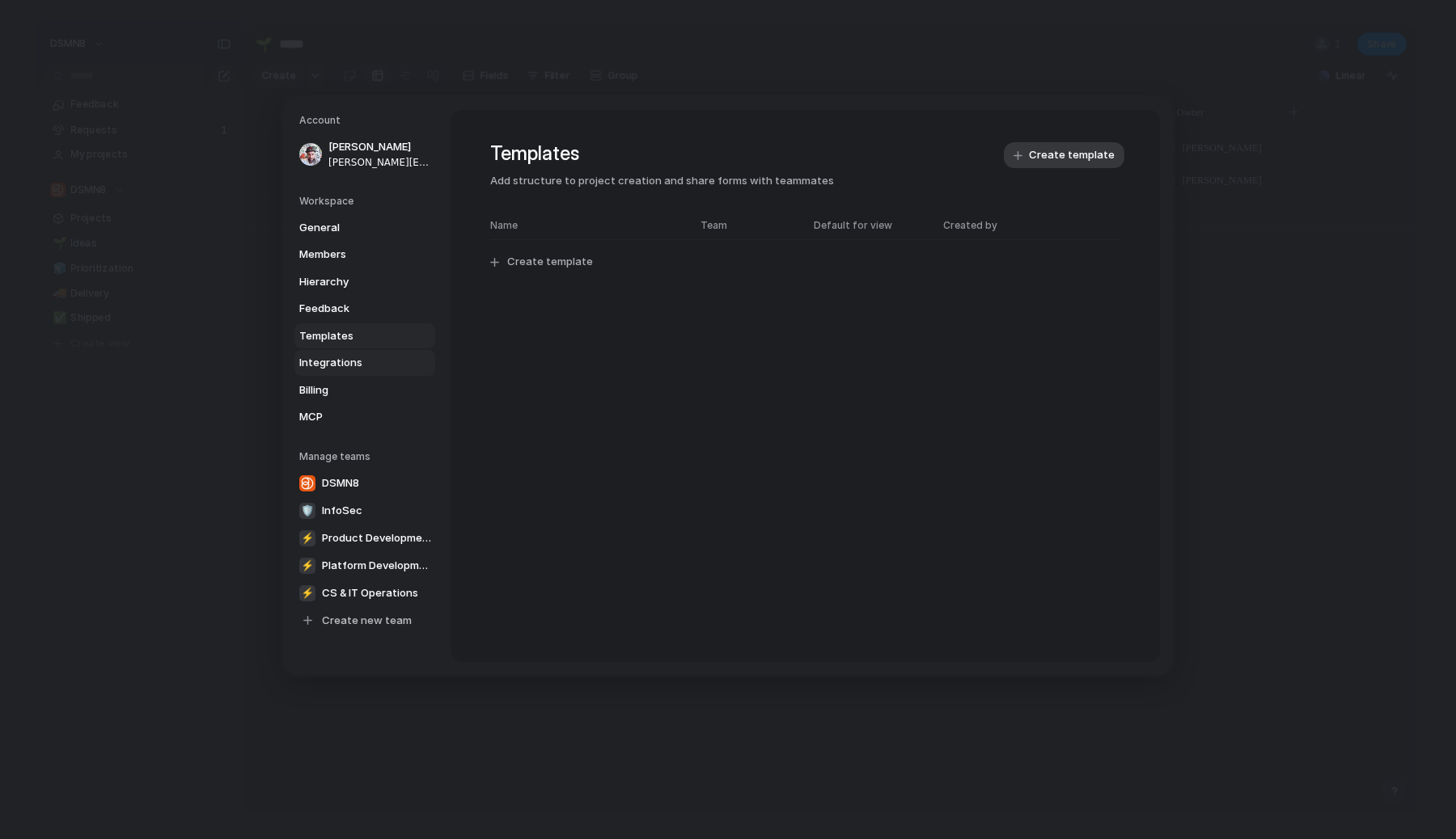
click at [356, 363] on span "Integrations" at bounding box center [351, 364] width 104 height 17
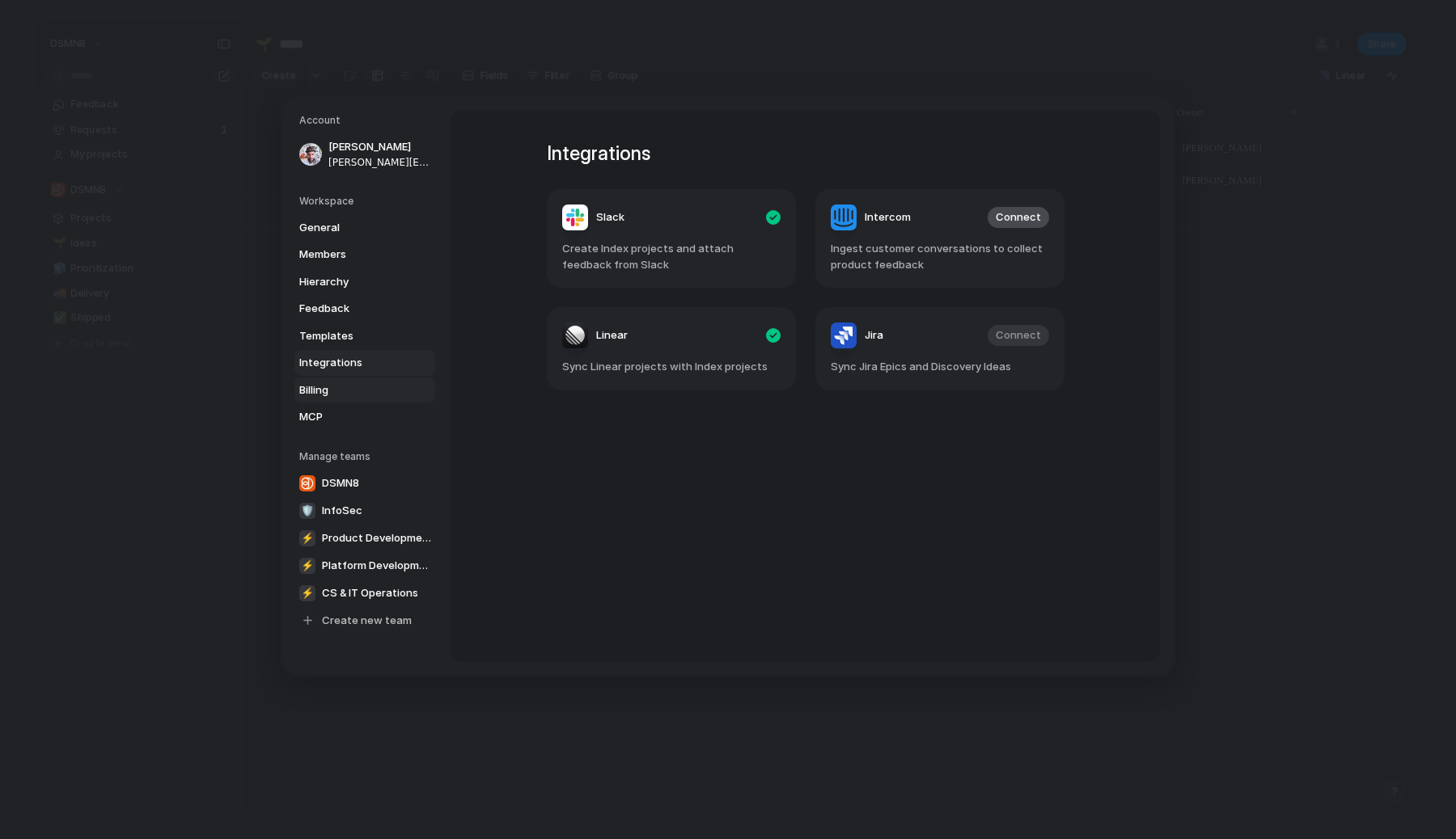
click at [357, 384] on span "Billing" at bounding box center [351, 390] width 104 height 17
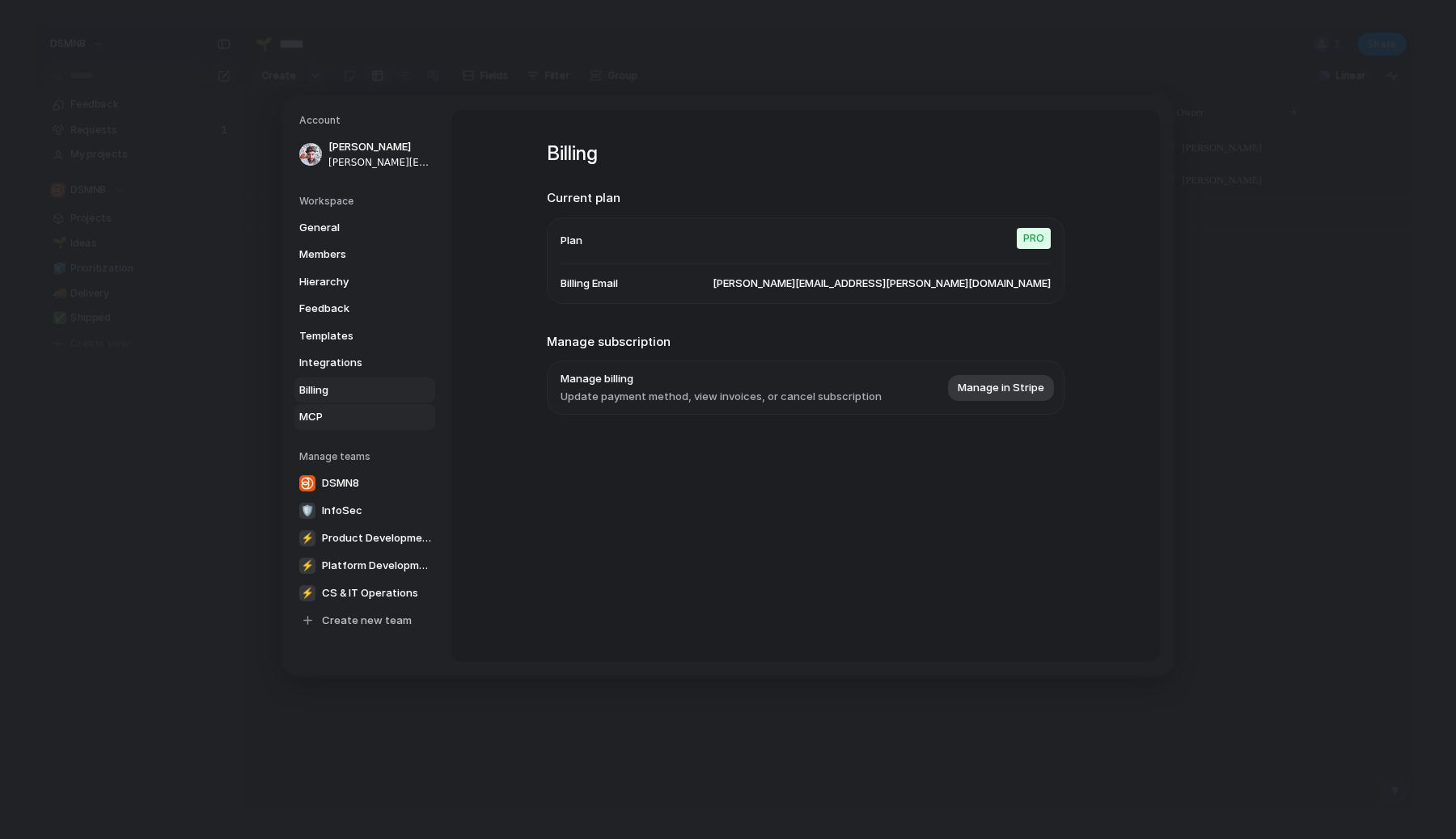
click at [355, 411] on span "MCP" at bounding box center [351, 418] width 104 height 17
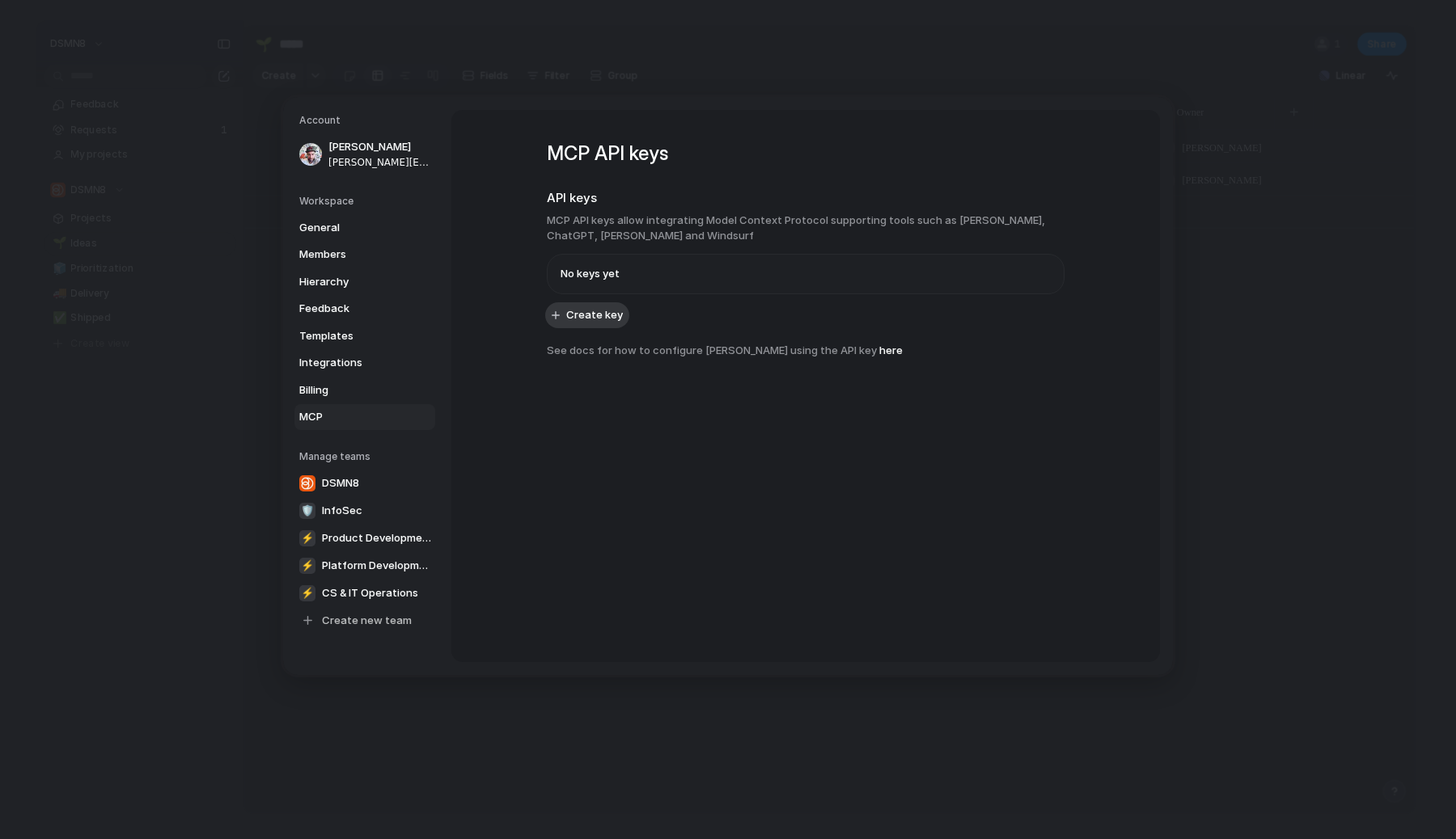
click at [365, 464] on div "Manage teams DSMN8 🛡 InfoSec ⚡ Product Development ⚡ Platform Development ⚡ CS …" at bounding box center [367, 541] width 136 height 185
click at [365, 473] on link "DSMN8" at bounding box center [365, 483] width 142 height 26
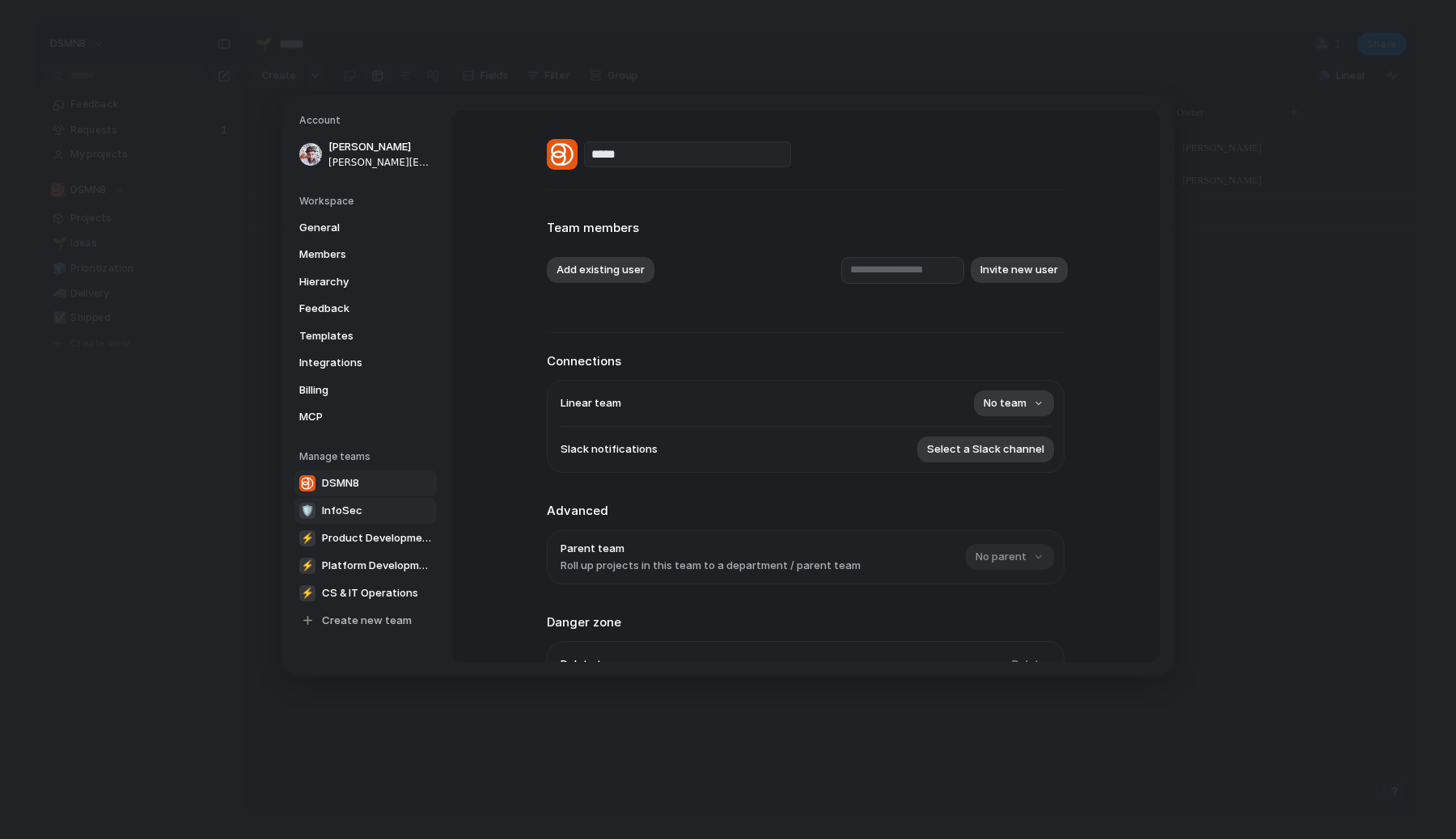
click at [348, 509] on span "InfoSec" at bounding box center [342, 511] width 40 height 17
click at [361, 533] on span "Product Development" at bounding box center [377, 539] width 110 height 17
click at [364, 560] on span "Platform Development" at bounding box center [377, 566] width 110 height 17
click at [364, 587] on span "CS & IT Operations" at bounding box center [370, 594] width 96 height 17
click at [368, 610] on link "Create new team" at bounding box center [365, 621] width 142 height 26
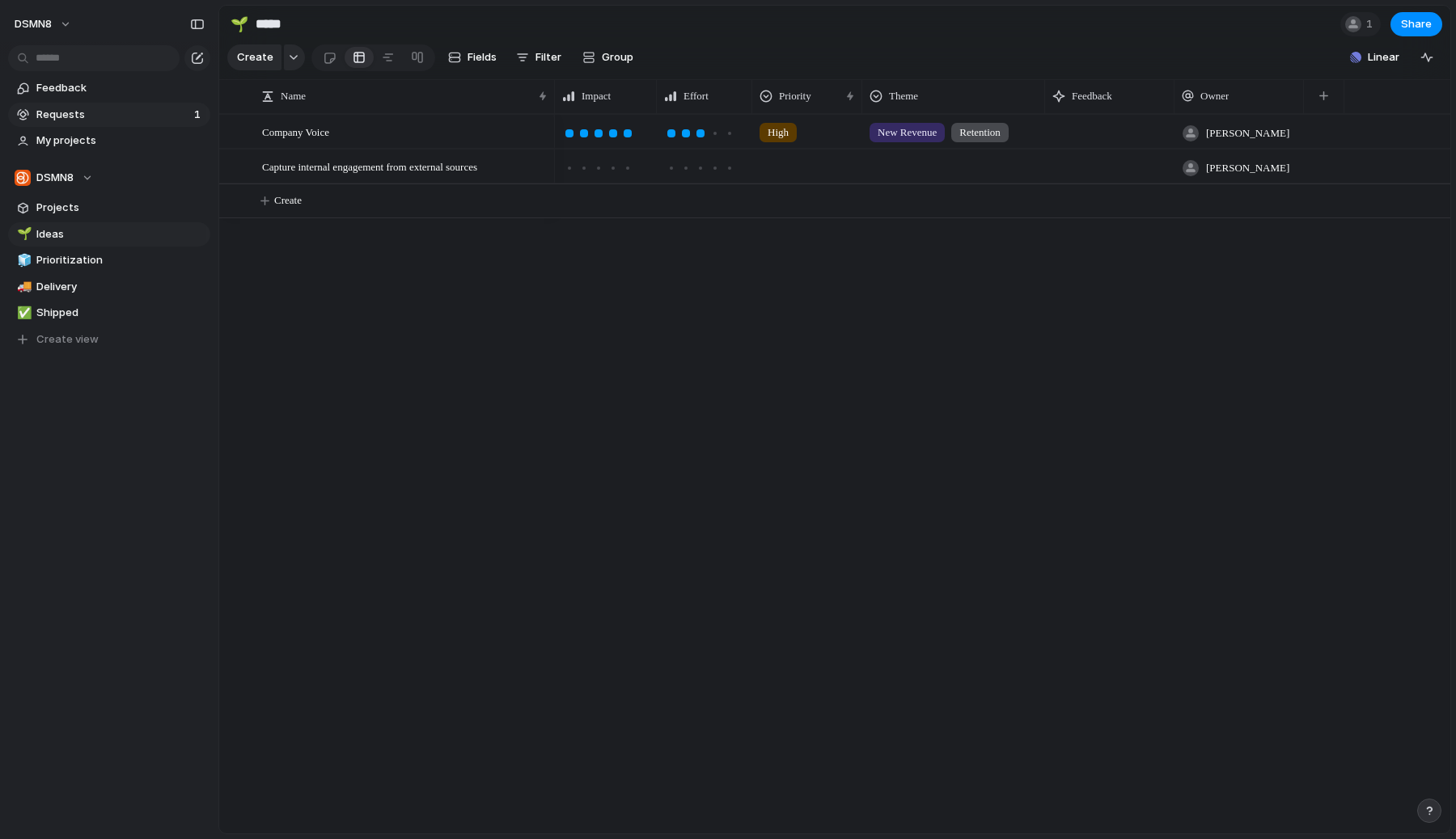
click at [101, 114] on span "Requests" at bounding box center [113, 115] width 152 height 17
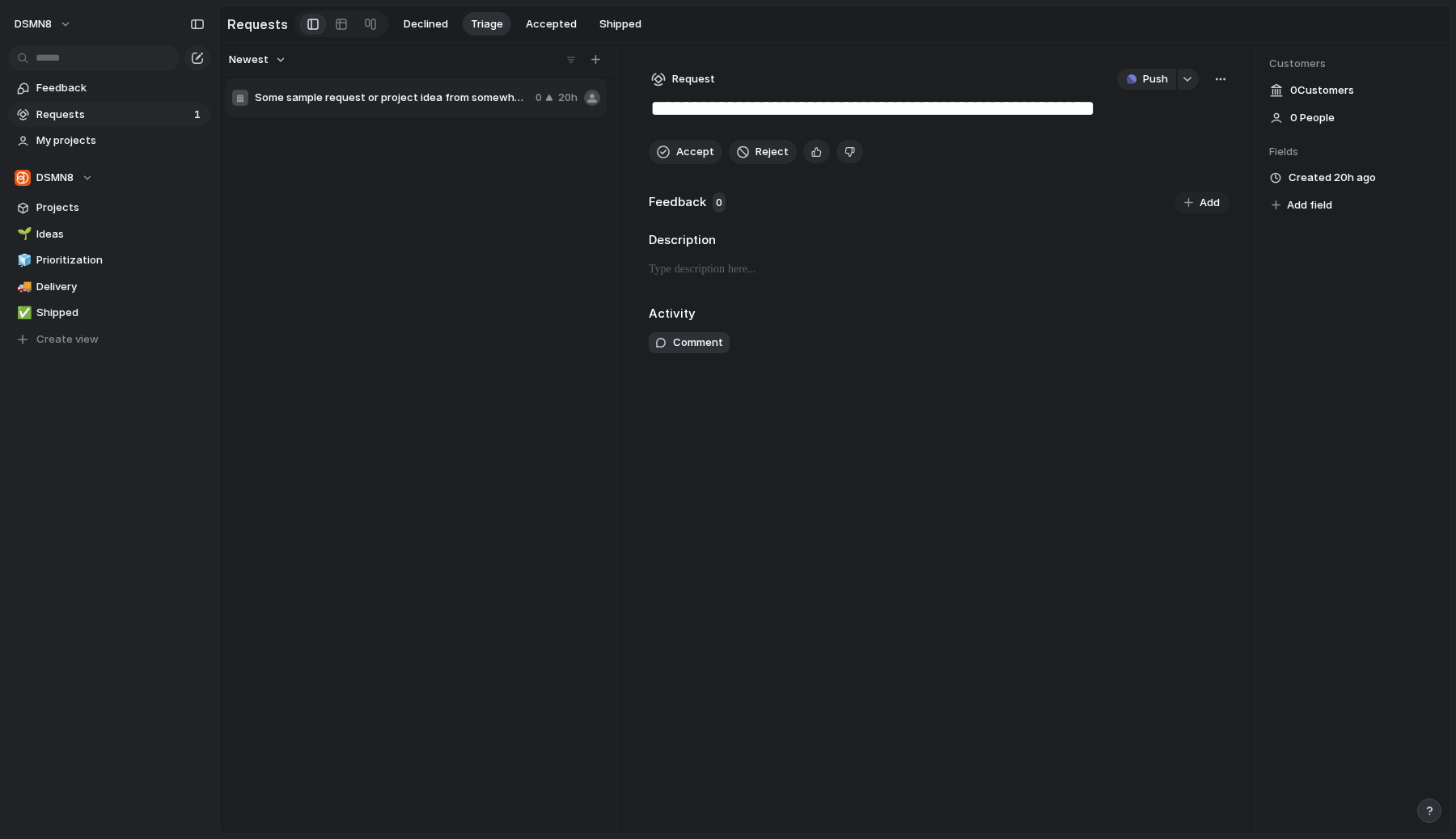
click at [338, 101] on span "Some sample request or project idea from somewhere" at bounding box center [391, 98] width 274 height 17
click at [99, 143] on span "My projects" at bounding box center [120, 140] width 168 height 17
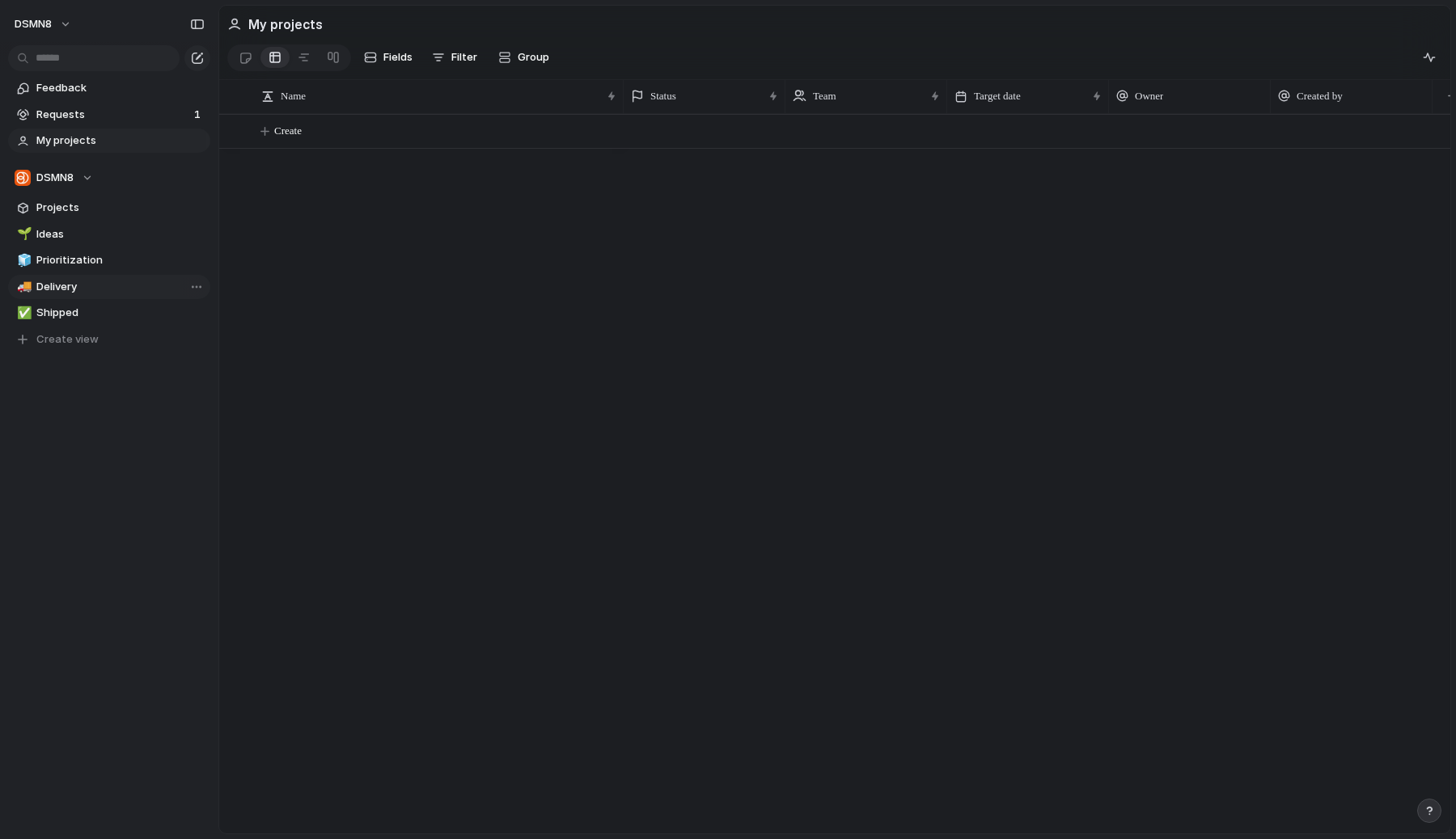
click at [135, 285] on span "Delivery" at bounding box center [120, 287] width 168 height 17
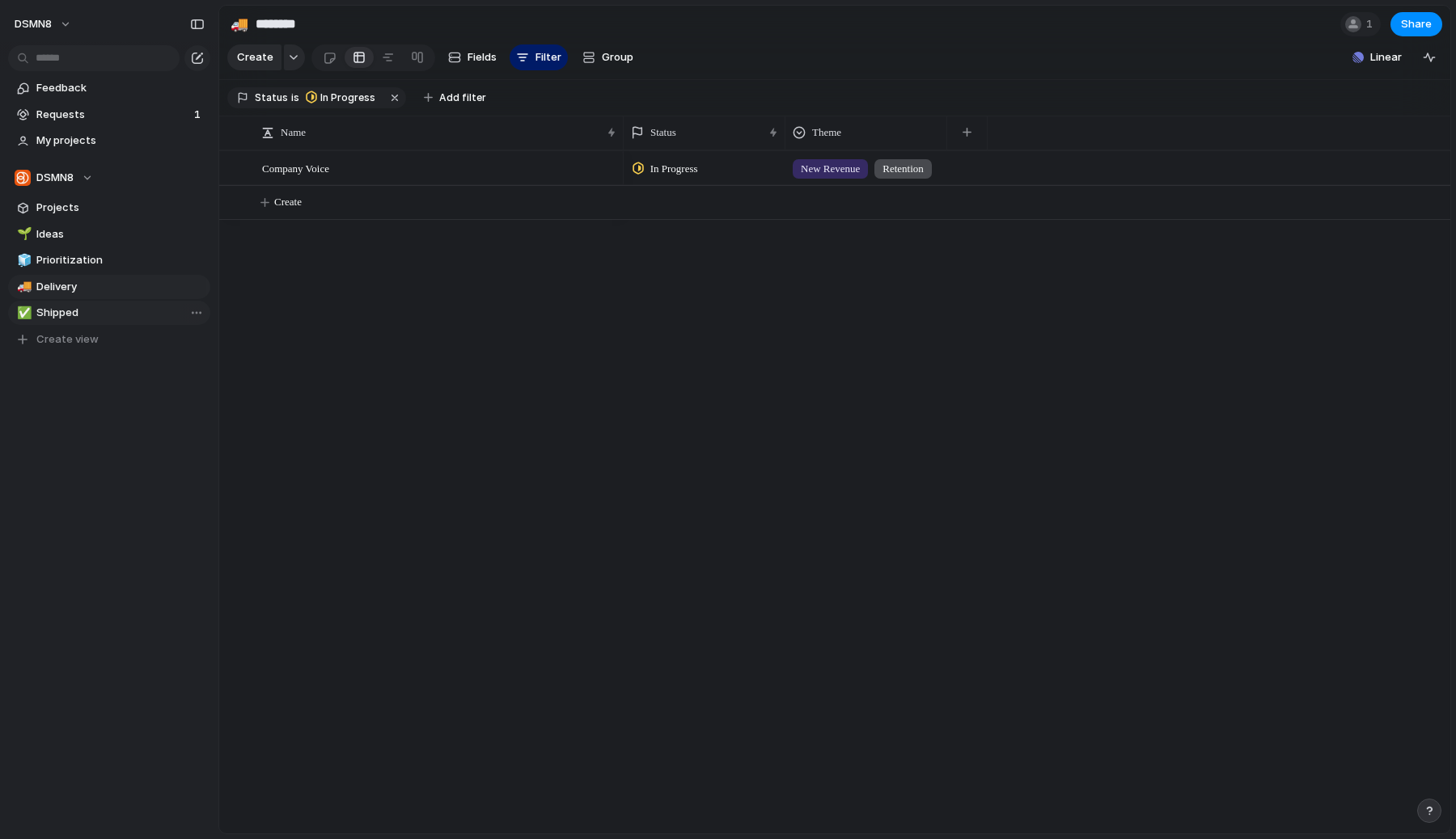
click at [129, 309] on span "Shipped" at bounding box center [120, 313] width 168 height 17
click at [129, 282] on span "Delivery" at bounding box center [120, 287] width 168 height 17
click at [128, 253] on span "Prioritization" at bounding box center [120, 261] width 168 height 17
click at [126, 230] on span "Ideas" at bounding box center [120, 235] width 168 height 17
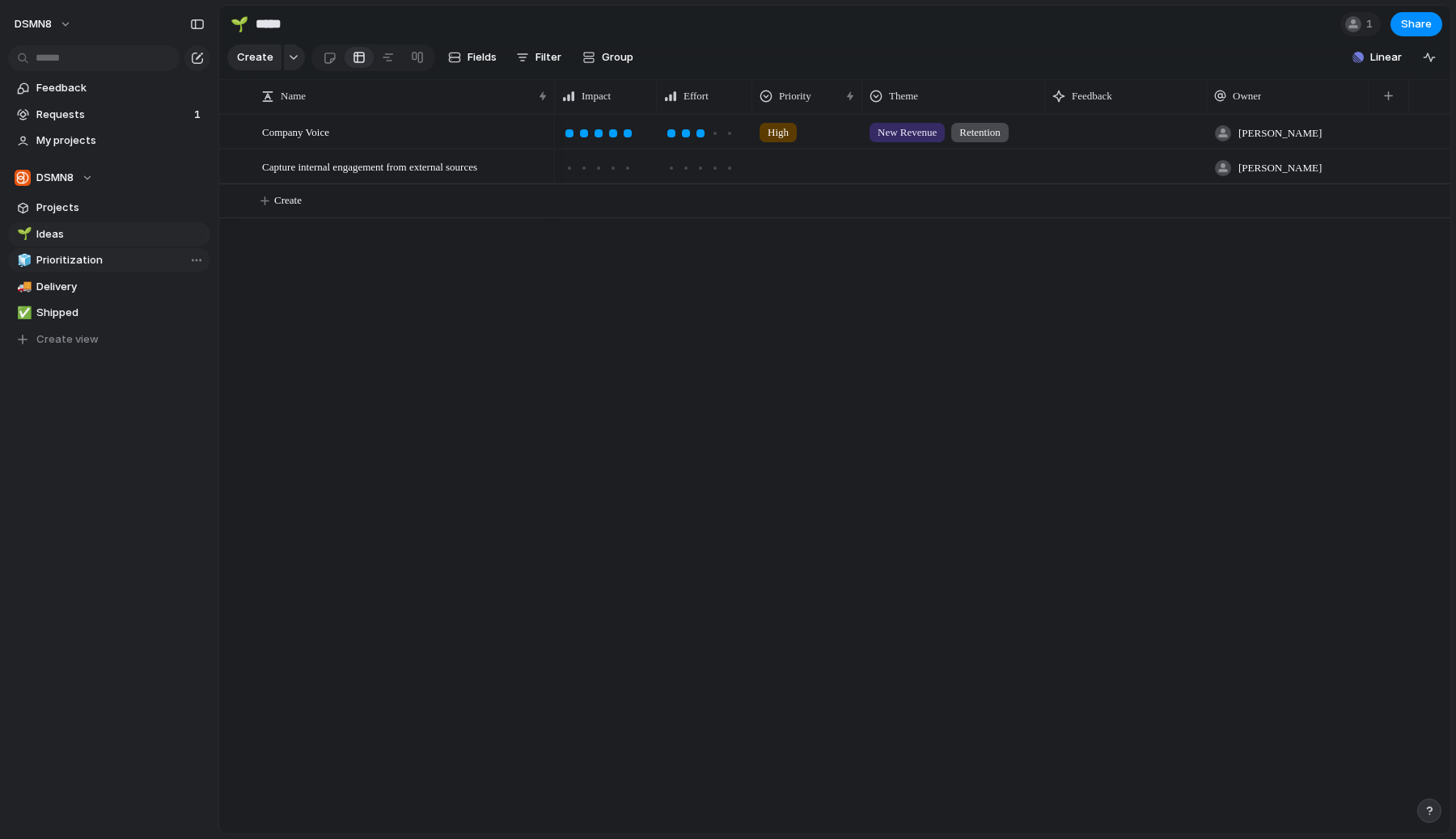
click at [124, 255] on span "Prioritization" at bounding box center [120, 261] width 168 height 17
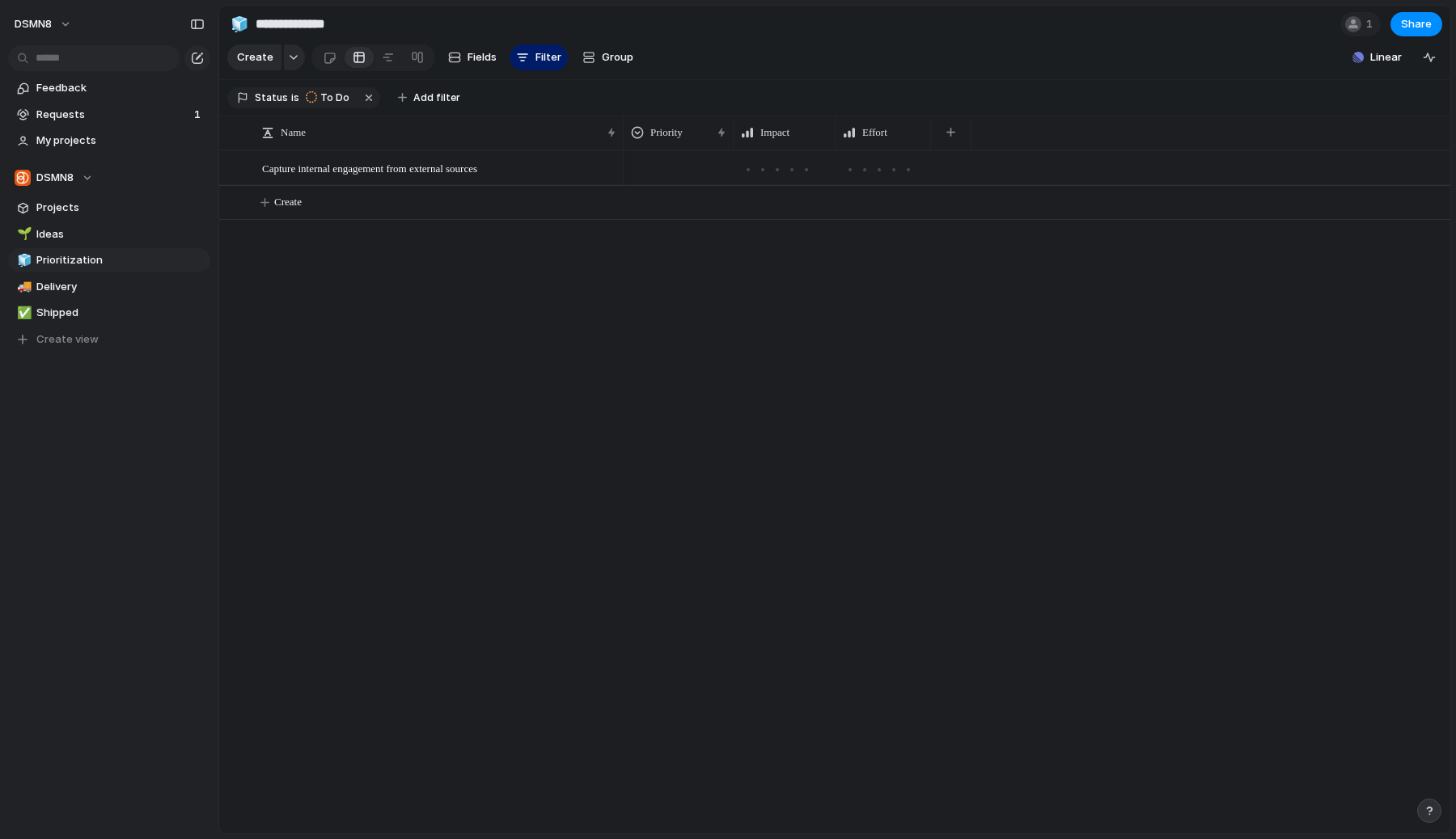
click at [706, 164] on div at bounding box center [678, 165] width 108 height 27
click at [905, 301] on div "Urgent High Medium Low" at bounding box center [728, 420] width 1456 height 839
click at [106, 245] on link "🌱 Ideas" at bounding box center [109, 234] width 202 height 24
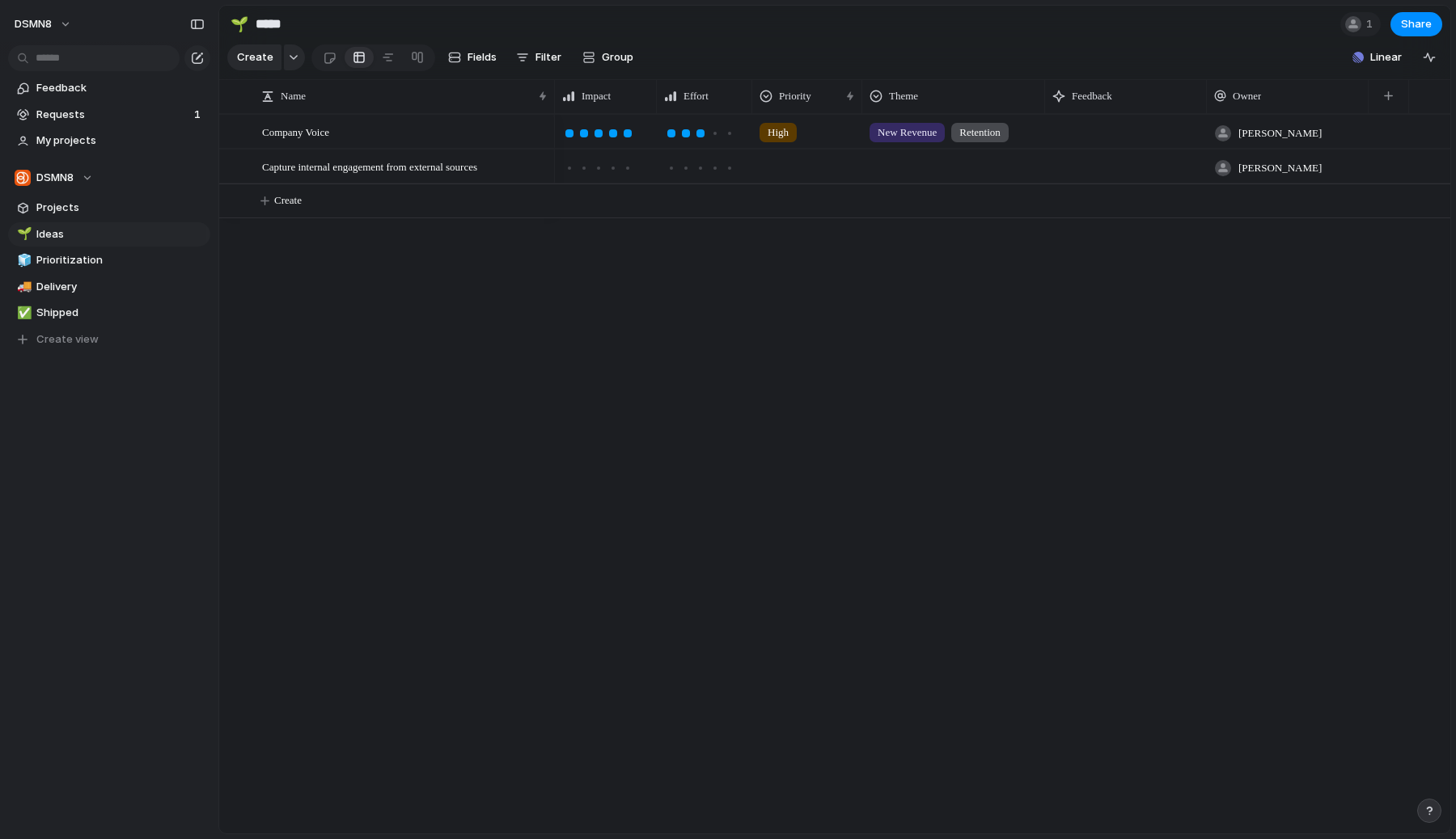
click at [921, 165] on div at bounding box center [953, 163] width 181 height 27
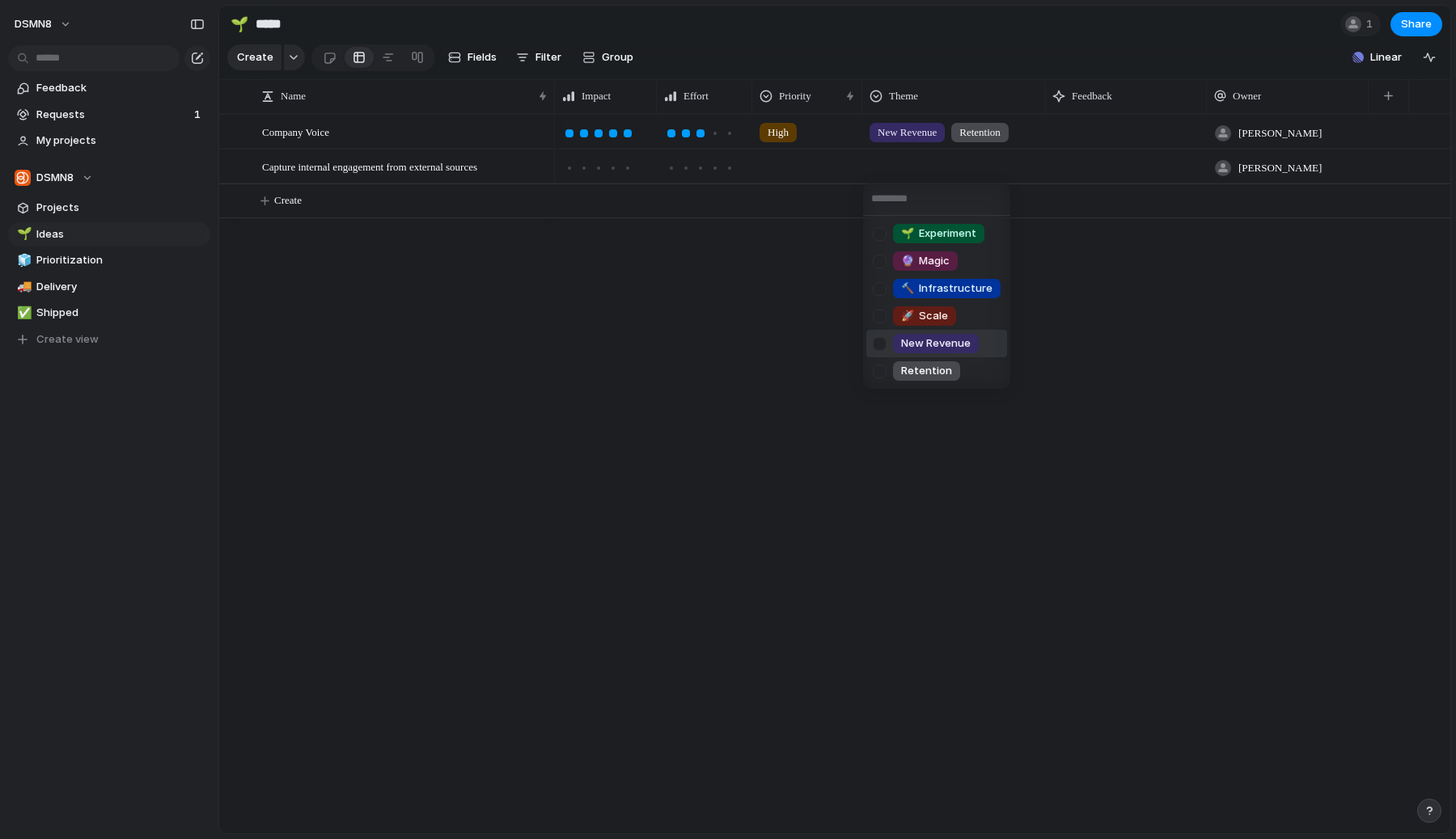
click at [879, 346] on div at bounding box center [879, 343] width 28 height 28
click at [879, 370] on div at bounding box center [879, 371] width 28 height 28
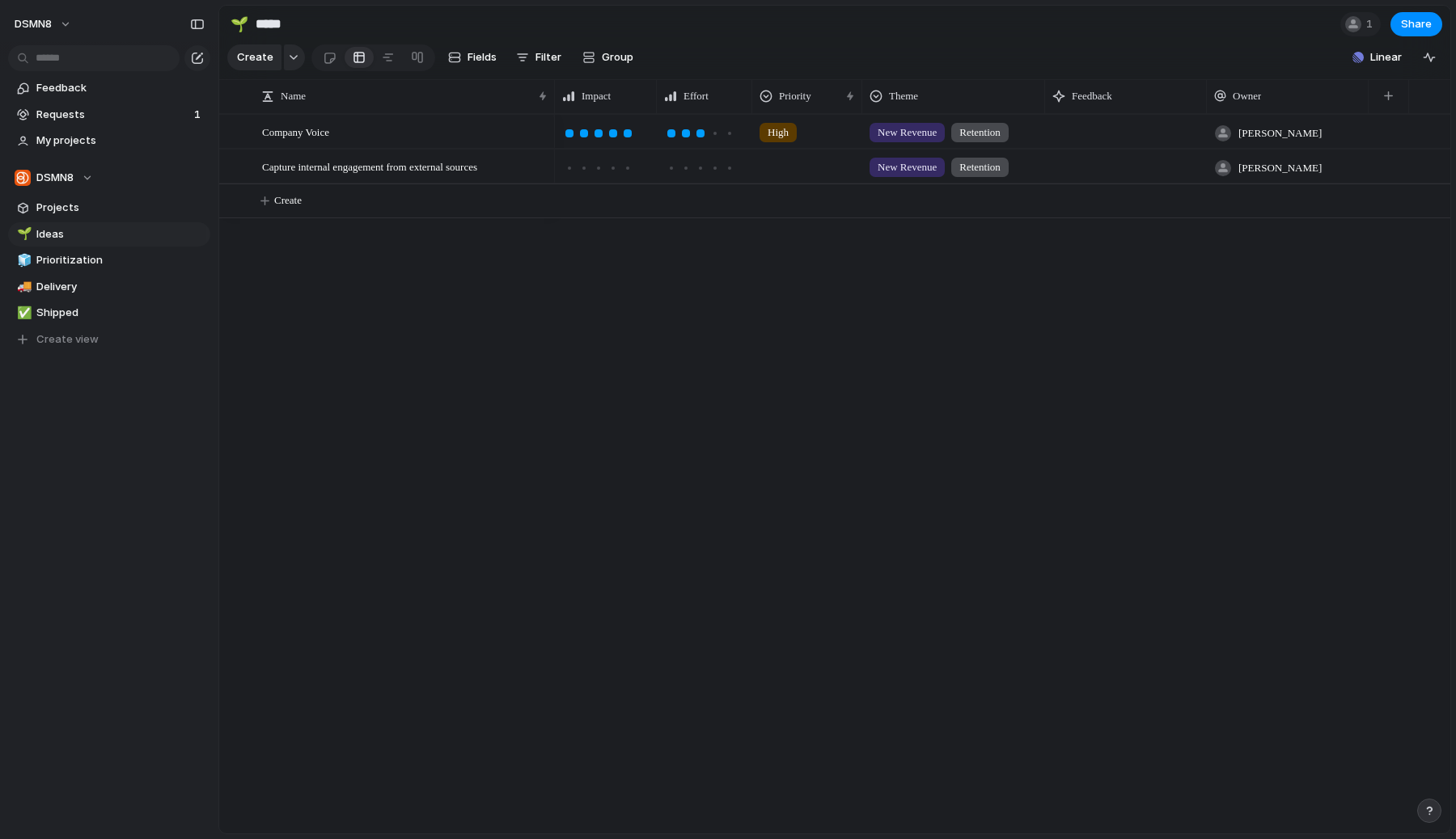
click at [837, 409] on div "🌱 Experiment 🔮 Magic 🔨 Infrastructure 🚀 Scale New Revenue Retention" at bounding box center [728, 420] width 1456 height 839
click at [689, 167] on div at bounding box center [686, 168] width 8 height 8
click at [698, 171] on div at bounding box center [700, 168] width 8 height 8
click at [698, 172] on div at bounding box center [700, 168] width 15 height 15
click at [667, 170] on div at bounding box center [671, 168] width 8 height 8
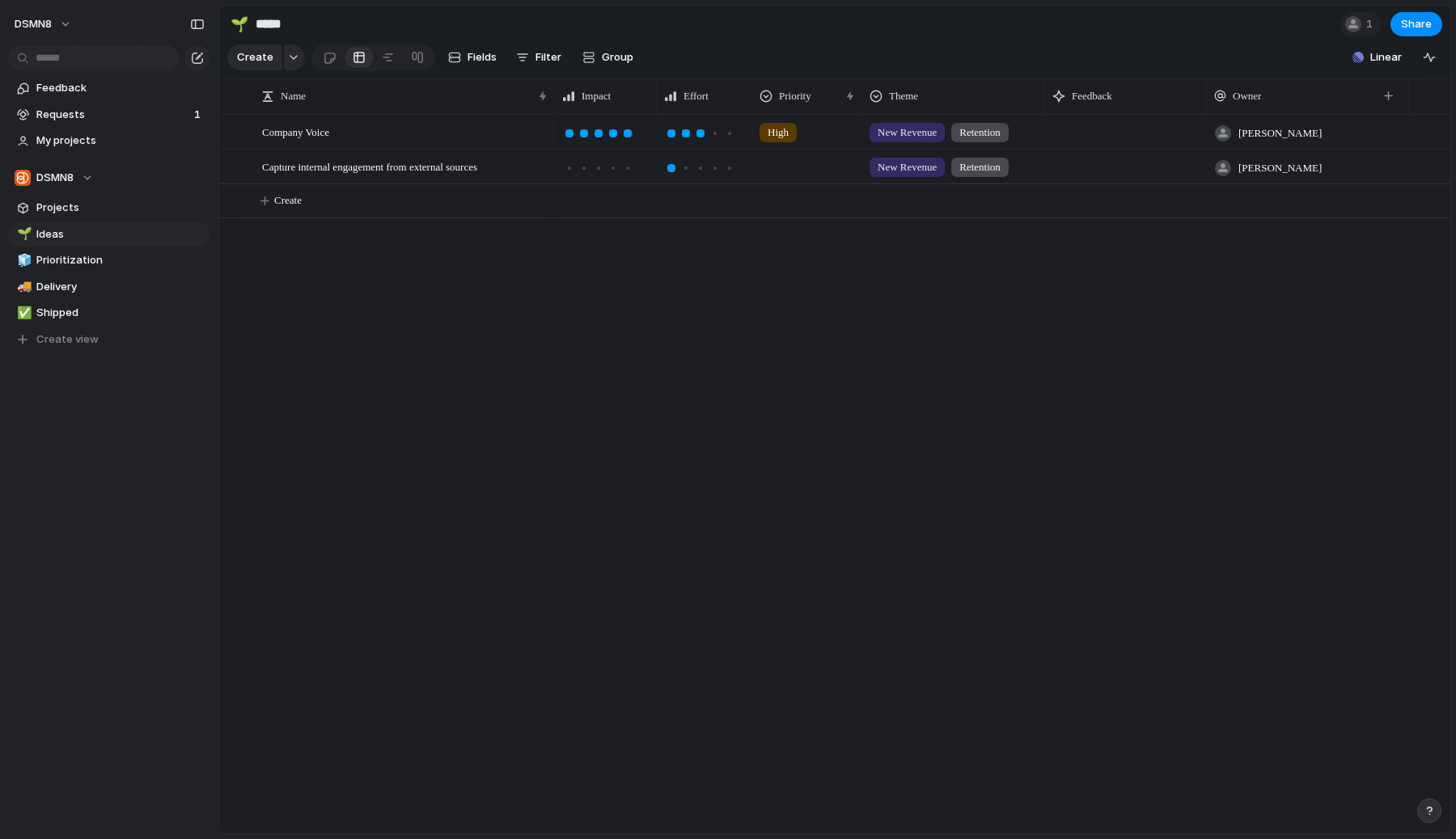
click at [674, 162] on div at bounding box center [671, 168] width 15 height 15
click at [671, 168] on div at bounding box center [671, 168] width 8 height 8
click at [476, 165] on span "Capture internal engagement from external sources" at bounding box center [369, 166] width 215 height 18
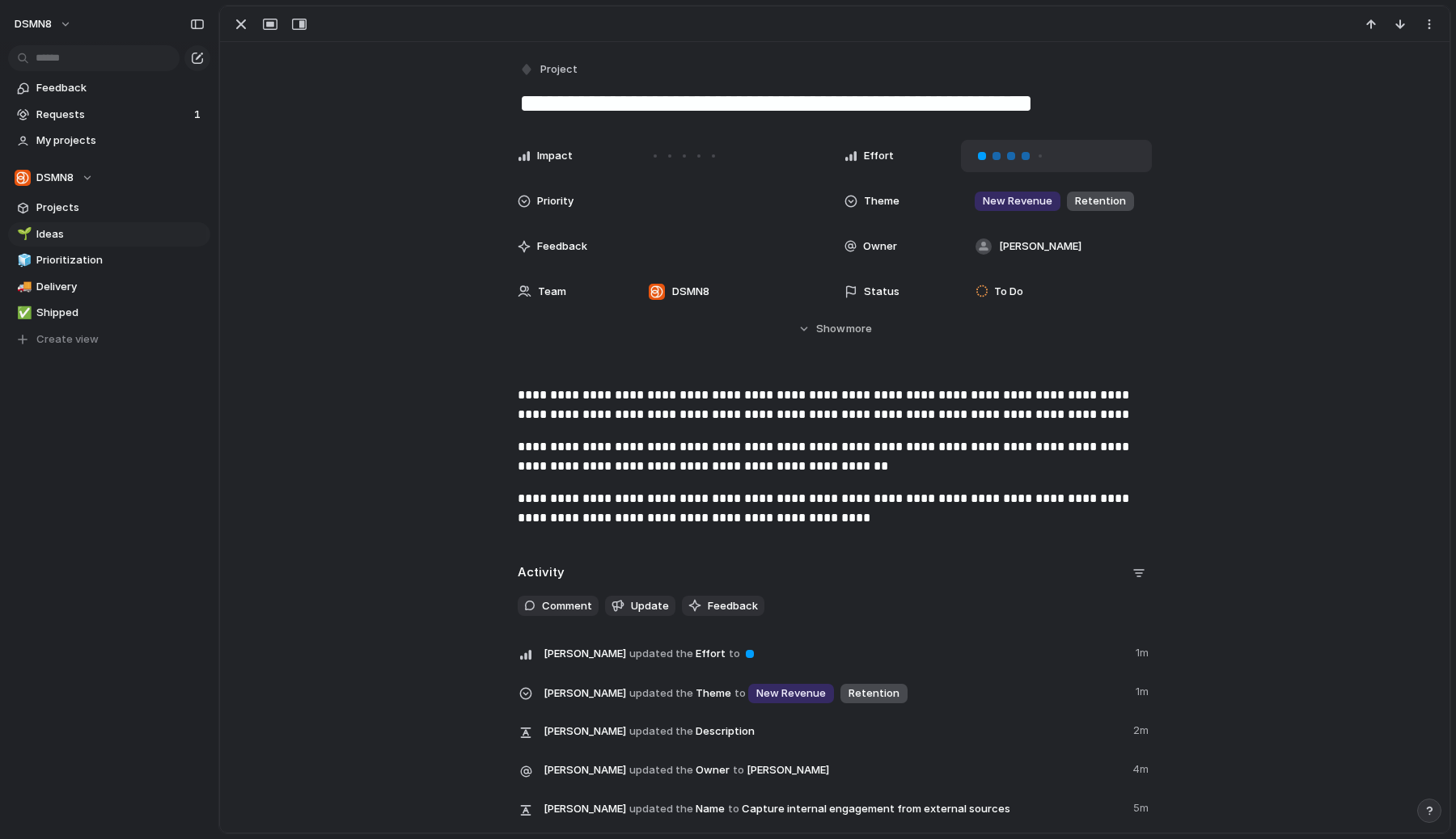
click at [1029, 157] on div at bounding box center [1025, 156] width 15 height 15
click at [1011, 154] on div at bounding box center [1011, 156] width 8 height 8
click at [993, 156] on div at bounding box center [996, 156] width 8 height 8
click at [1010, 158] on div at bounding box center [1011, 156] width 8 height 8
click at [242, 32] on div "button" at bounding box center [241, 24] width 19 height 19
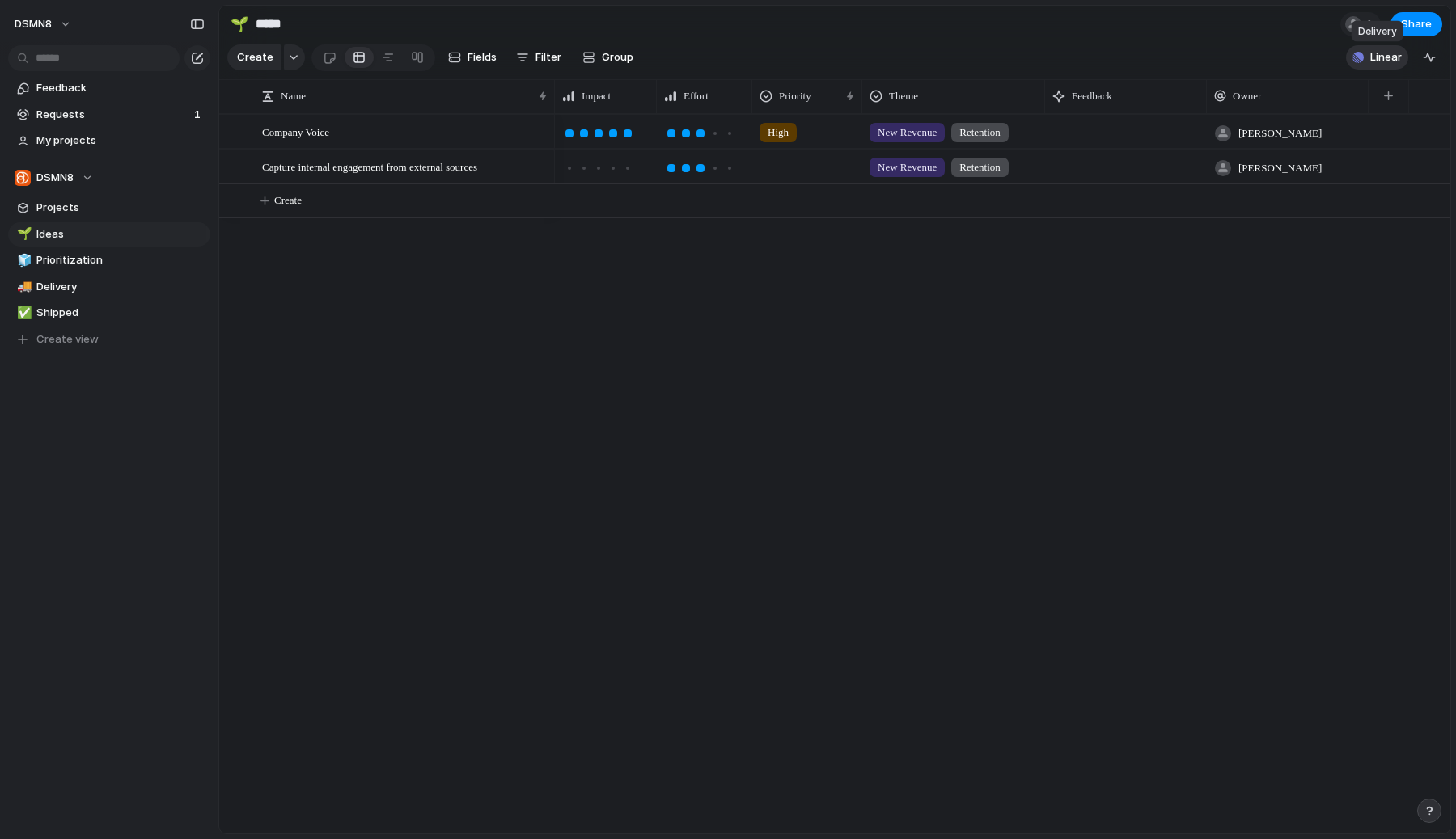
click at [1384, 58] on span "Linear" at bounding box center [1385, 58] width 31 height 17
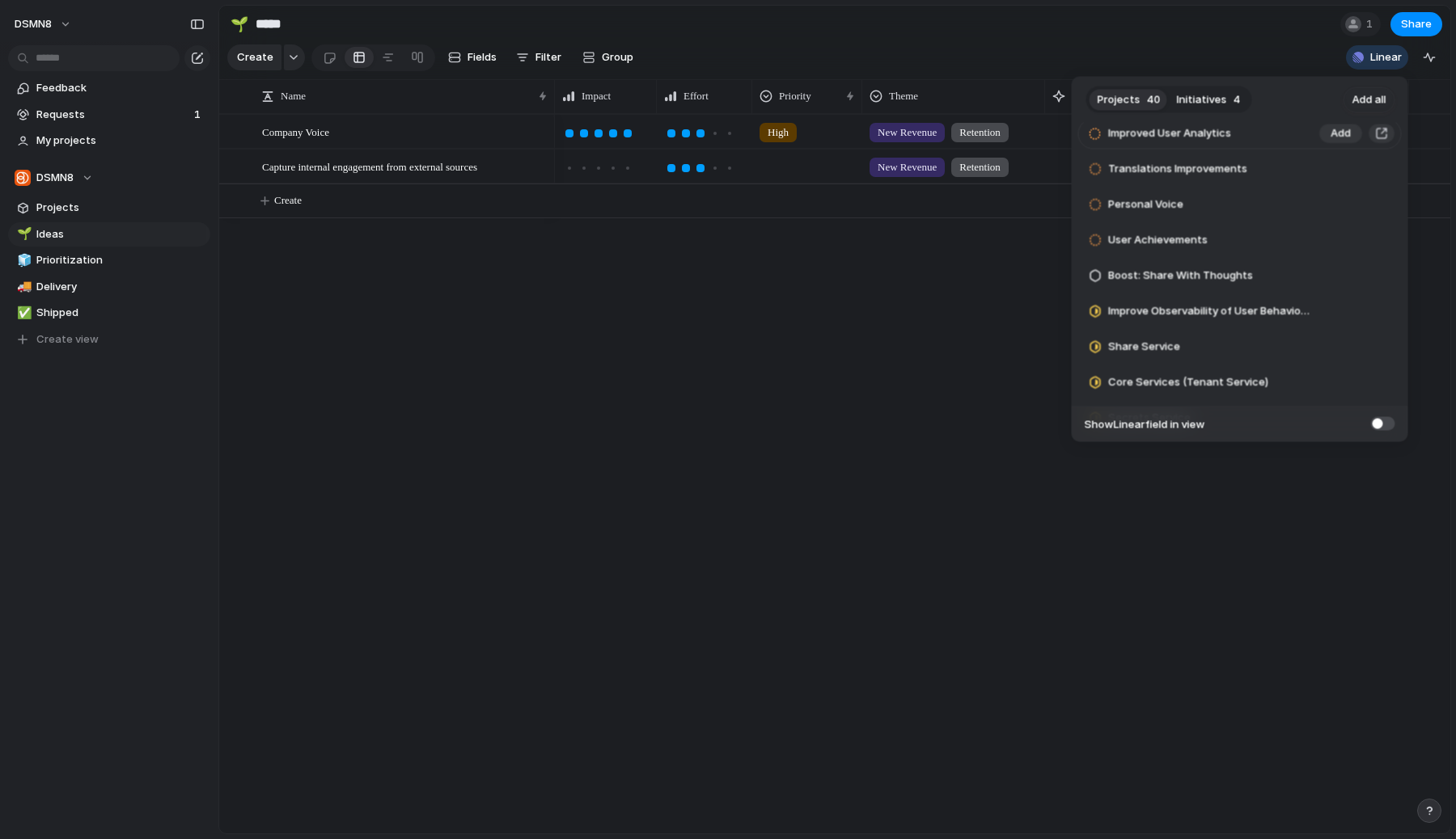
scroll to position [973, 0]
click at [1330, 236] on span "Add" at bounding box center [1340, 238] width 20 height 17
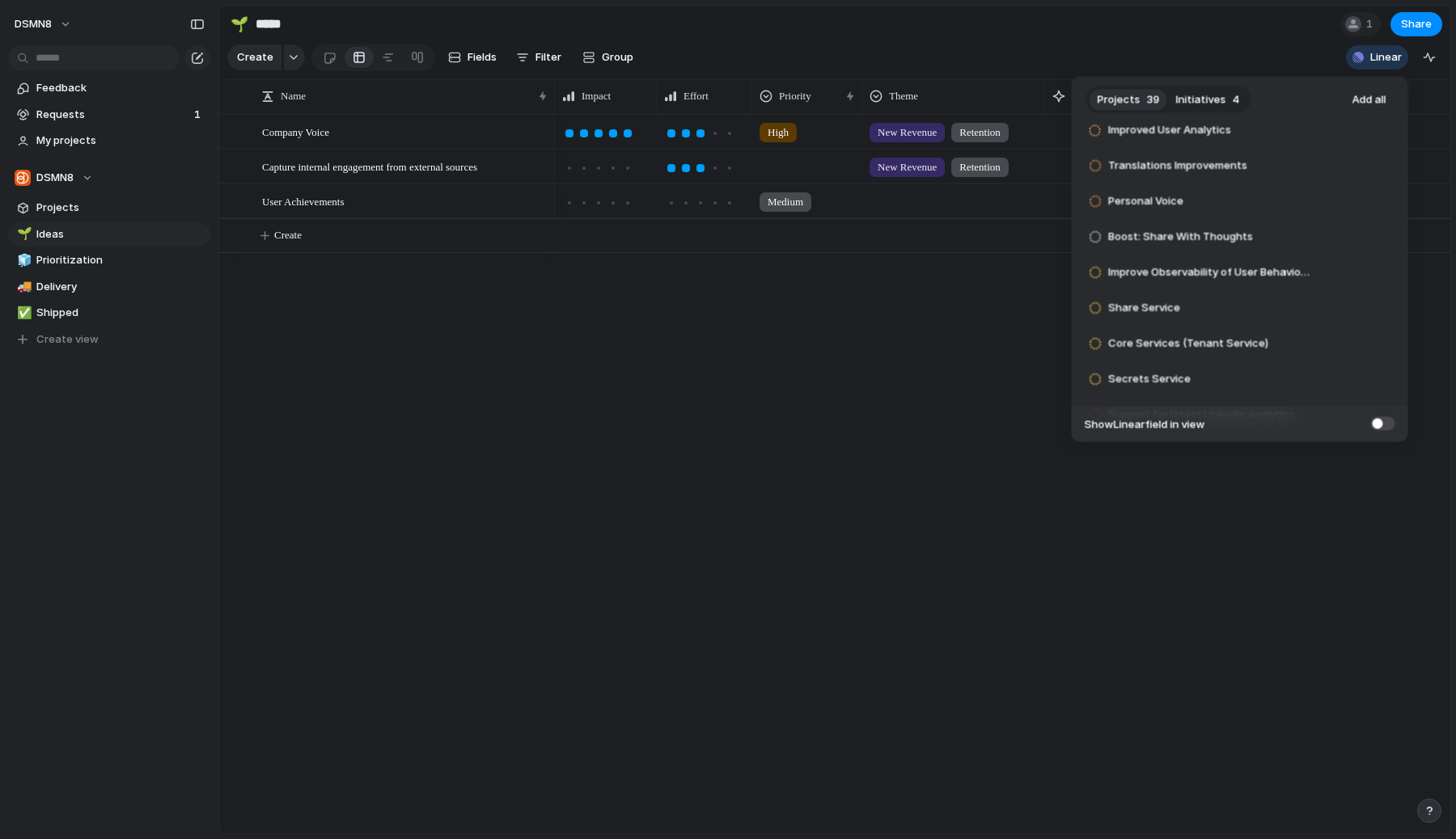
click at [887, 357] on div "Projects 39 Initiatives 4 Add all HighFive, MemberPost, Poll Refactor Add Execu…" at bounding box center [728, 420] width 1456 height 839
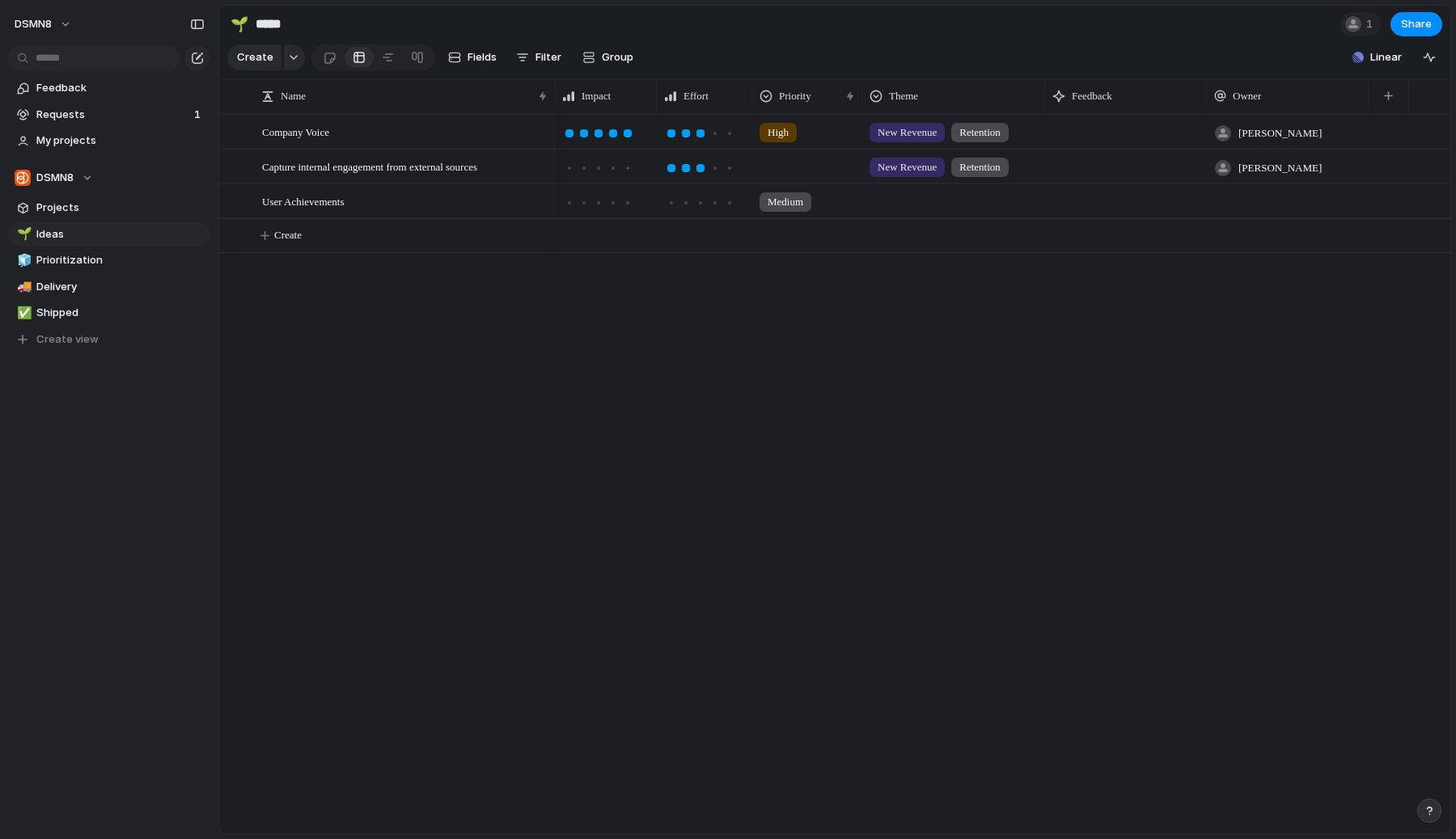
click at [1256, 192] on div at bounding box center [1287, 201] width 162 height 33
click at [1260, 292] on span "[PERSON_NAME]" at bounding box center [1281, 293] width 83 height 17
click at [910, 201] on div at bounding box center [953, 198] width 181 height 27
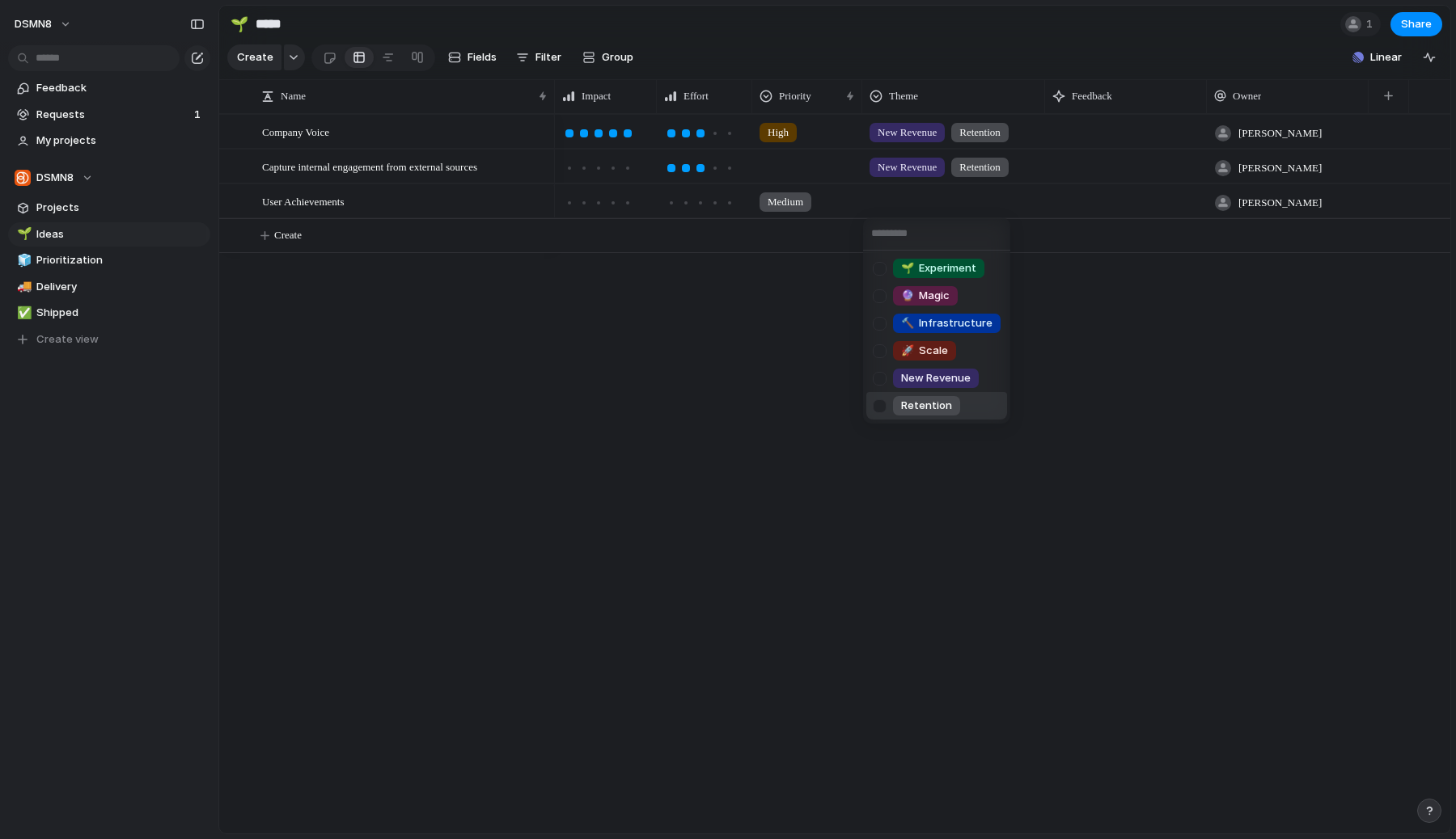
click at [882, 411] on div at bounding box center [879, 406] width 28 height 28
click at [822, 431] on div "🌱 Experiment 🔮 Magic 🔨 Infrastructure 🚀 Scale New Revenue Retention" at bounding box center [728, 420] width 1456 height 839
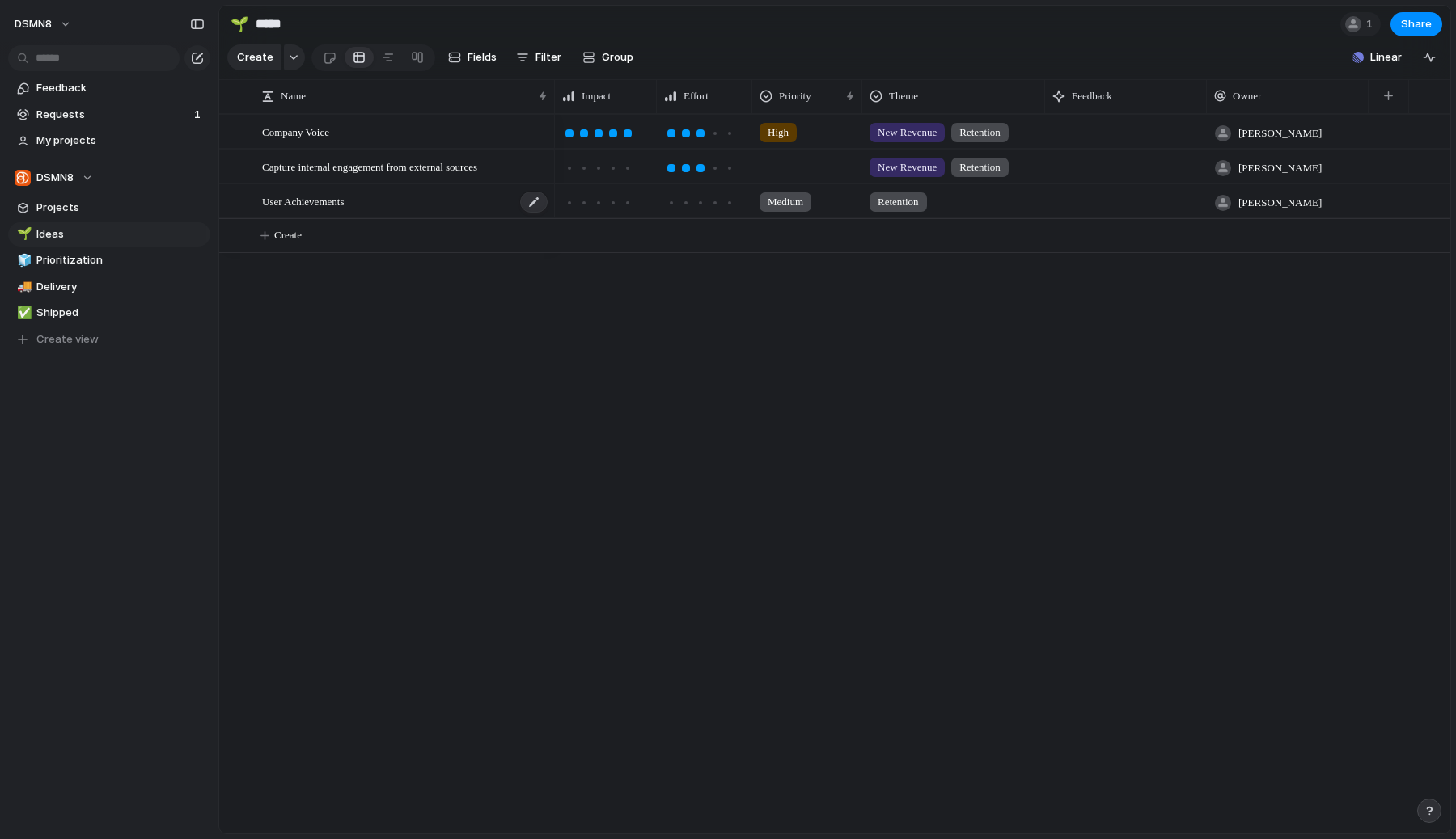
click at [343, 208] on span "User Achievements" at bounding box center [302, 201] width 82 height 18
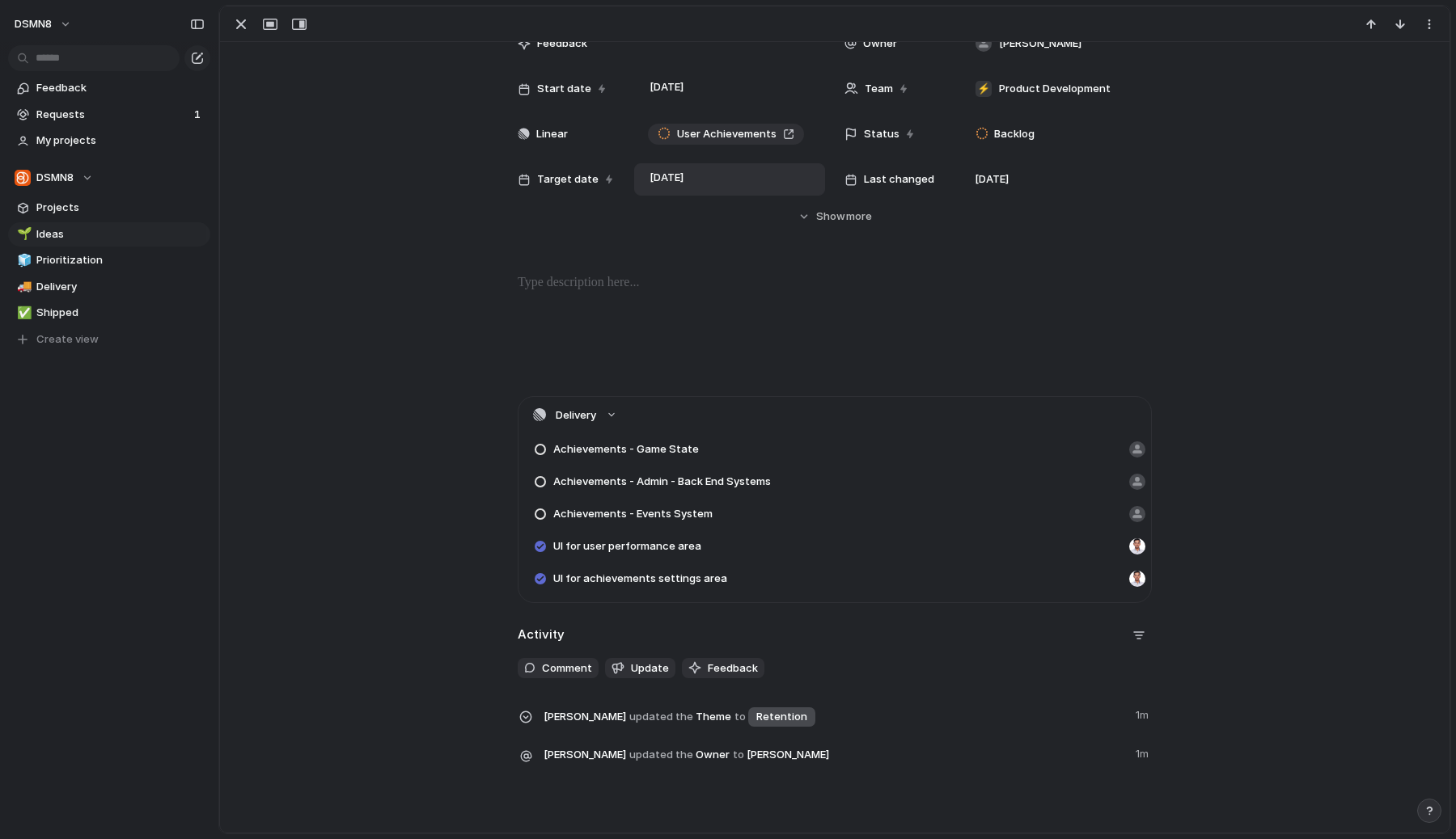
scroll to position [270, 0]
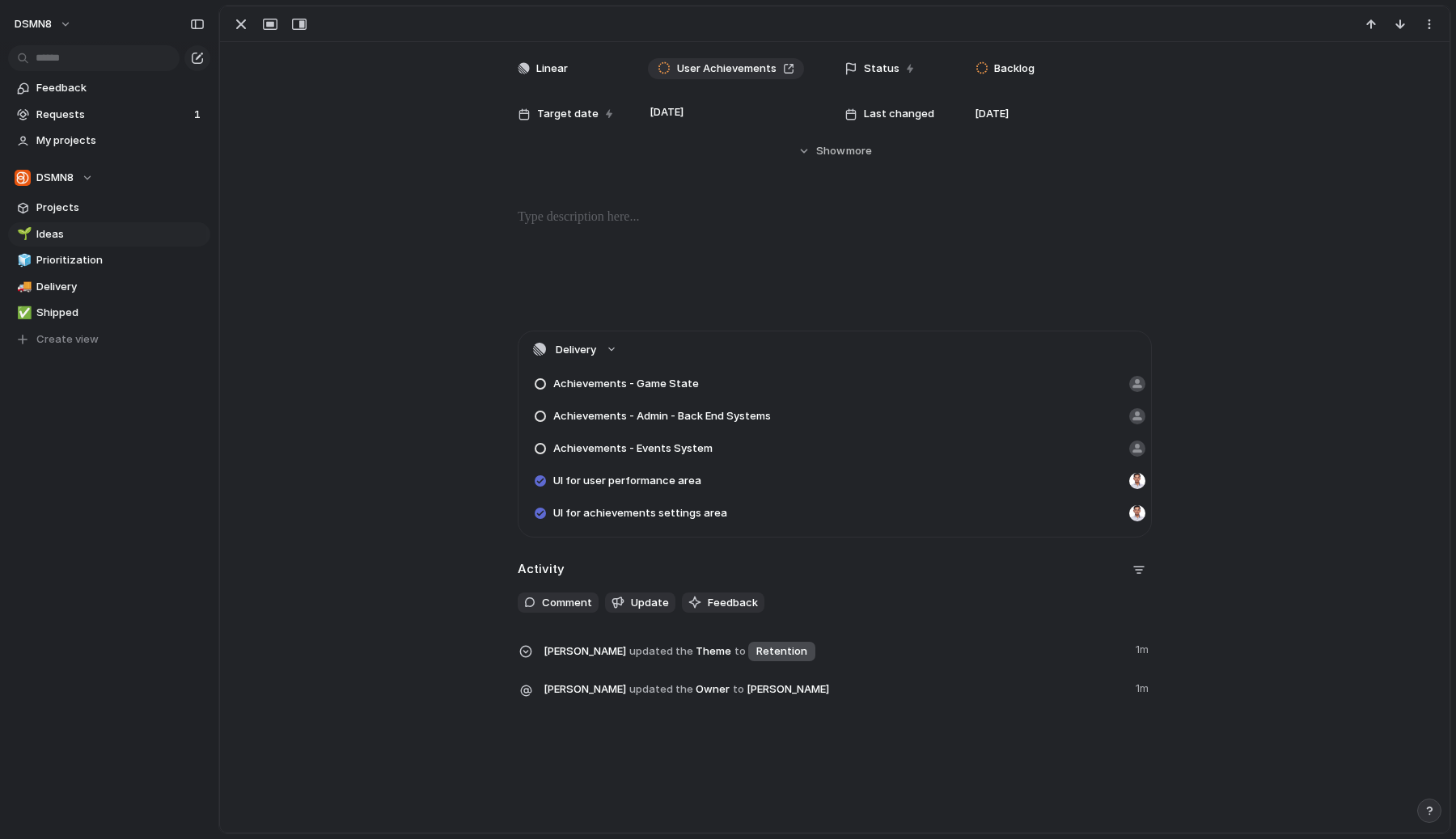
click at [655, 479] on span "UI for user performance area" at bounding box center [627, 481] width 148 height 17
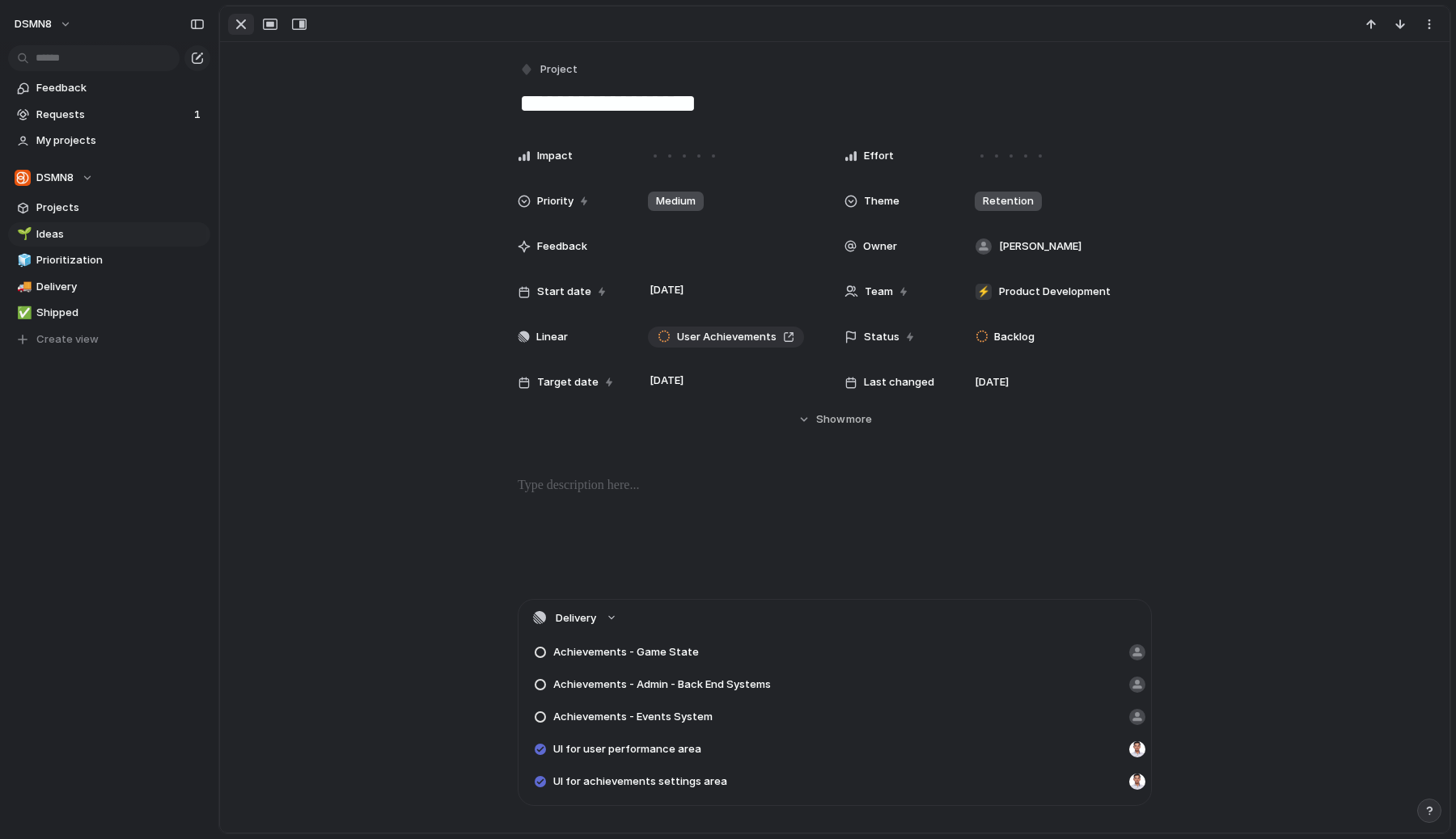
click at [238, 28] on div "button" at bounding box center [241, 24] width 19 height 19
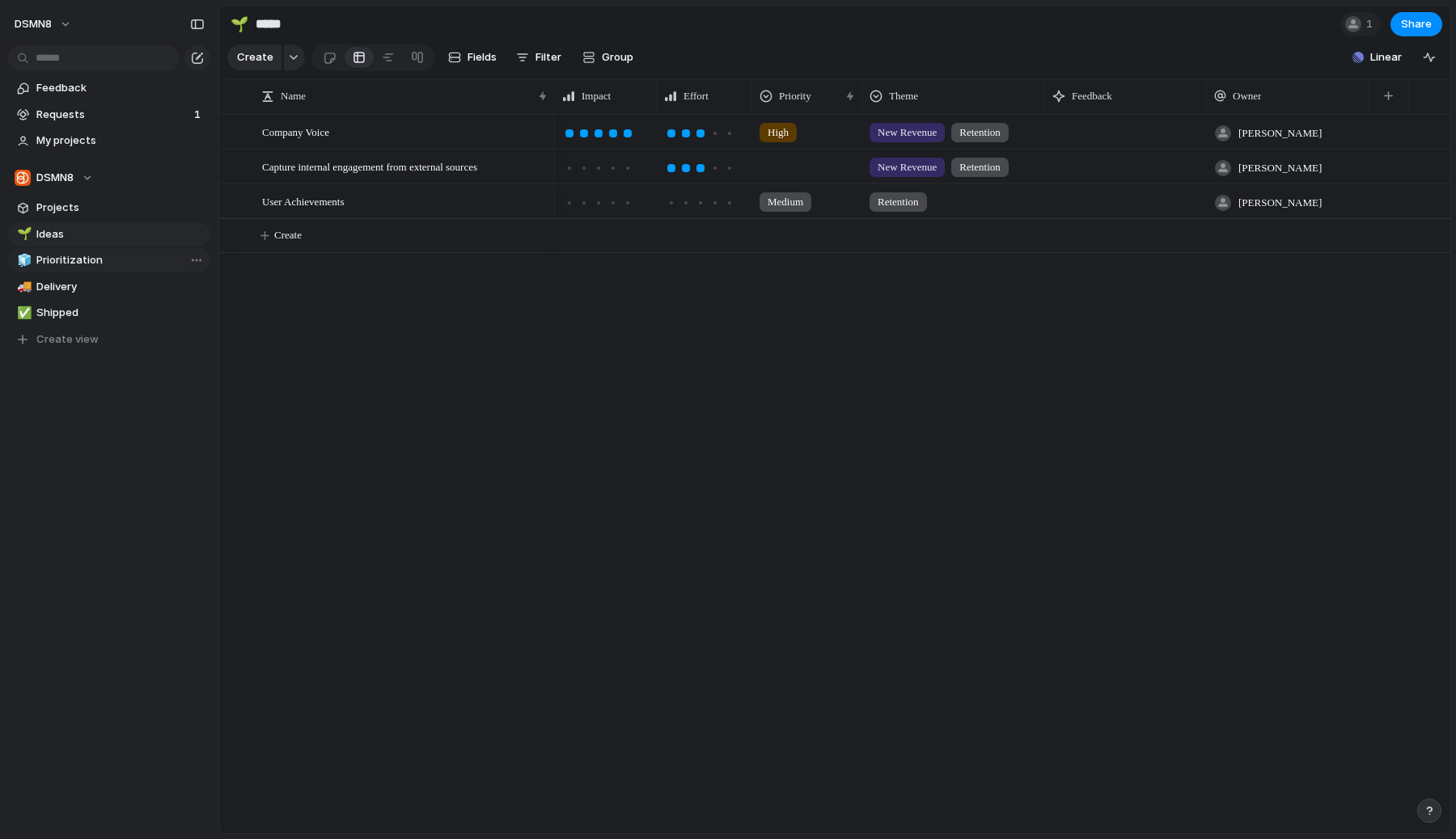
click at [102, 254] on span "Prioritization" at bounding box center [120, 261] width 168 height 17
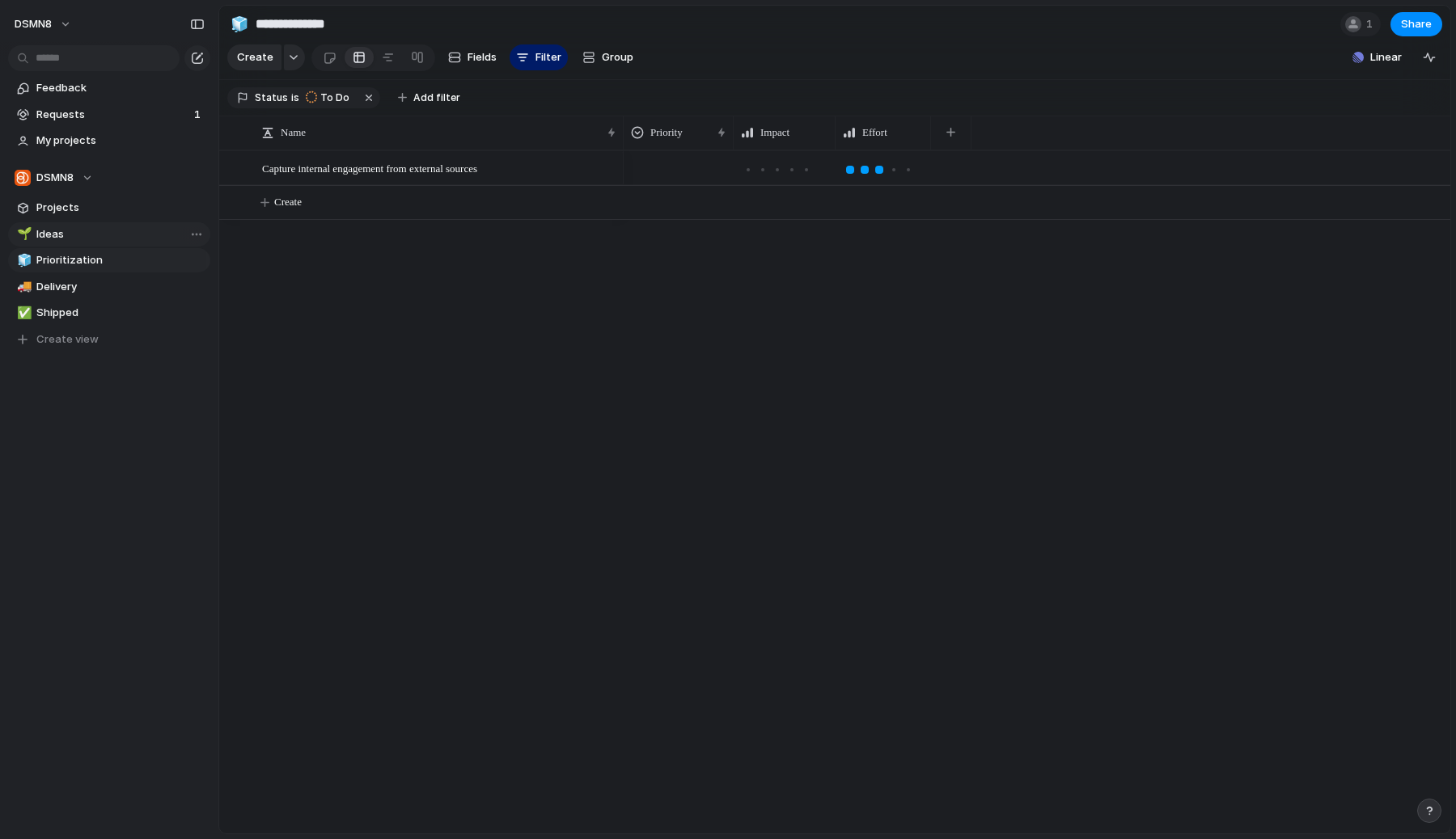
click at [144, 237] on span "Ideas" at bounding box center [120, 235] width 168 height 17
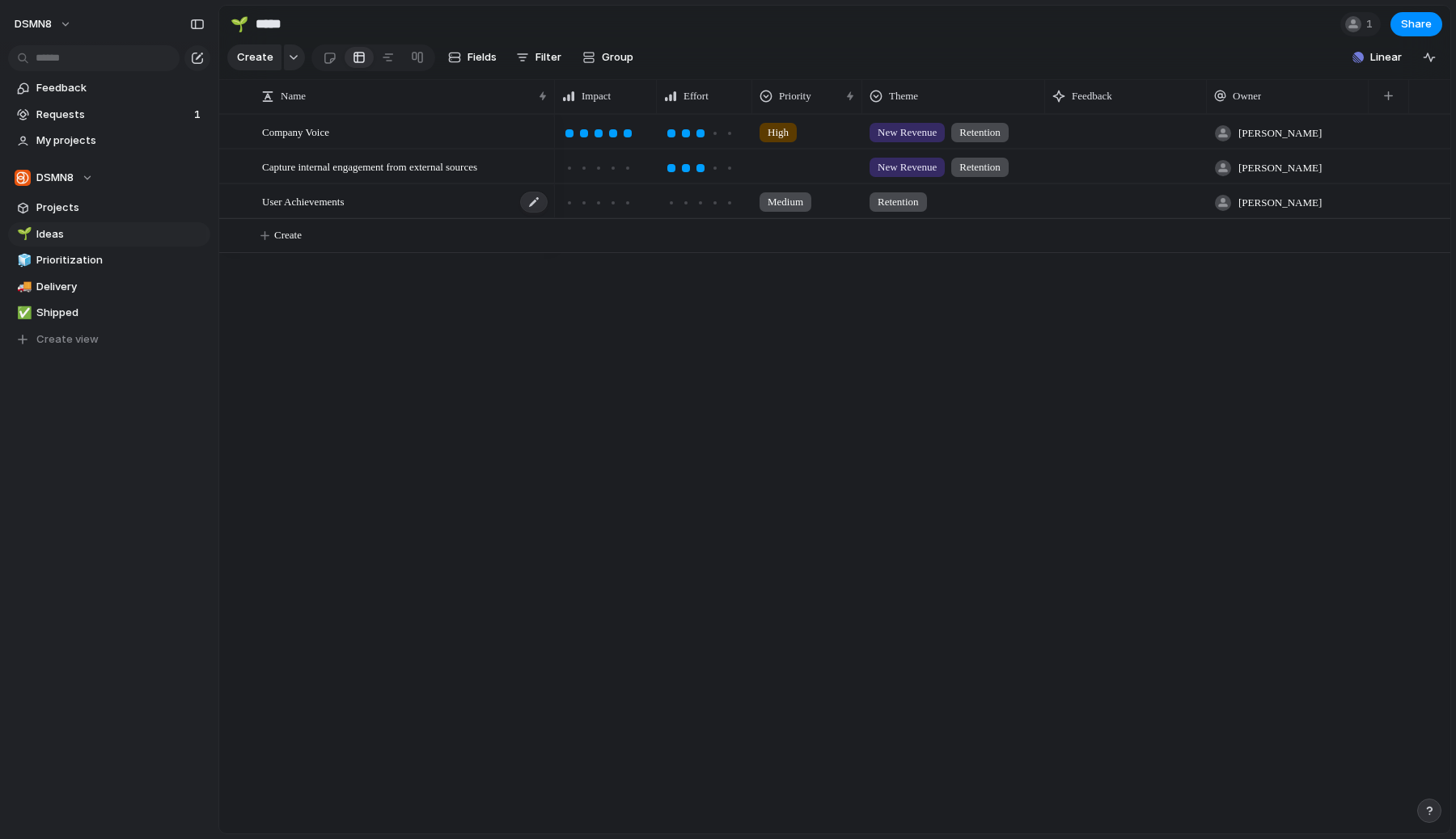
click at [439, 205] on div "User Achievements" at bounding box center [405, 202] width 287 height 33
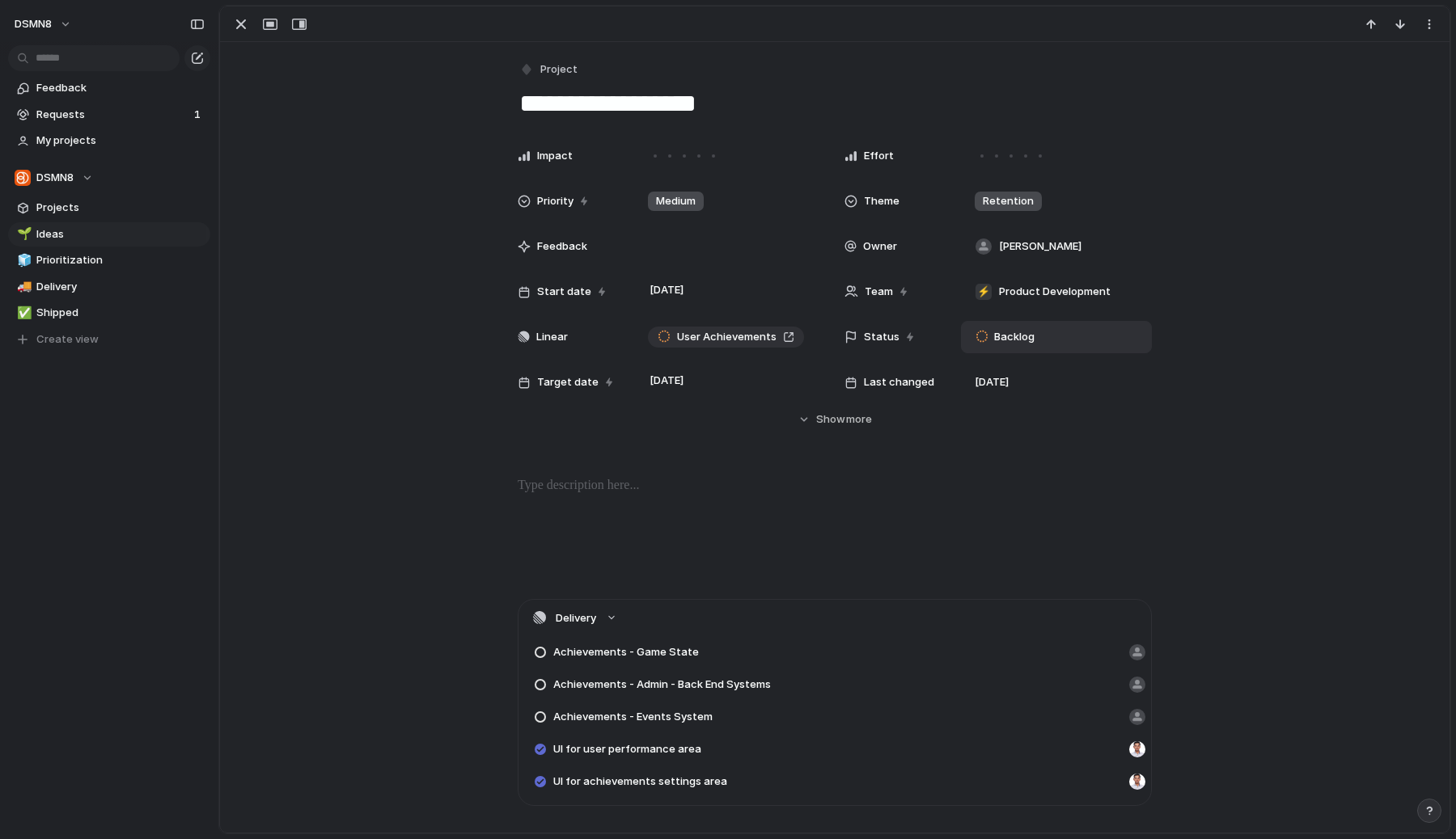
click at [1024, 343] on span "Backlog" at bounding box center [1014, 338] width 40 height 17
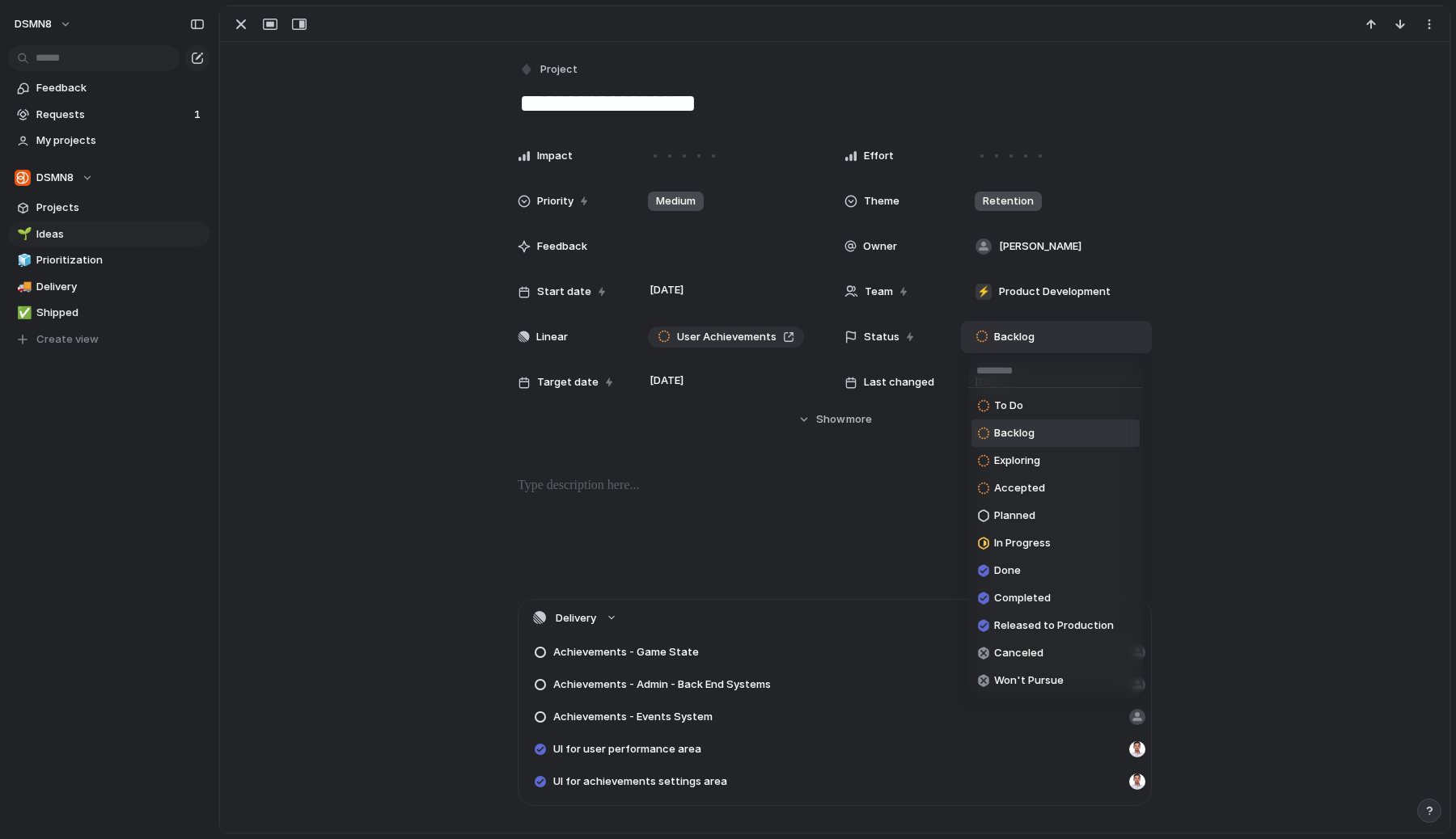
click at [318, 400] on div "To Do Backlog Exploring Accepted Planned In Progress Done Completed Released to…" at bounding box center [728, 420] width 1456 height 839
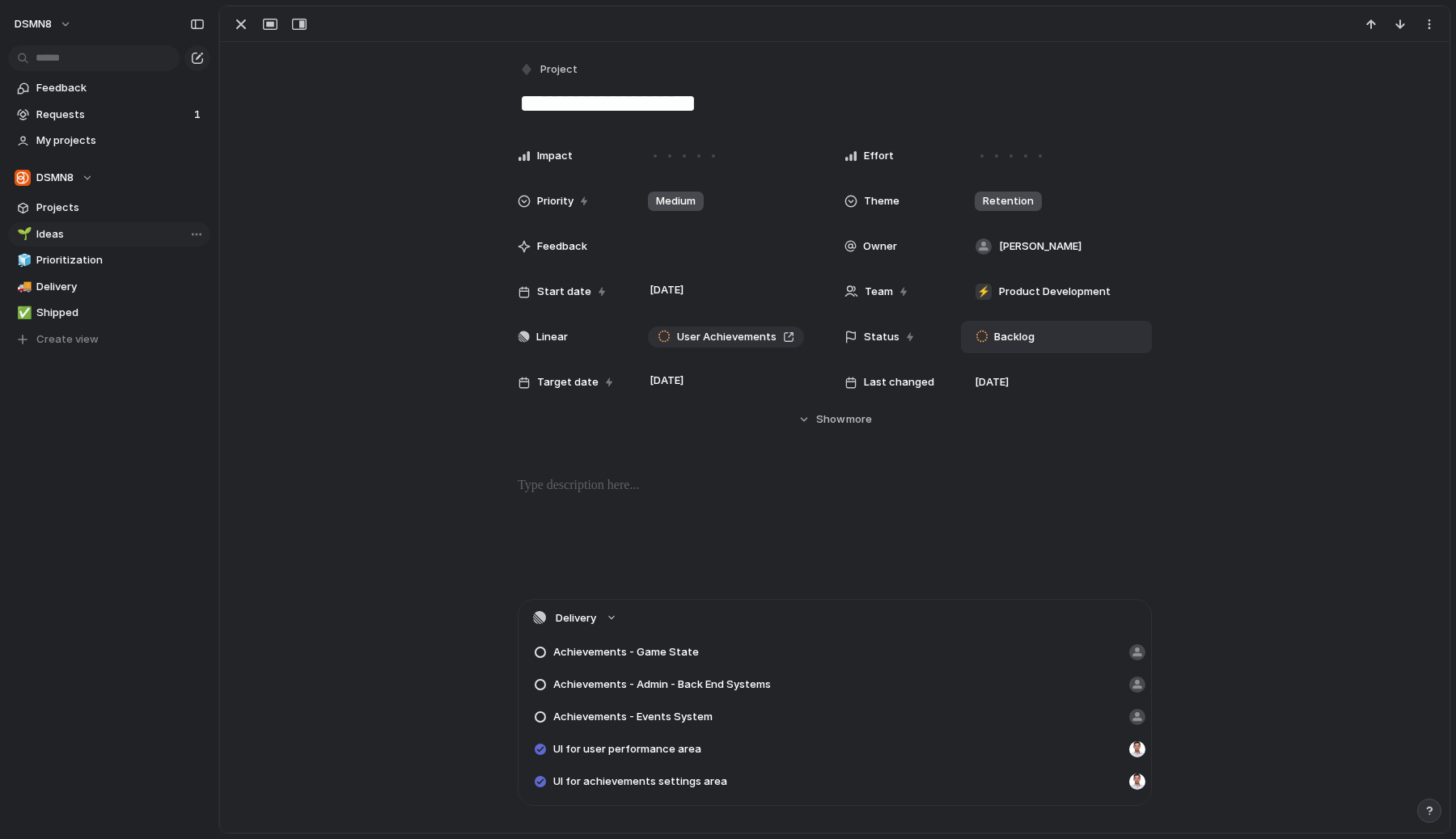
click at [95, 240] on span "Ideas" at bounding box center [120, 235] width 168 height 17
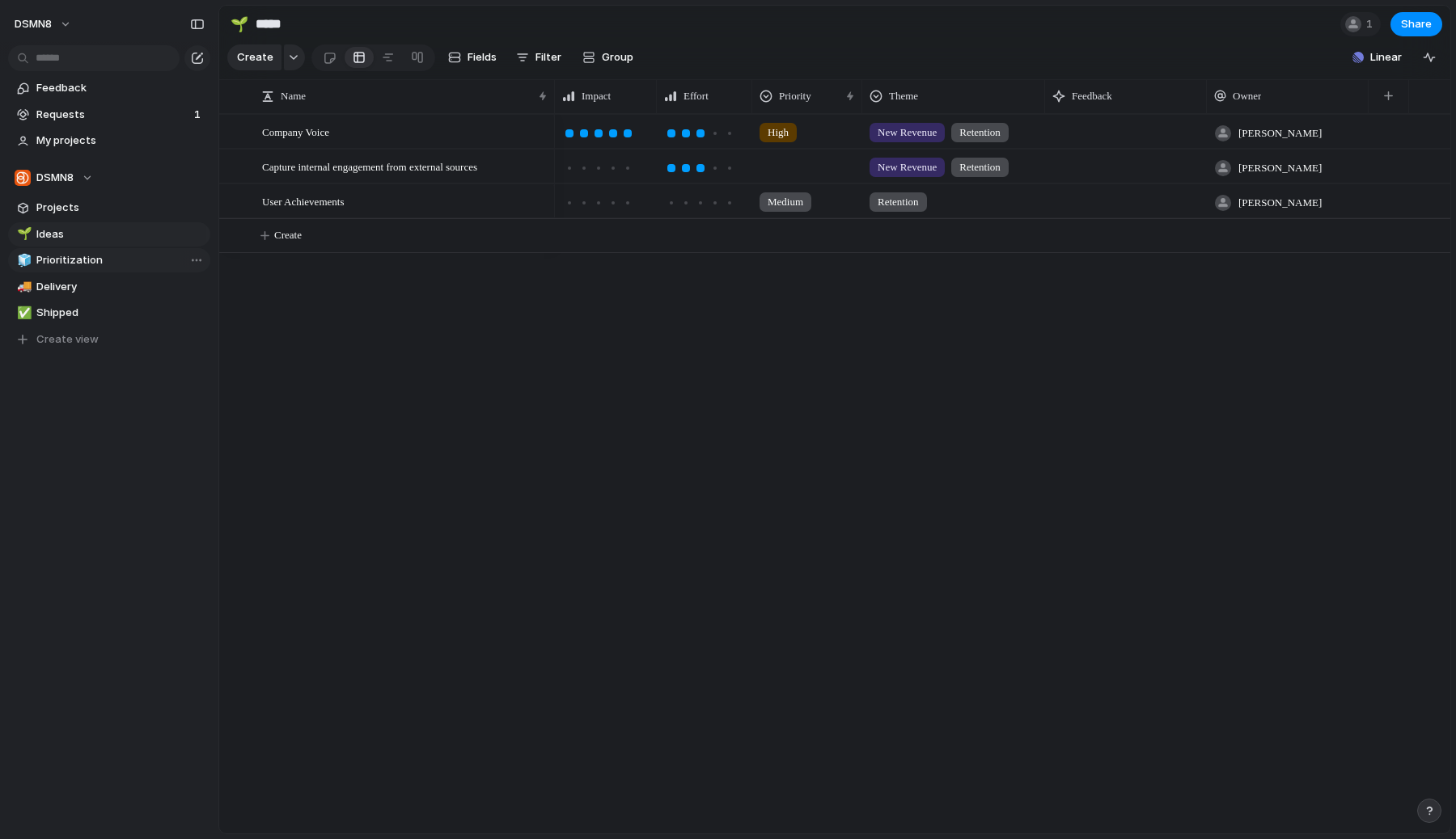
click at [105, 263] on span "Prioritization" at bounding box center [120, 261] width 168 height 17
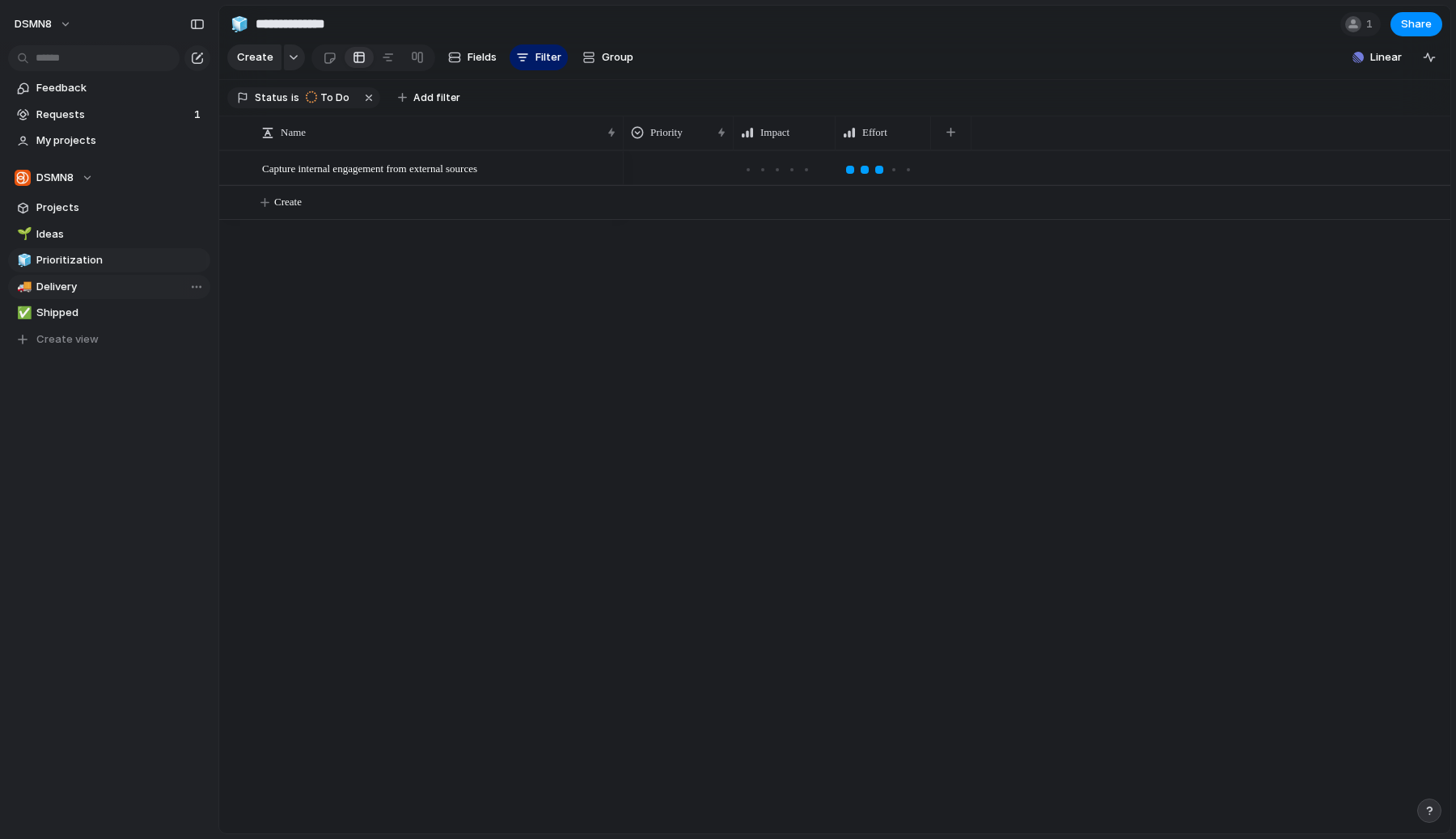
click at [101, 291] on span "Delivery" at bounding box center [120, 287] width 168 height 17
click at [99, 318] on span "Shipped" at bounding box center [120, 313] width 168 height 17
click at [98, 286] on span "Delivery" at bounding box center [120, 287] width 168 height 17
click at [100, 237] on span "Ideas" at bounding box center [120, 235] width 168 height 17
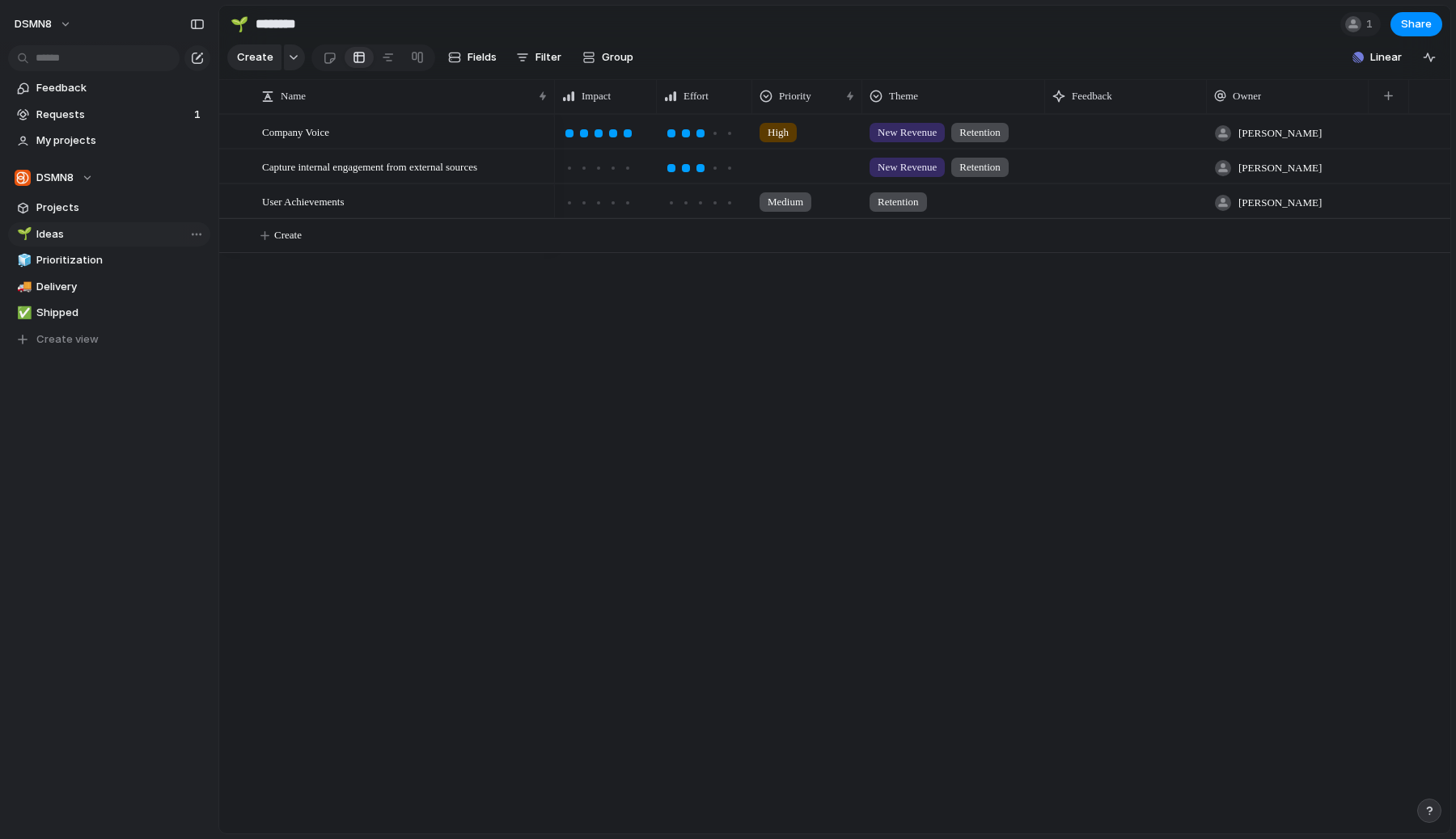
type input "*****"
click at [100, 218] on link "Projects" at bounding box center [109, 207] width 202 height 24
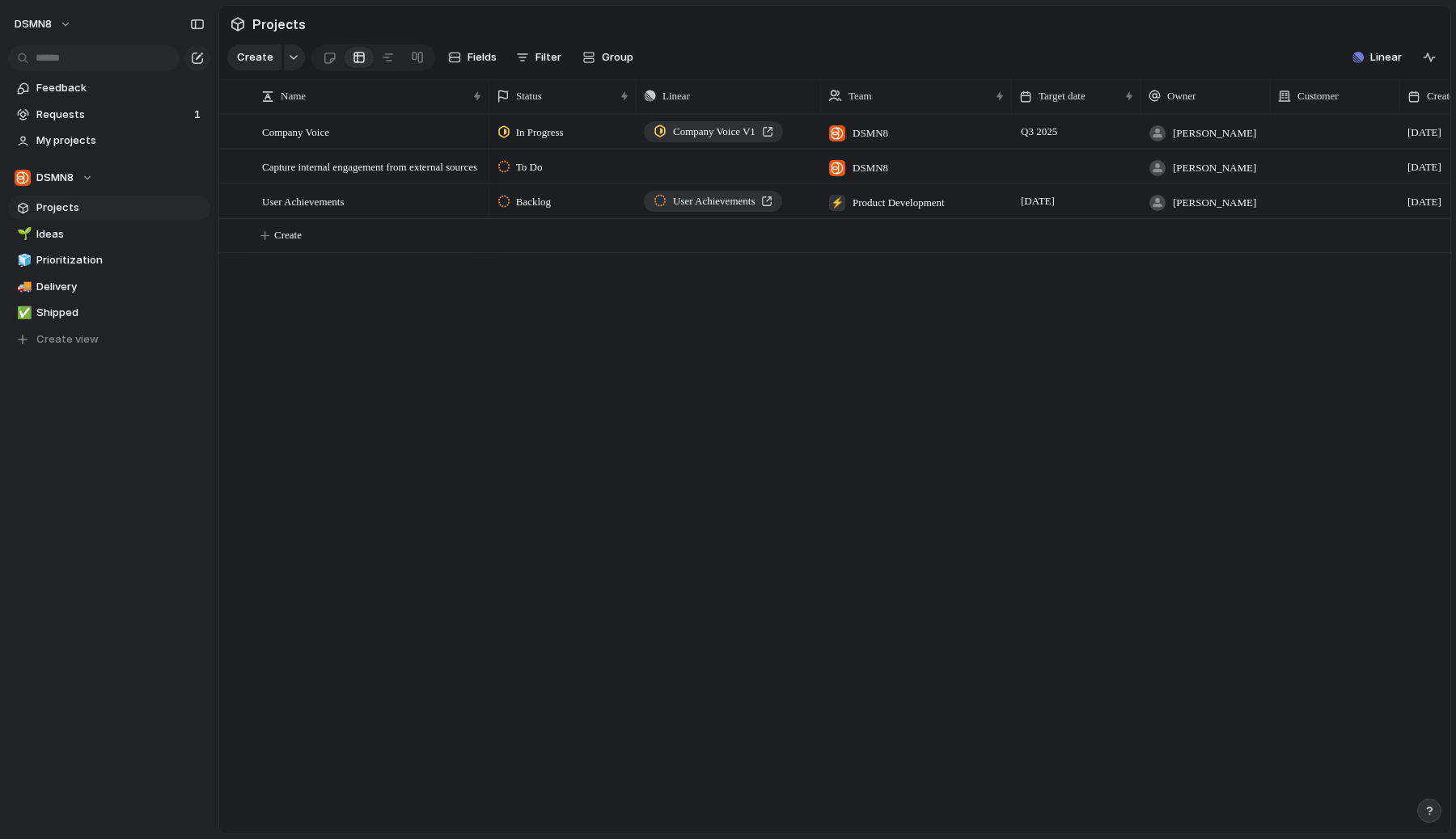
click at [103, 201] on span "Projects" at bounding box center [120, 208] width 168 height 17
click at [592, 59] on div "button" at bounding box center [588, 57] width 13 height 13
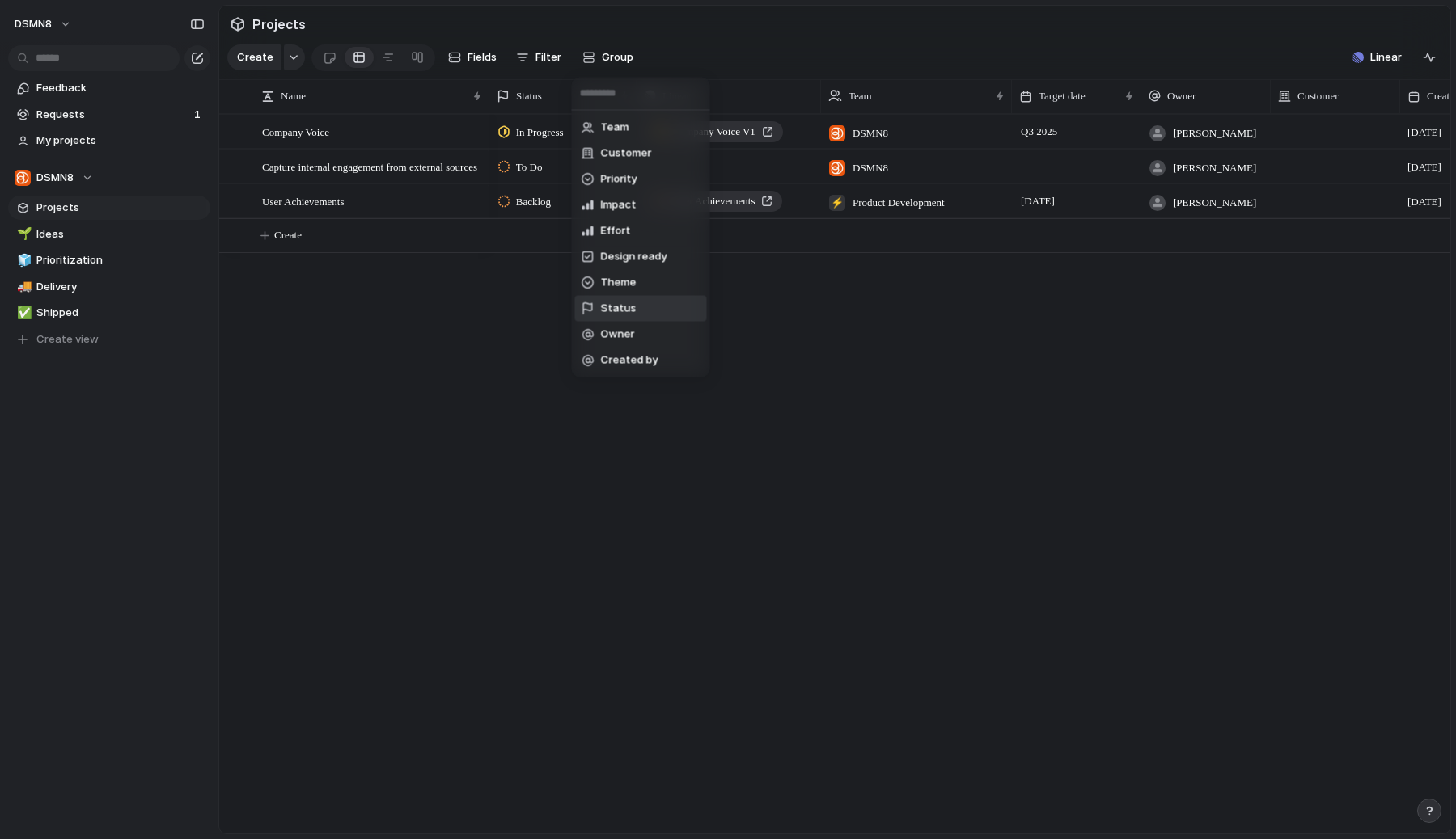
click at [659, 310] on li "Status" at bounding box center [641, 308] width 132 height 26
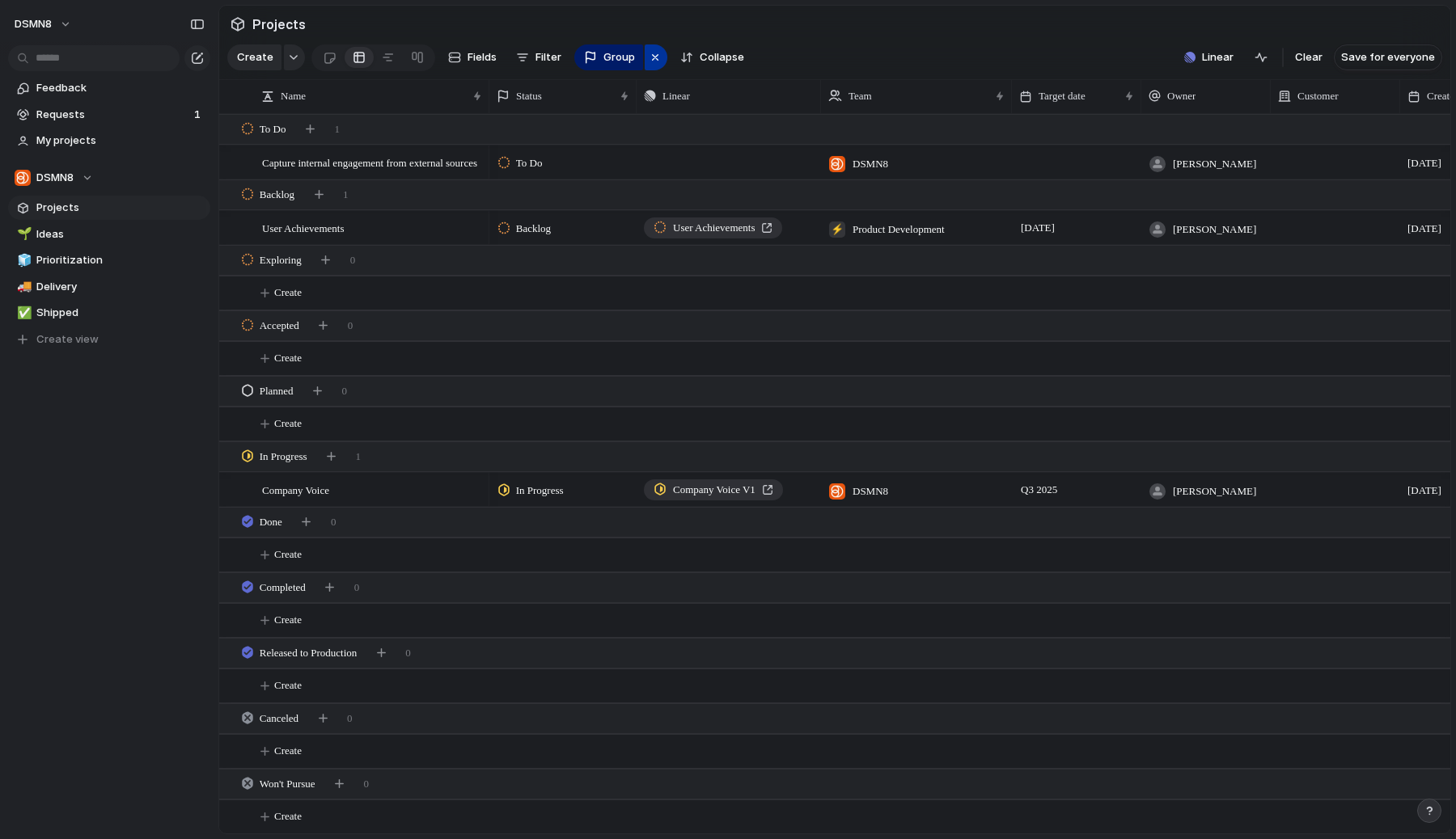
click at [649, 63] on div "button" at bounding box center [655, 57] width 13 height 19
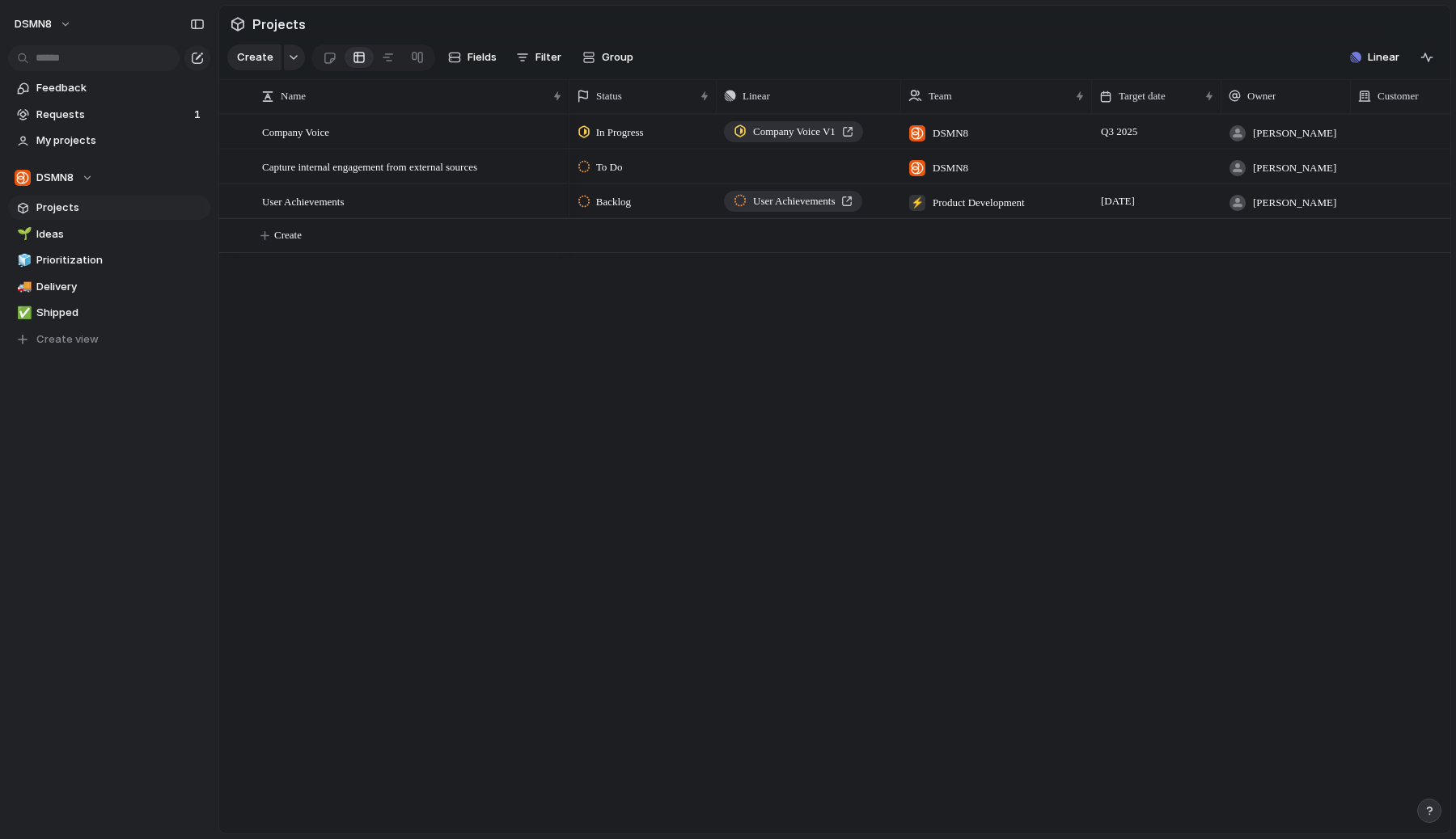
drag, startPoint x: 486, startPoint y: 92, endPoint x: 546, endPoint y: 112, distance: 63.2
click at [565, 112] on div at bounding box center [568, 95] width 8 height 34
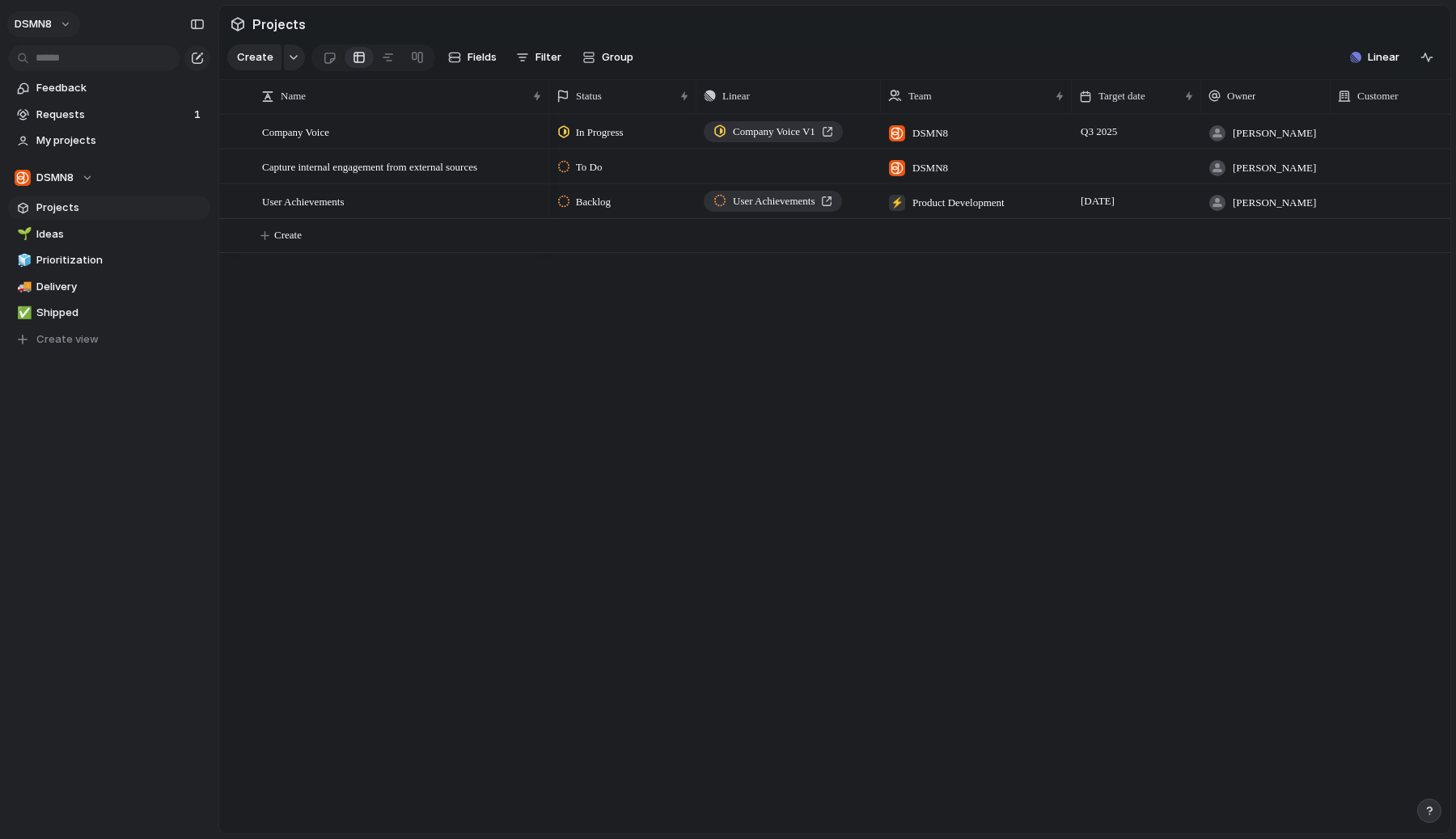
click at [61, 28] on button "DSMN8" at bounding box center [43, 24] width 73 height 26
click at [194, 110] on li "System" at bounding box center [202, 112] width 106 height 26
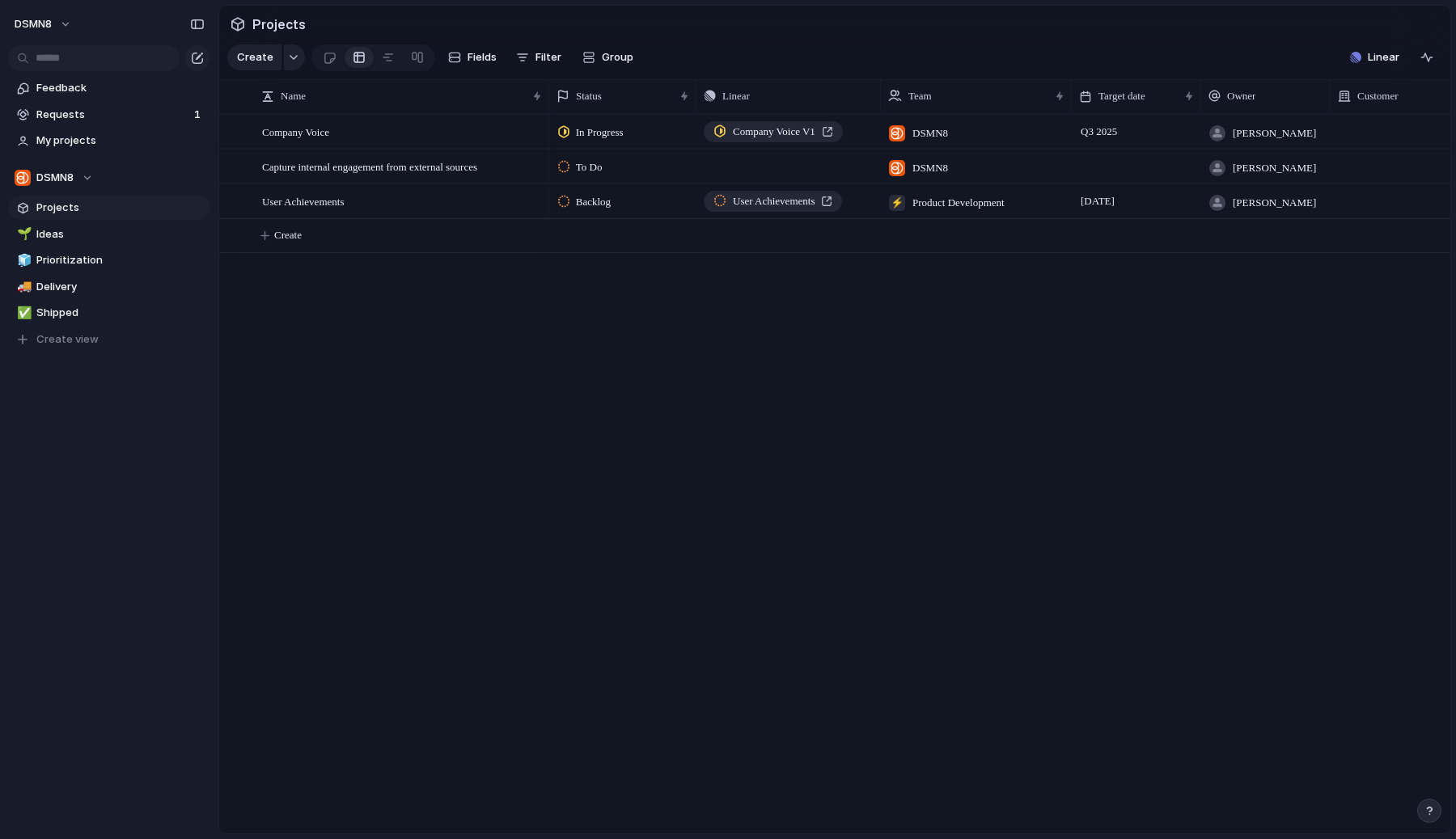
click at [703, 373] on div "In Progress Company Voice V1 DSMN8 Q3 2025 [PERSON_NAME] [DATE] To Do Push DSMN…" at bounding box center [999, 474] width 901 height 720
click at [40, 24] on span "DSMN8" at bounding box center [33, 25] width 38 height 17
click at [194, 191] on span "Neutral dark" at bounding box center [187, 190] width 63 height 17
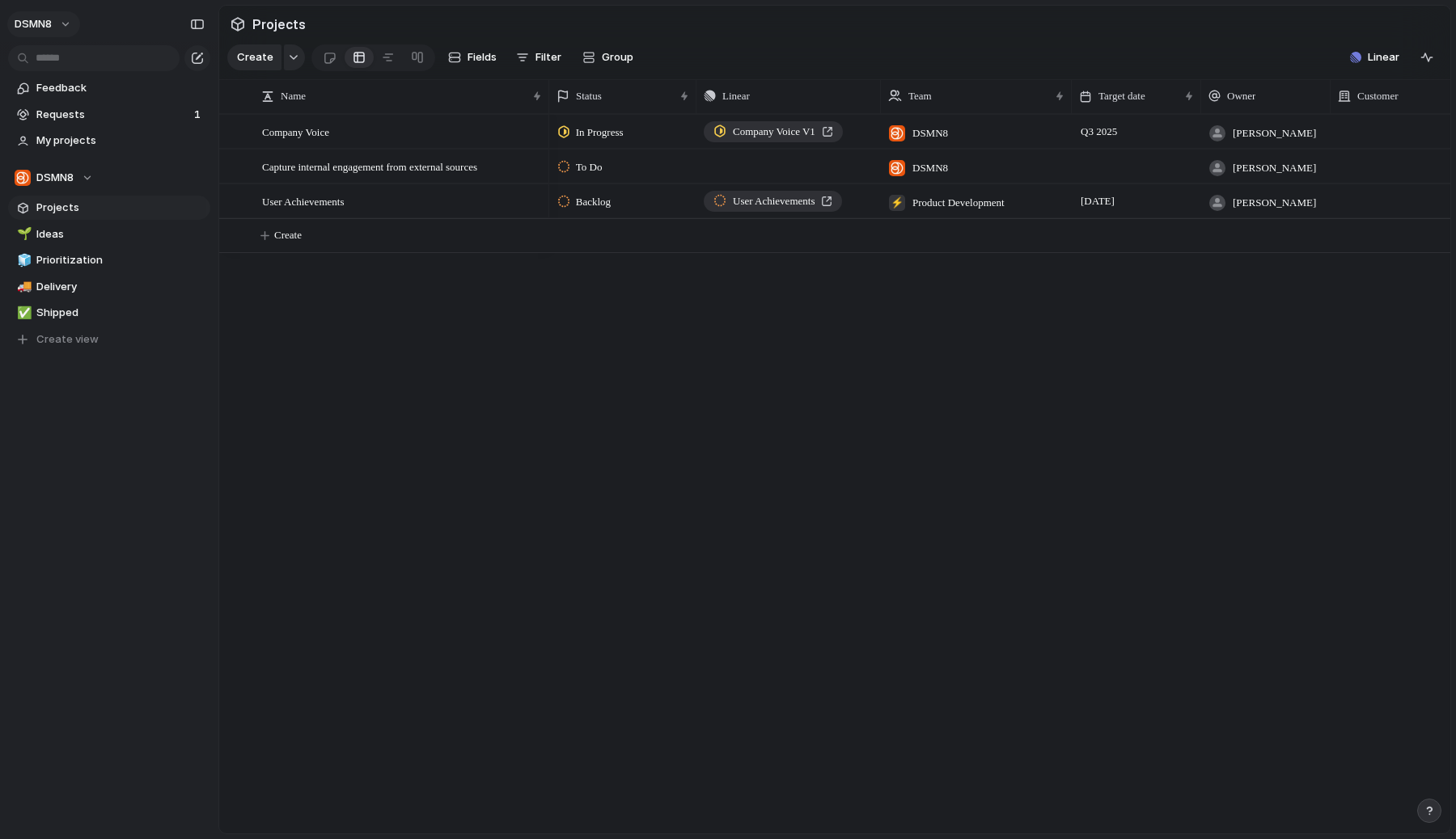
click at [64, 35] on button "DSMN8" at bounding box center [43, 24] width 73 height 26
click at [212, 210] on li "Forest" at bounding box center [202, 216] width 106 height 26
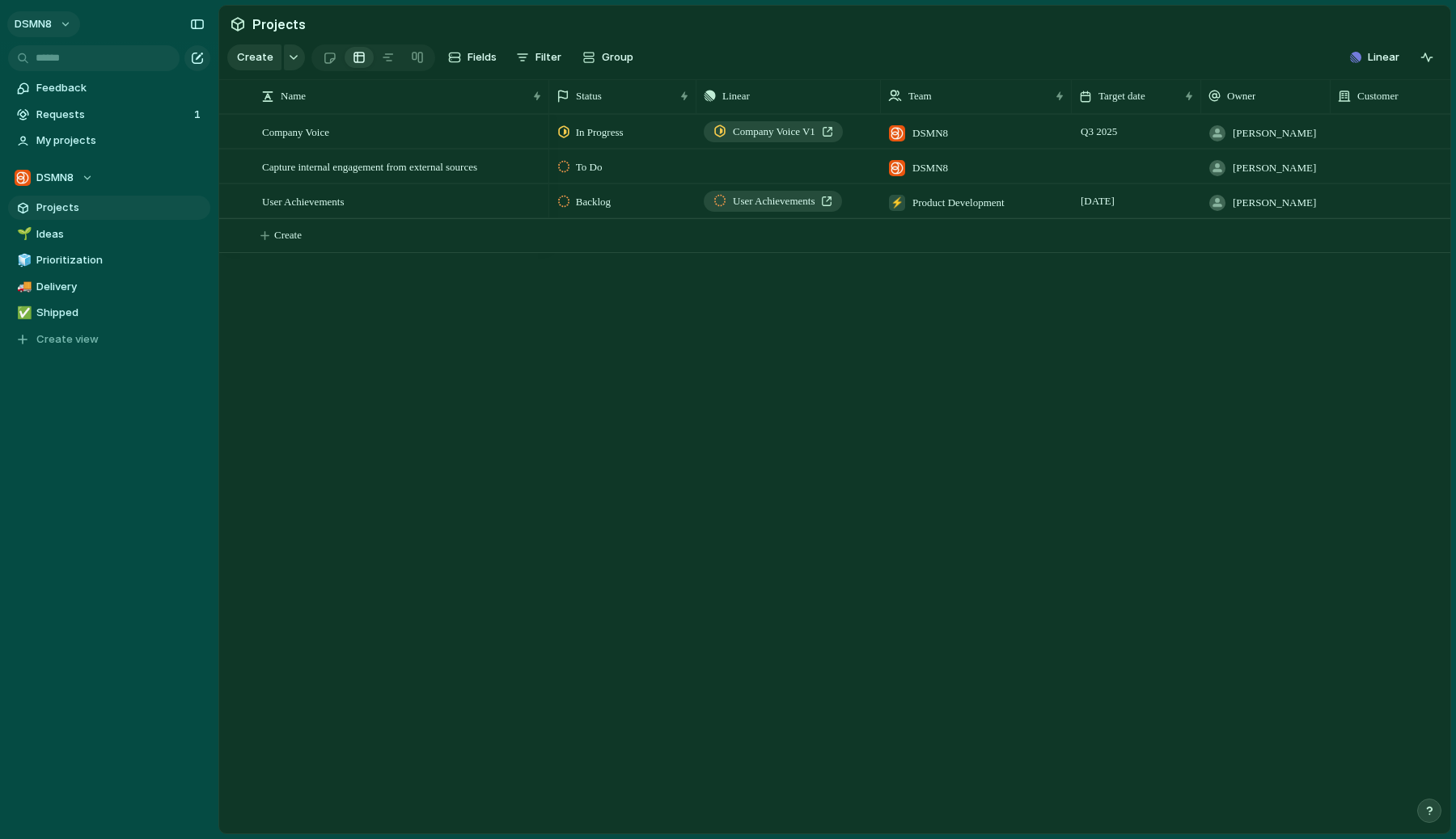
click at [50, 24] on span "DSMN8" at bounding box center [33, 25] width 38 height 17
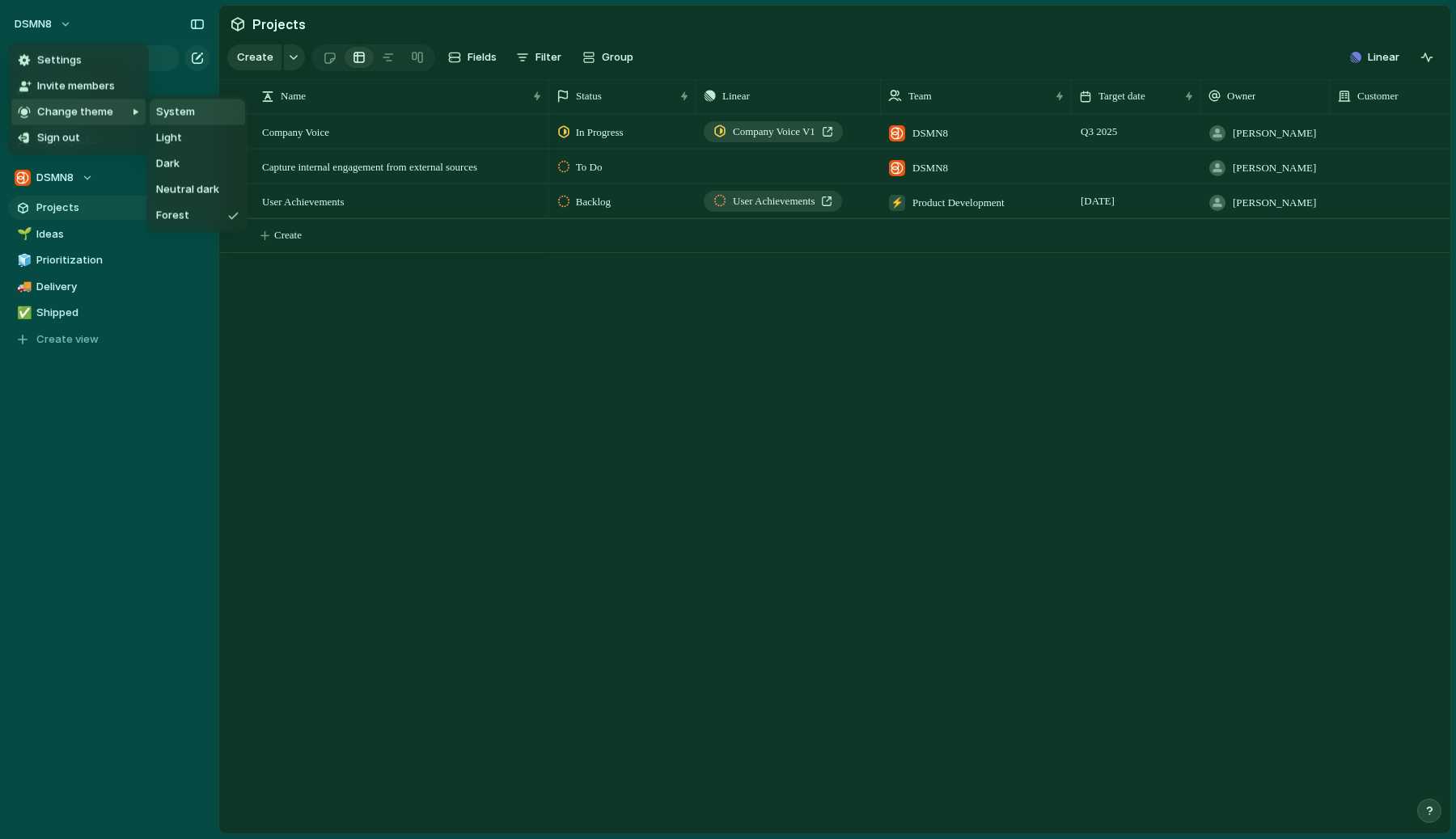
click at [207, 119] on li "System" at bounding box center [197, 112] width 95 height 26
